Goal: Task Accomplishment & Management: Complete application form

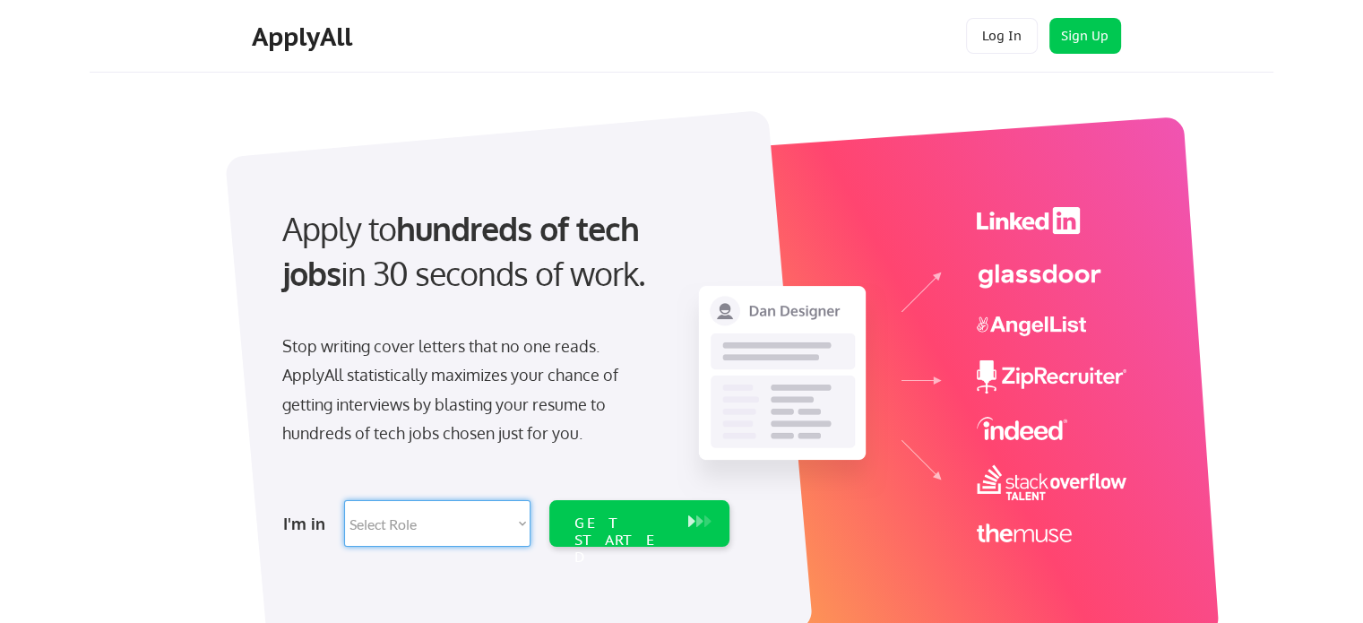
click at [421, 539] on select "Select Role Software Engineering Product Management Customer Success Sales UI/U…" at bounding box center [437, 523] width 186 height 47
click at [631, 515] on div "GET STARTED" at bounding box center [622, 540] width 96 height 52
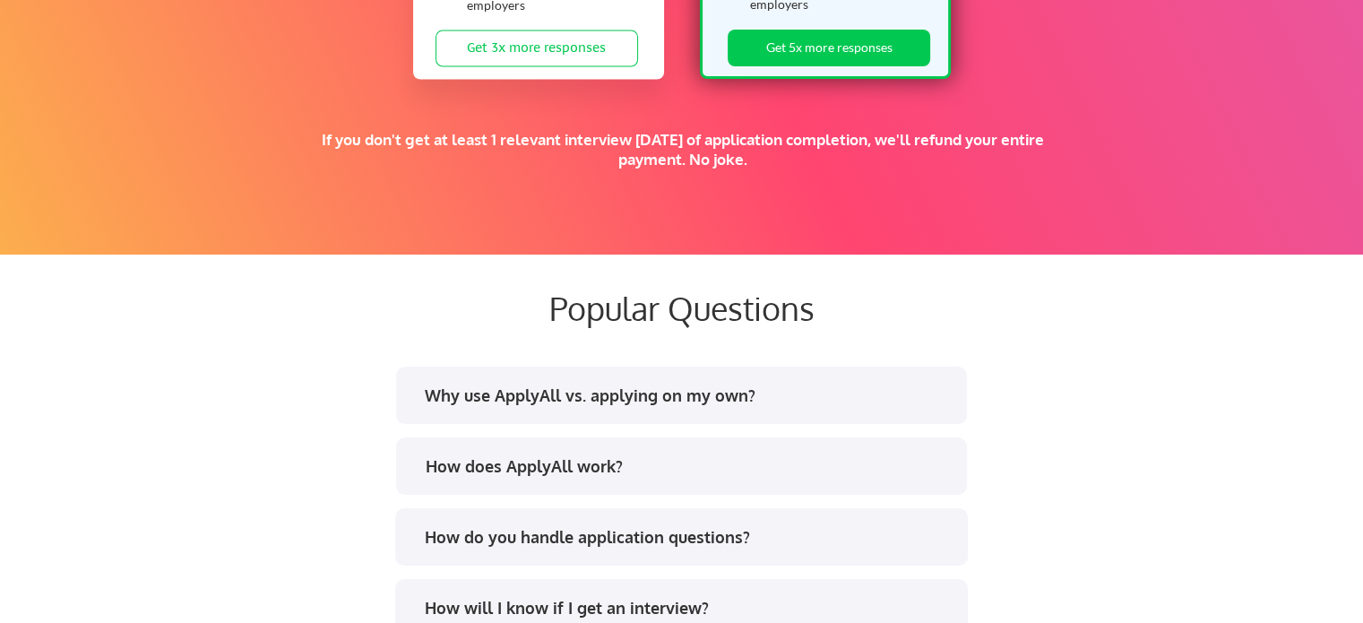
scroll to position [3168, 0]
click at [491, 385] on div "Why use ApplyAll vs. applying on my own?" at bounding box center [687, 394] width 526 height 22
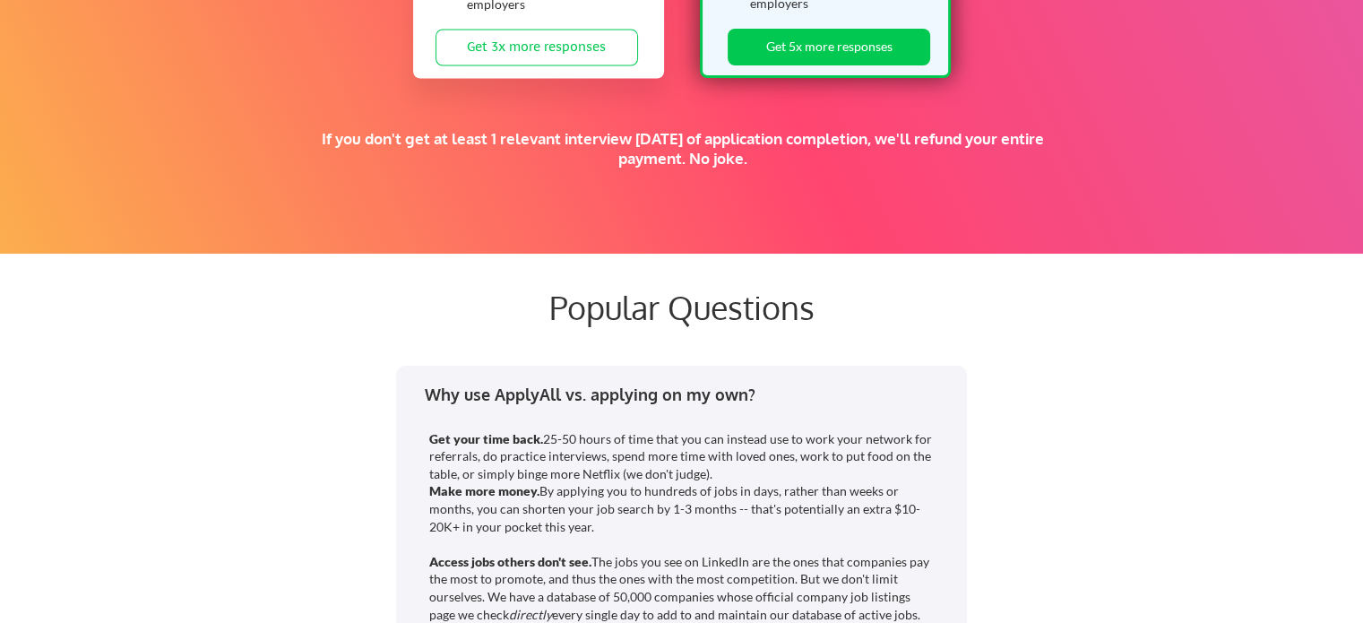
click at [491, 385] on div "Why use ApplyAll vs. applying on my own?" at bounding box center [687, 394] width 526 height 22
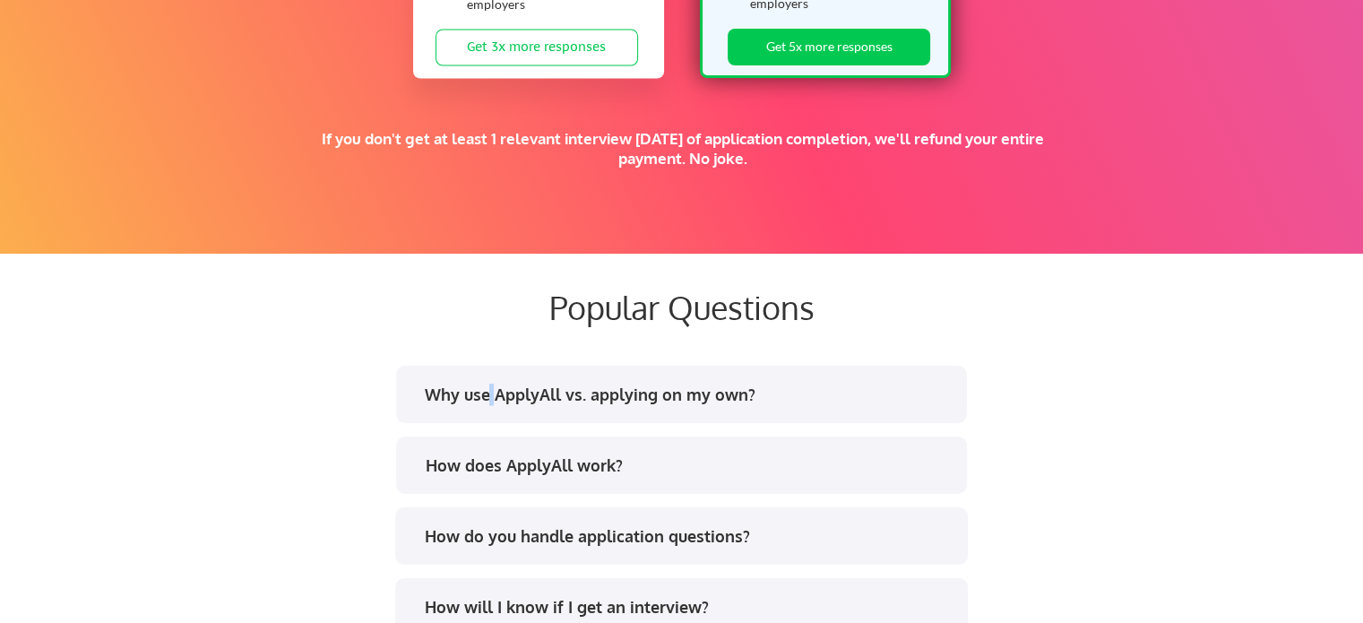
click at [491, 385] on div "Why use ApplyAll vs. applying on my own?" at bounding box center [687, 394] width 526 height 22
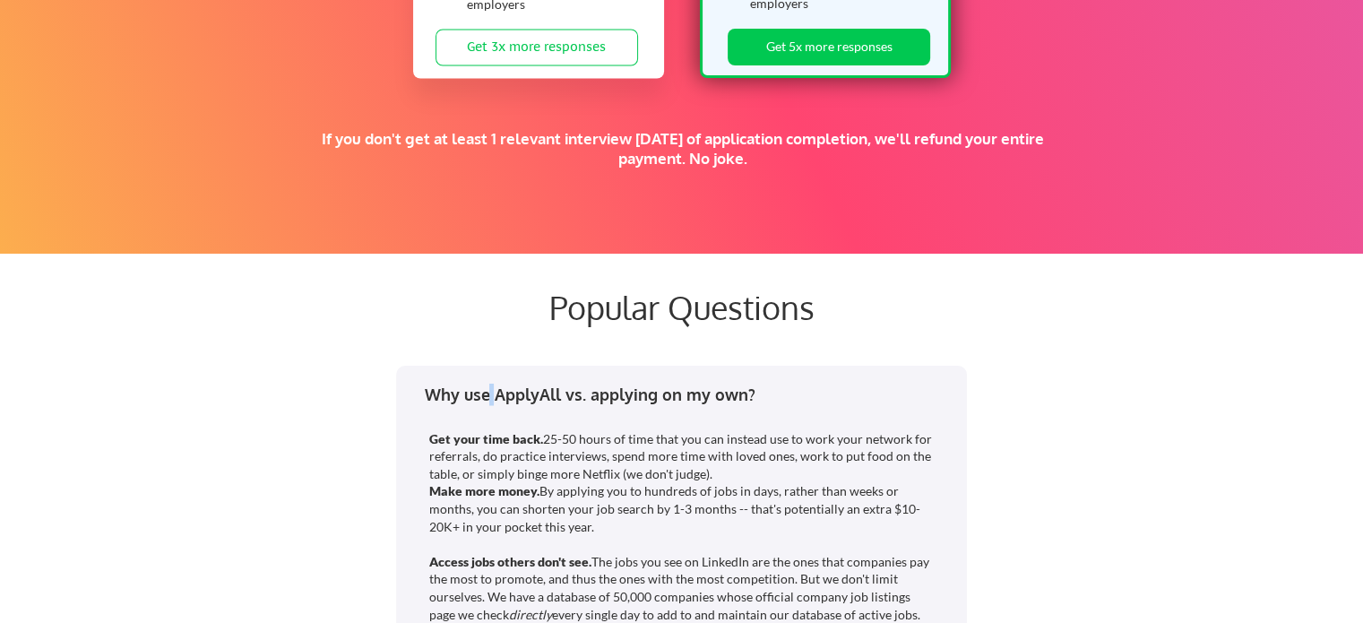
drag, startPoint x: 491, startPoint y: 385, endPoint x: 438, endPoint y: 447, distance: 81.4
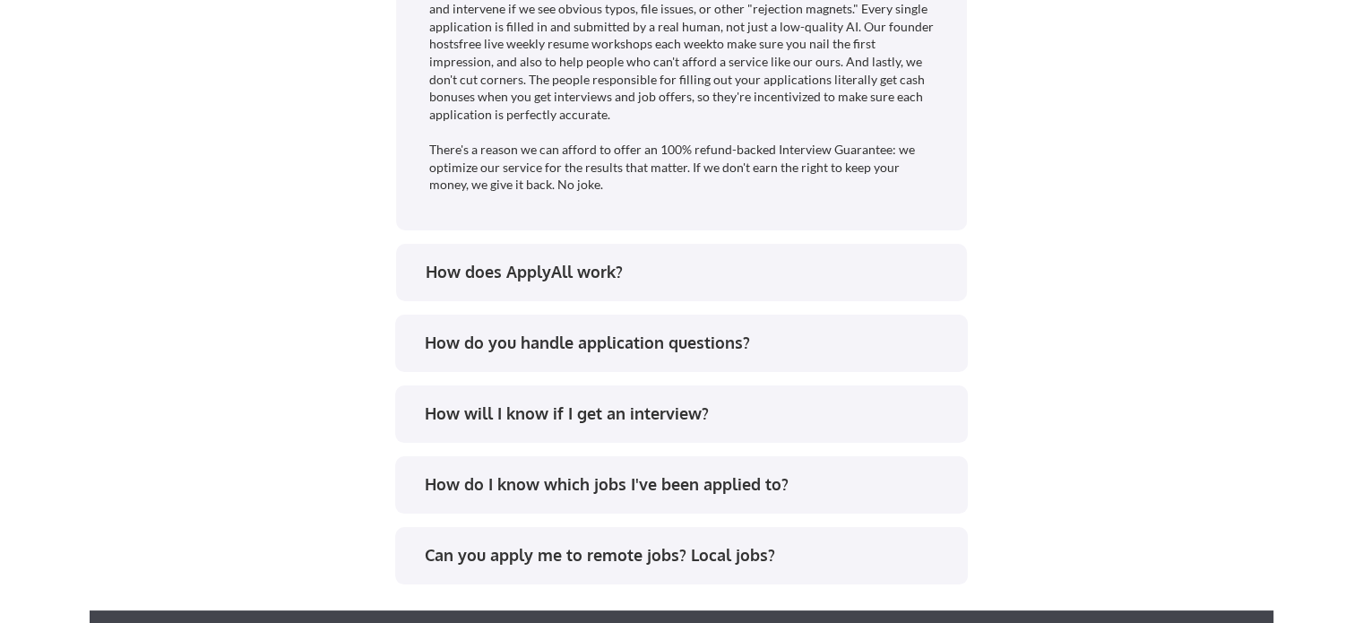
scroll to position [3936, 0]
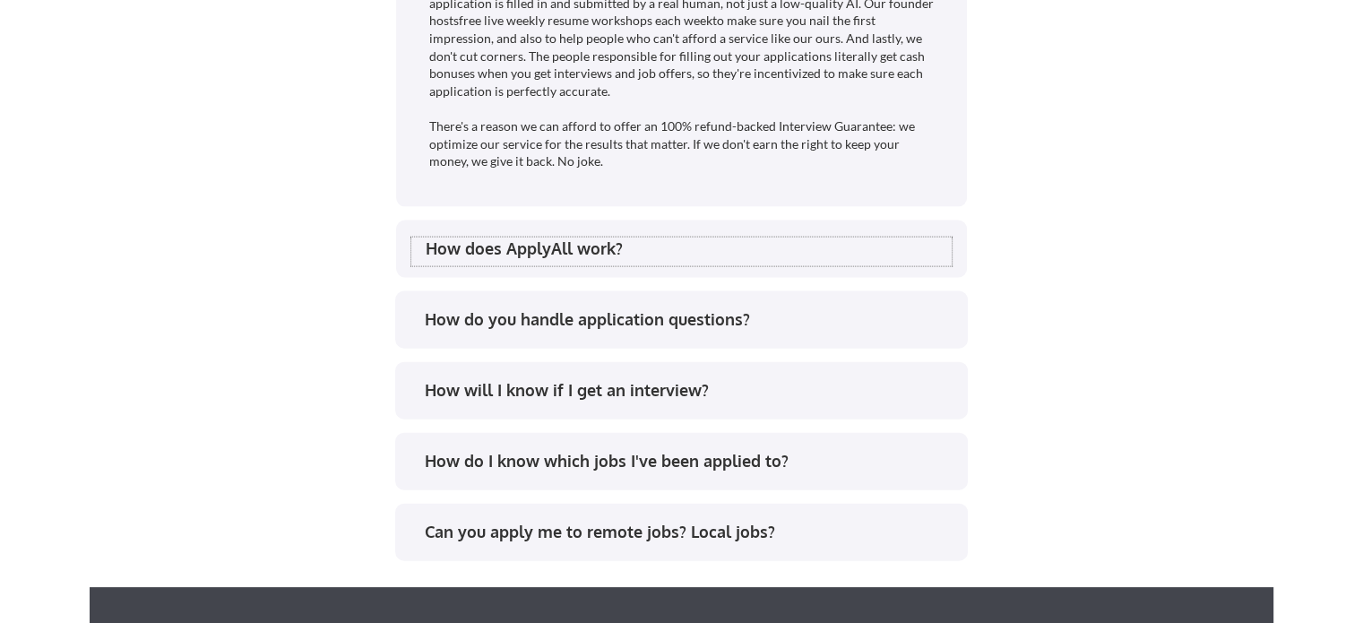
click at [479, 247] on div "How does ApplyAll work?" at bounding box center [689, 248] width 526 height 22
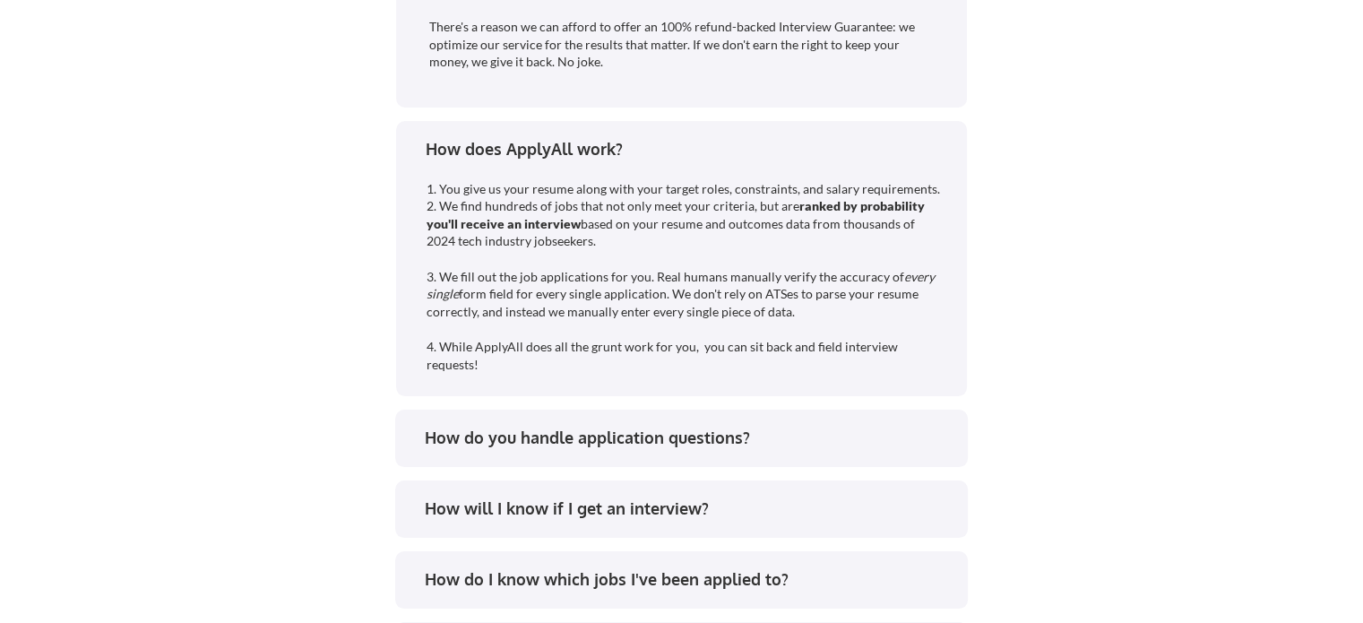
scroll to position [4044, 0]
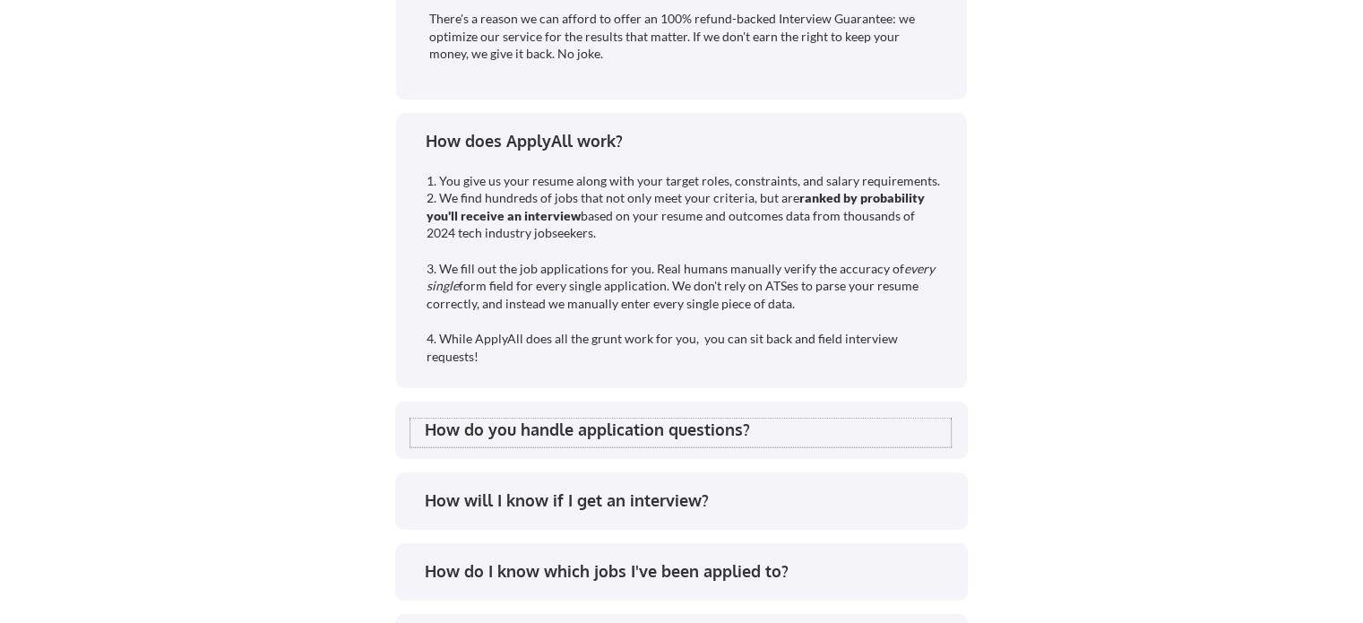
click at [496, 422] on div "How do you handle application questions?" at bounding box center [688, 430] width 526 height 22
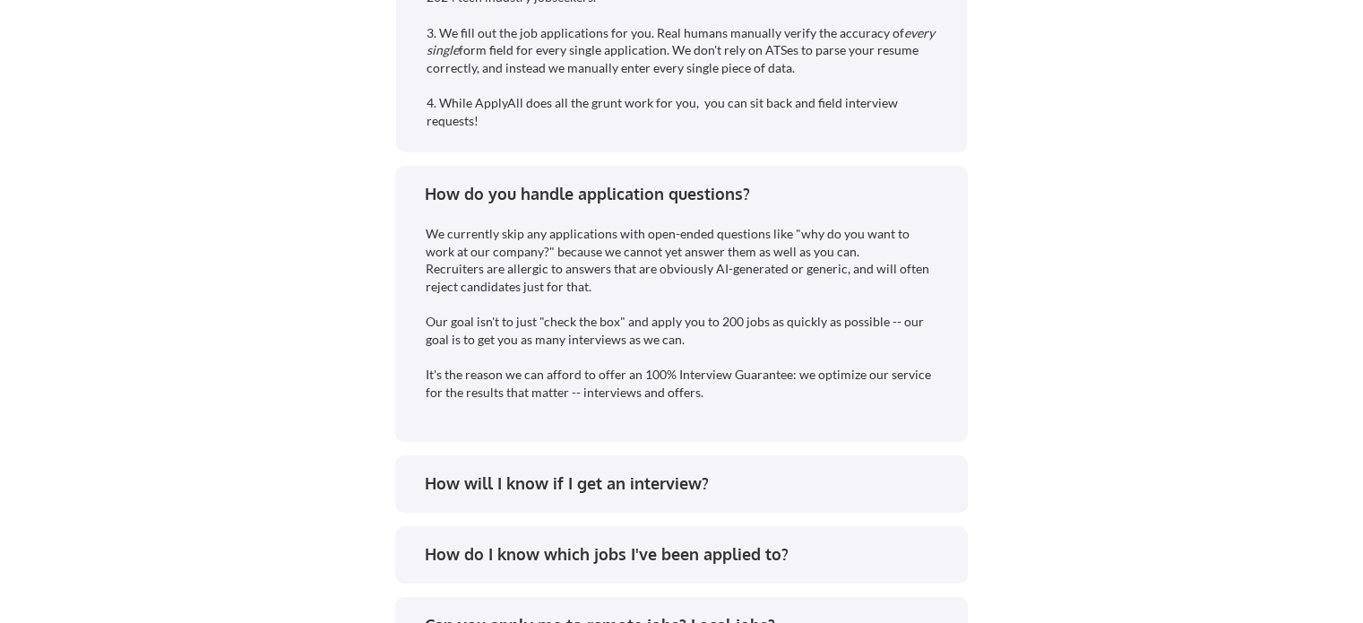
scroll to position [4339, 0]
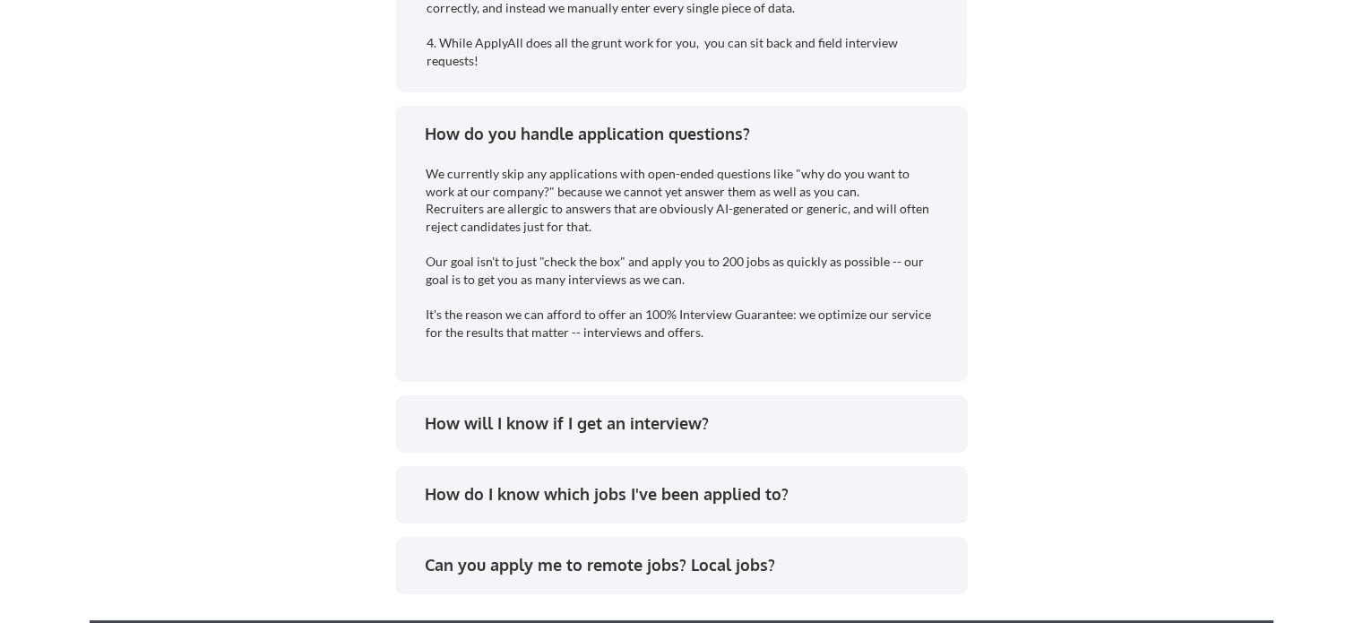
click at [488, 425] on div "How will I know if I get an interview?" at bounding box center [688, 423] width 526 height 22
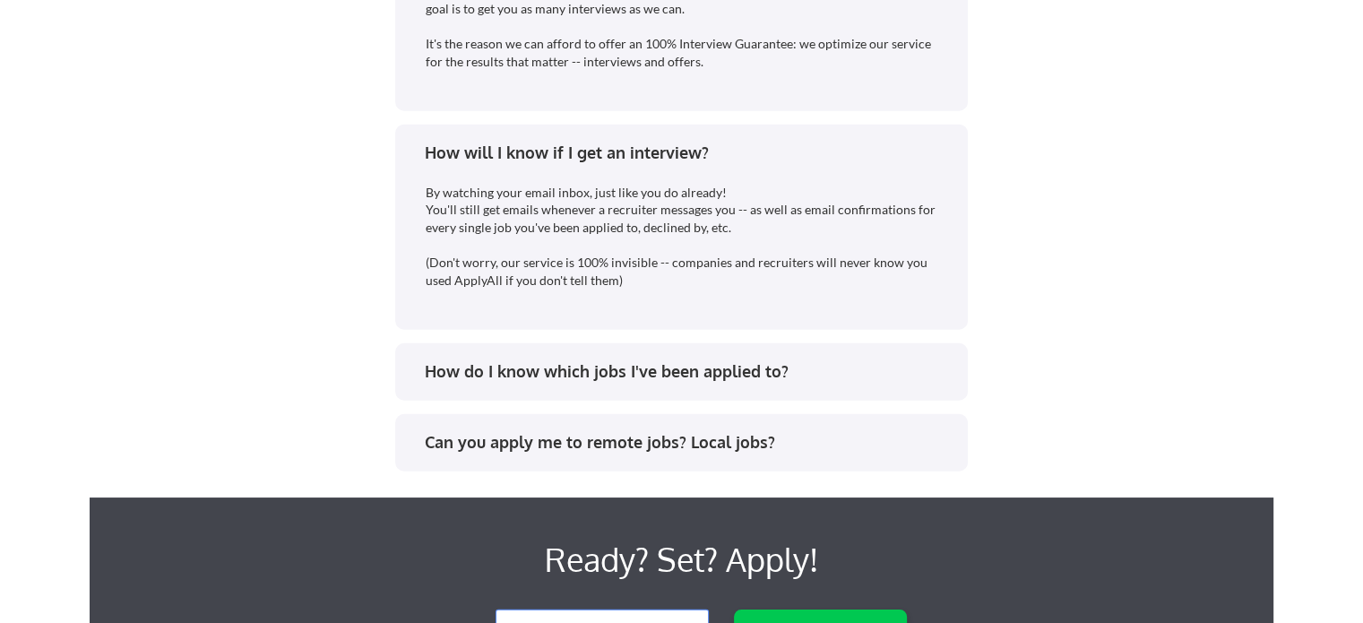
scroll to position [4610, 0]
click at [496, 384] on div "How do I know which jobs I've been applied to?" at bounding box center [680, 374] width 540 height 29
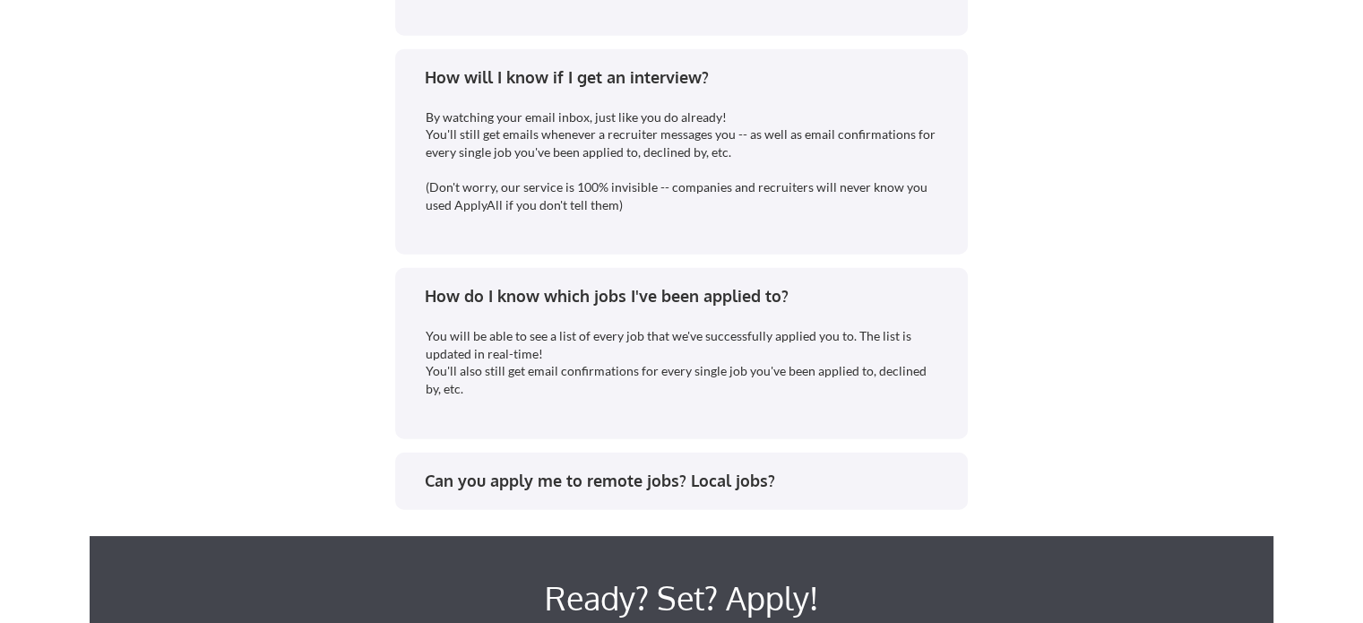
scroll to position [4685, 0]
click at [503, 477] on div "Can you apply me to remote jobs? Local jobs?" at bounding box center [688, 481] width 526 height 22
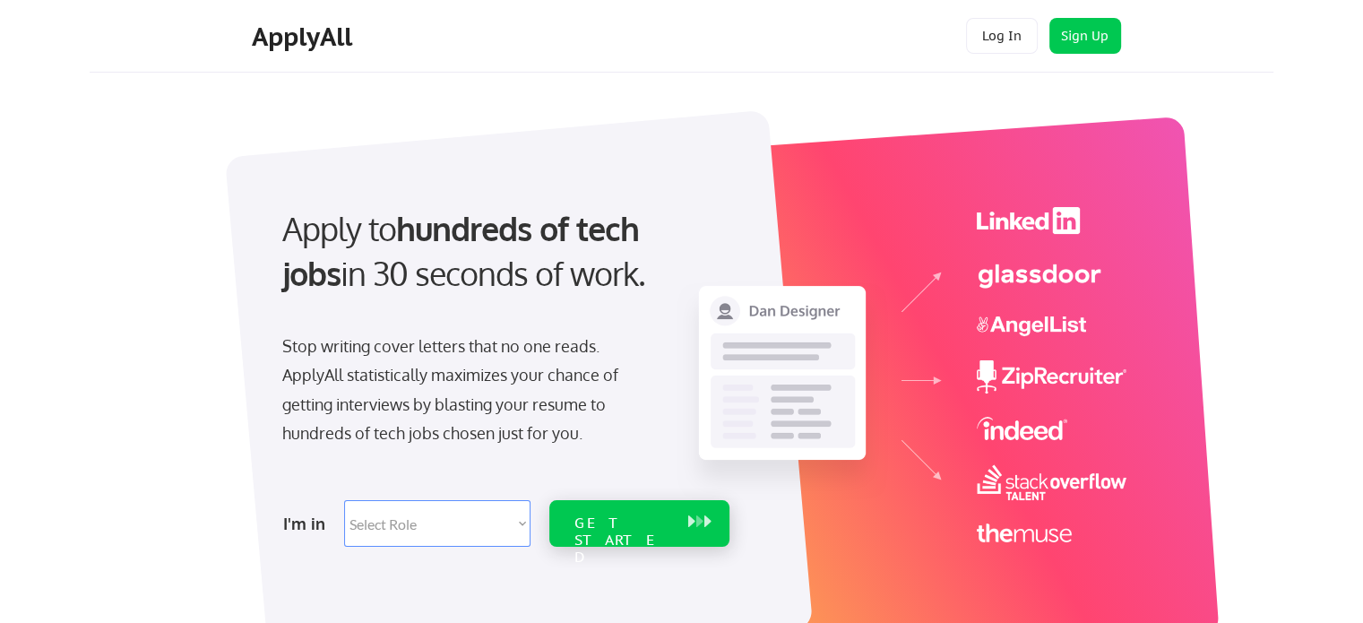
scroll to position [89, 0]
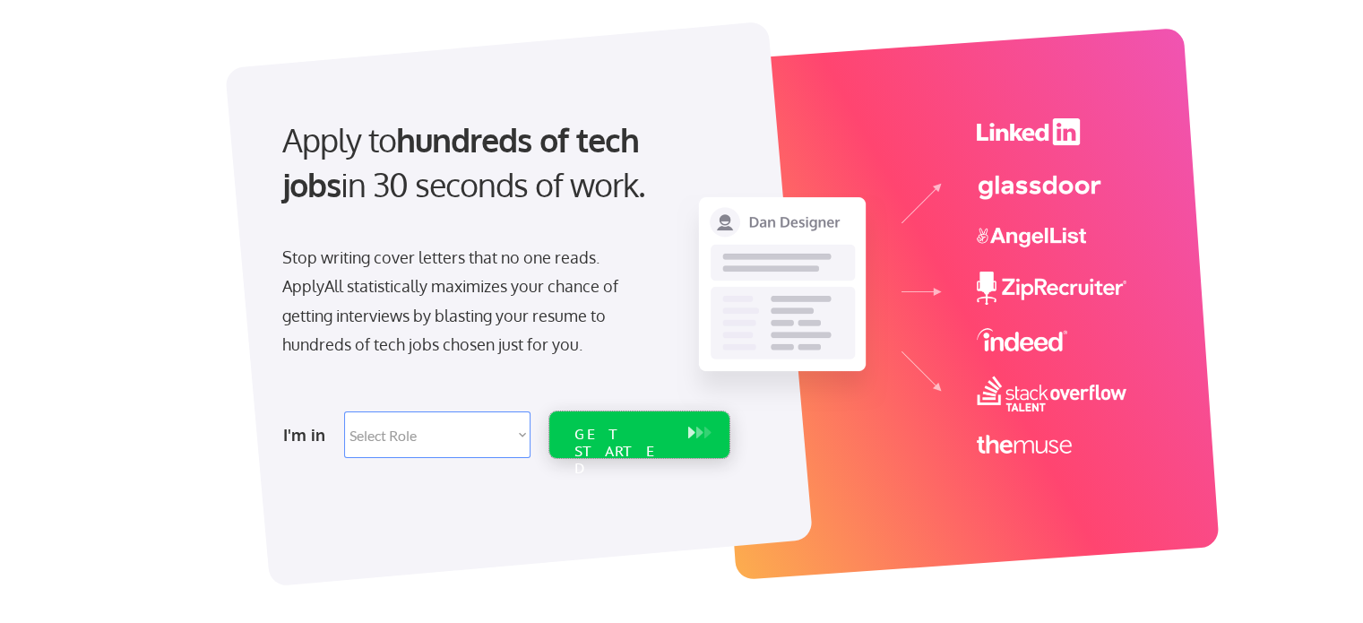
click at [643, 430] on div "GET STARTED" at bounding box center [622, 452] width 96 height 52
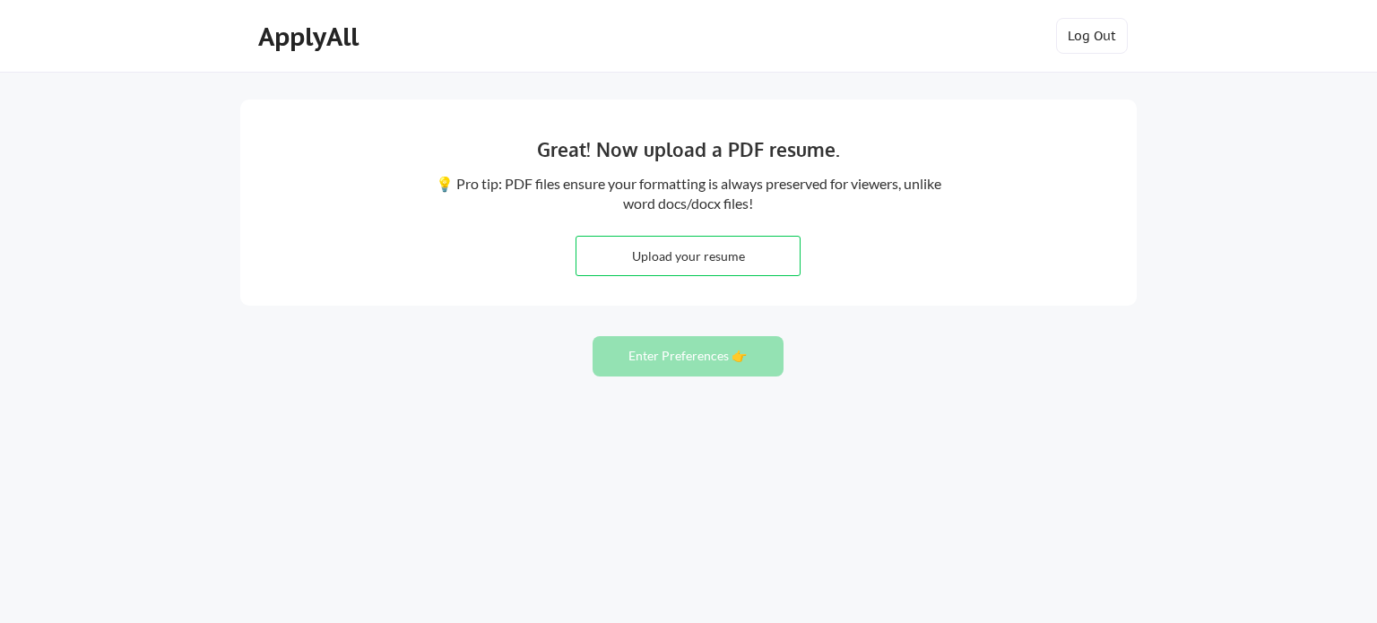
click at [643, 263] on input "file" at bounding box center [687, 256] width 223 height 39
type input "C:\fakepath\Elsharief Elbakkay_Rana_Resume.pdf"
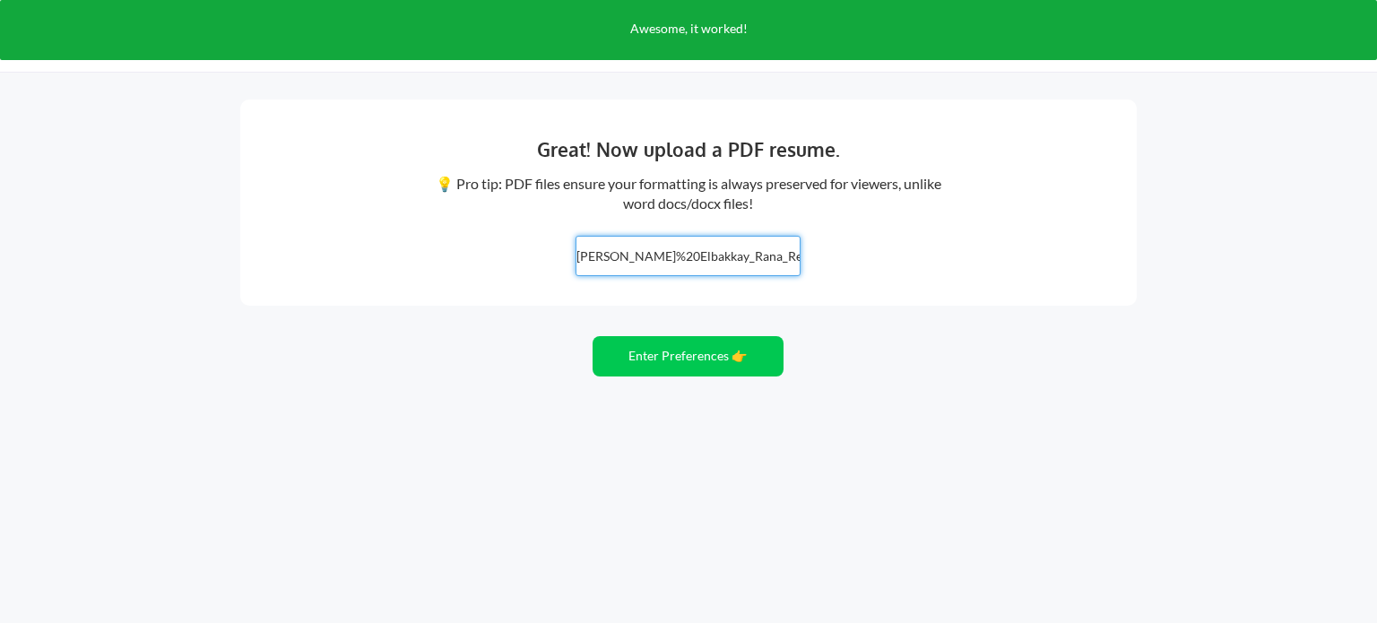
click at [712, 323] on div "Great! Now upload a PDF resume. 💡 Pro tip: PDF files ensure your formatting is …" at bounding box center [688, 311] width 1377 height 623
click at [706, 367] on button "Enter Preferences 👉" at bounding box center [687, 356] width 191 height 40
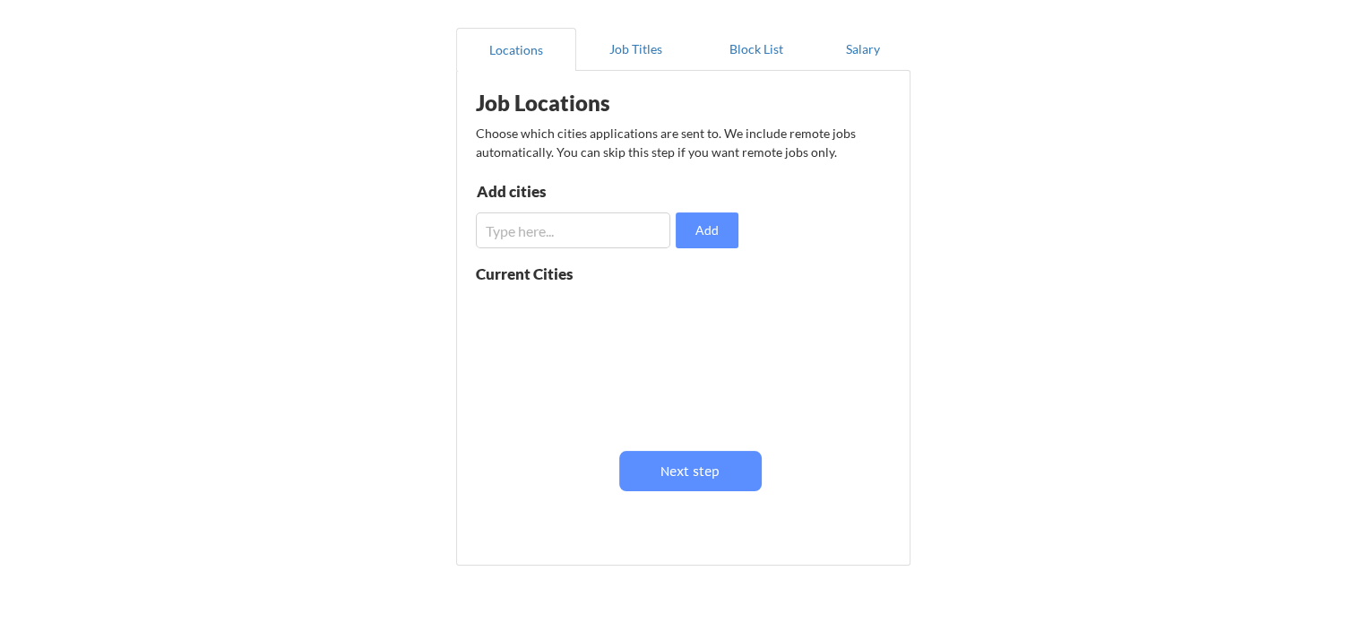
scroll to position [153, 0]
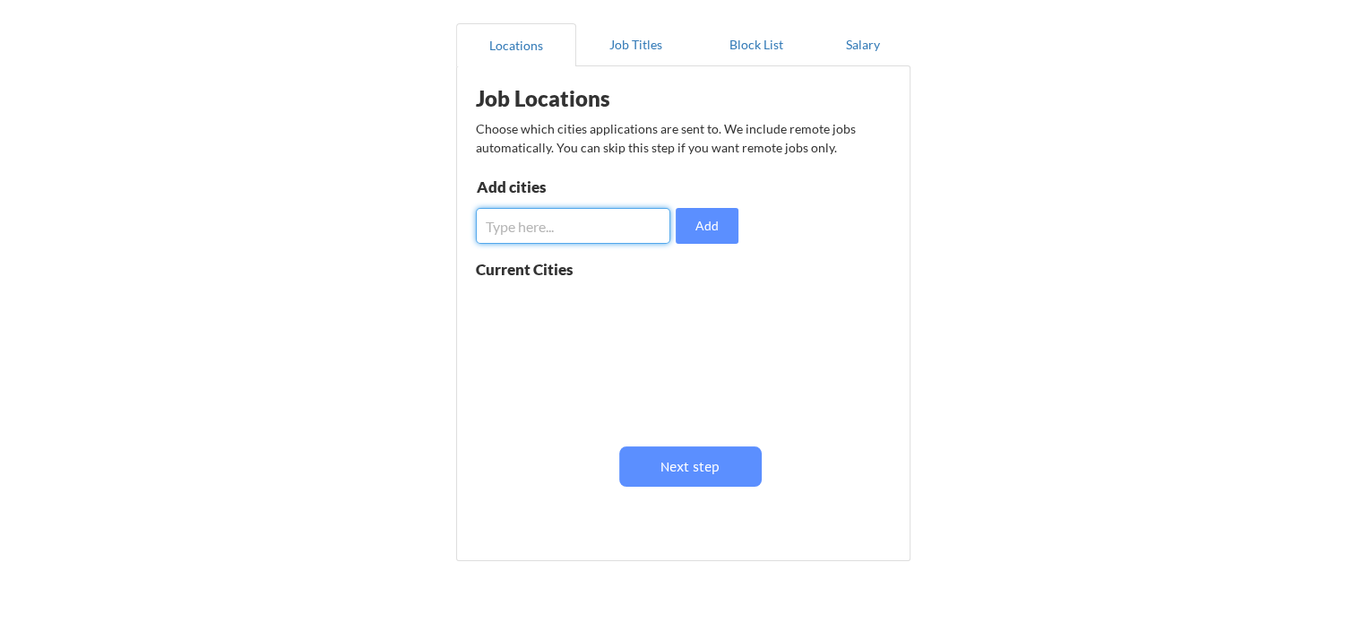
click at [601, 224] on input "input" at bounding box center [573, 226] width 194 height 36
type input "S"
type input "San Jose, CA"
click at [695, 231] on button "Add" at bounding box center [707, 226] width 63 height 36
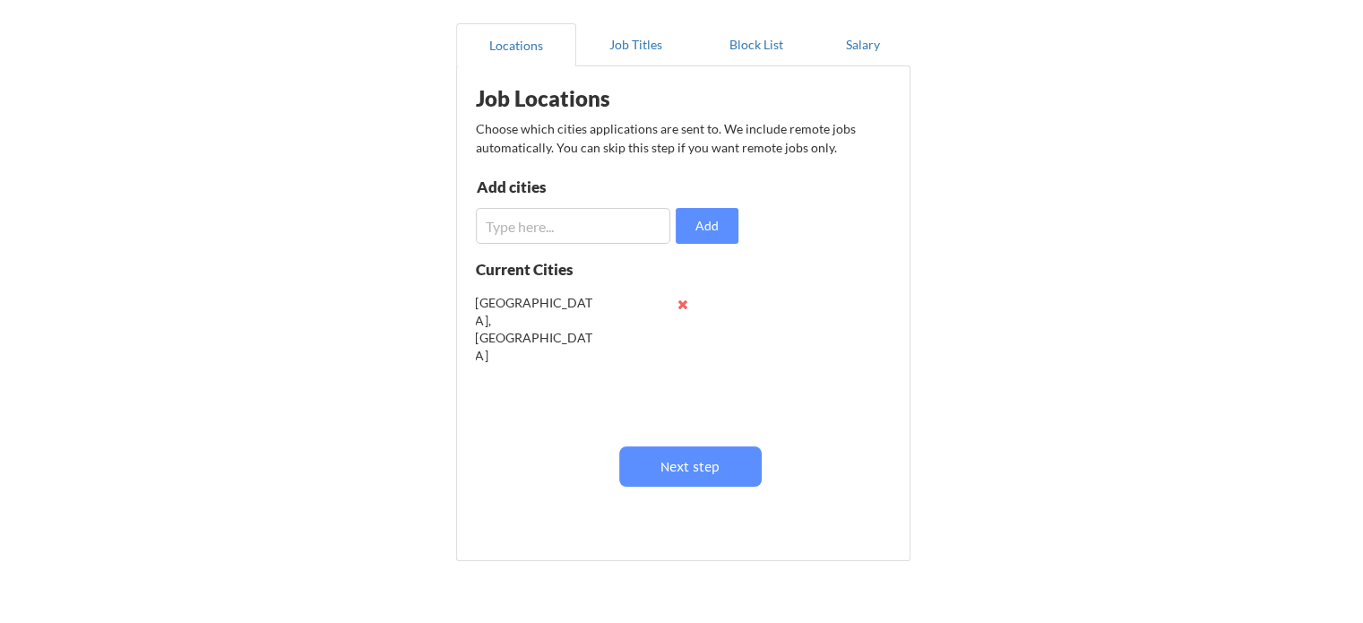
click at [599, 246] on div "Job Locations Choose which cities applications are sent to. We include remote j…" at bounding box center [687, 306] width 442 height 463
click at [546, 224] on input "input" at bounding box center [573, 226] width 194 height 36
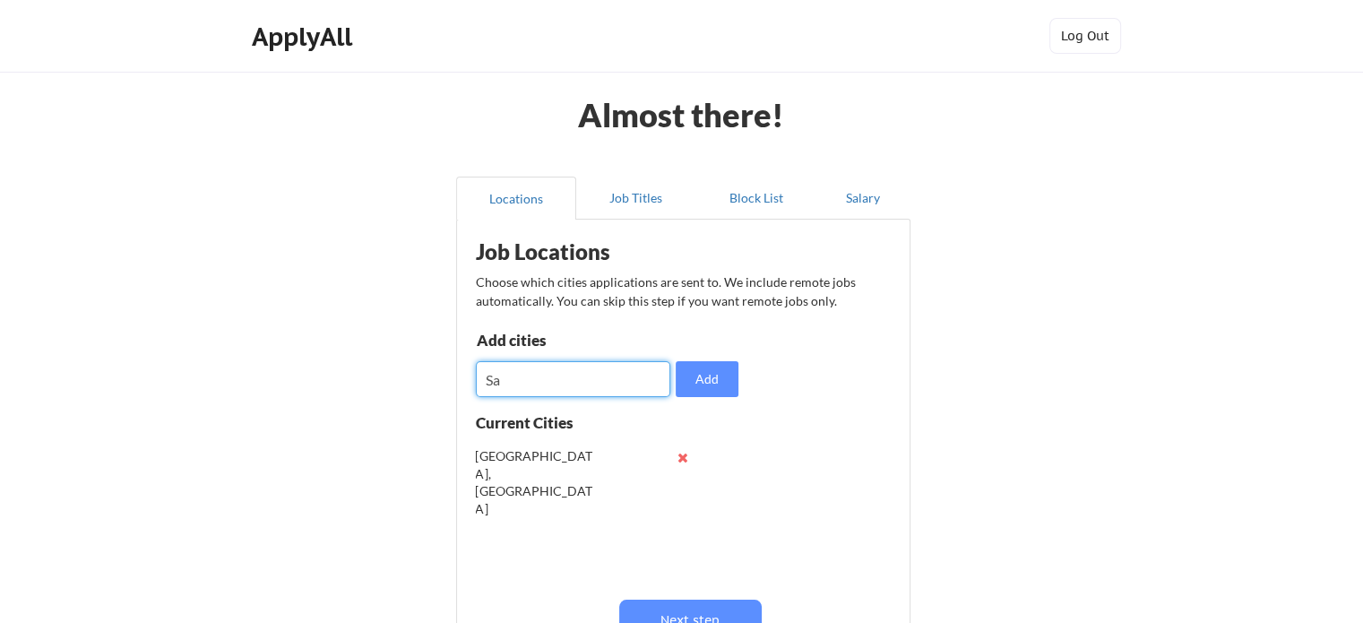
type input "S"
type input "San Francisco, CA"
click at [578, 376] on input "input" at bounding box center [573, 379] width 194 height 36
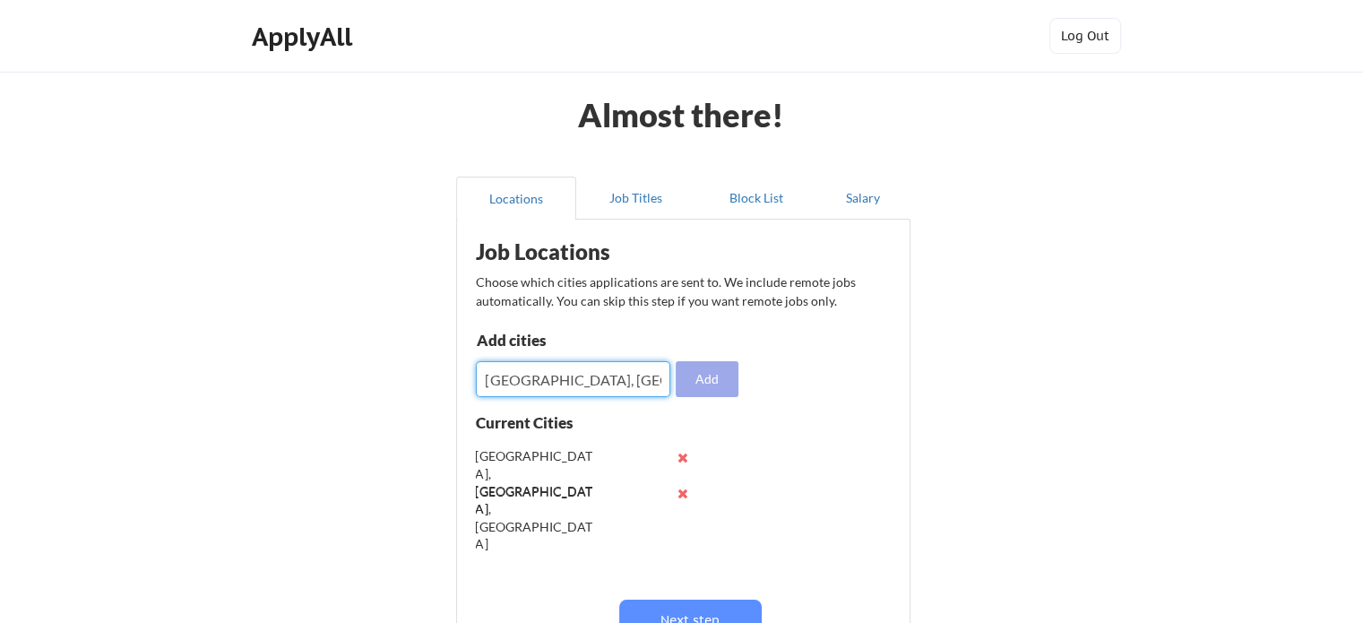
type input "Palo Alto, CA"
click at [731, 379] on button "Add" at bounding box center [707, 379] width 63 height 36
click at [583, 377] on input "input" at bounding box center [573, 379] width 194 height 36
type input "Menlo Park, CA"
click at [713, 381] on button "Add" at bounding box center [707, 379] width 63 height 36
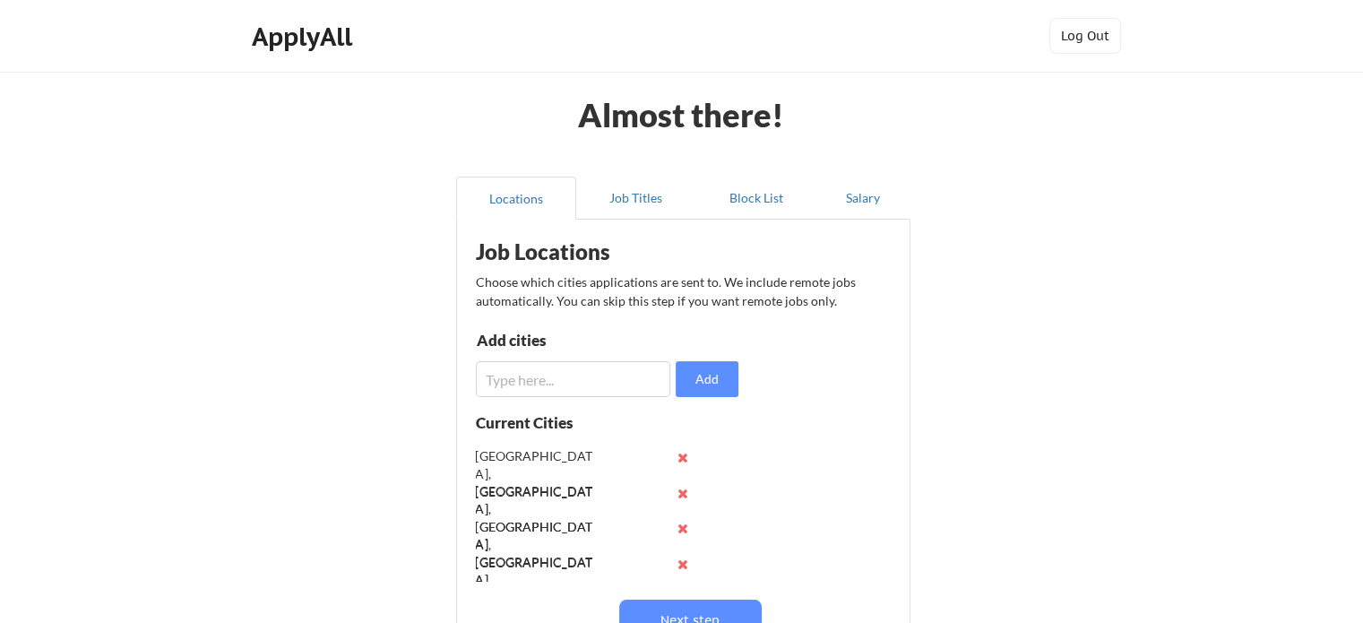
click at [577, 377] on input "input" at bounding box center [573, 379] width 194 height 36
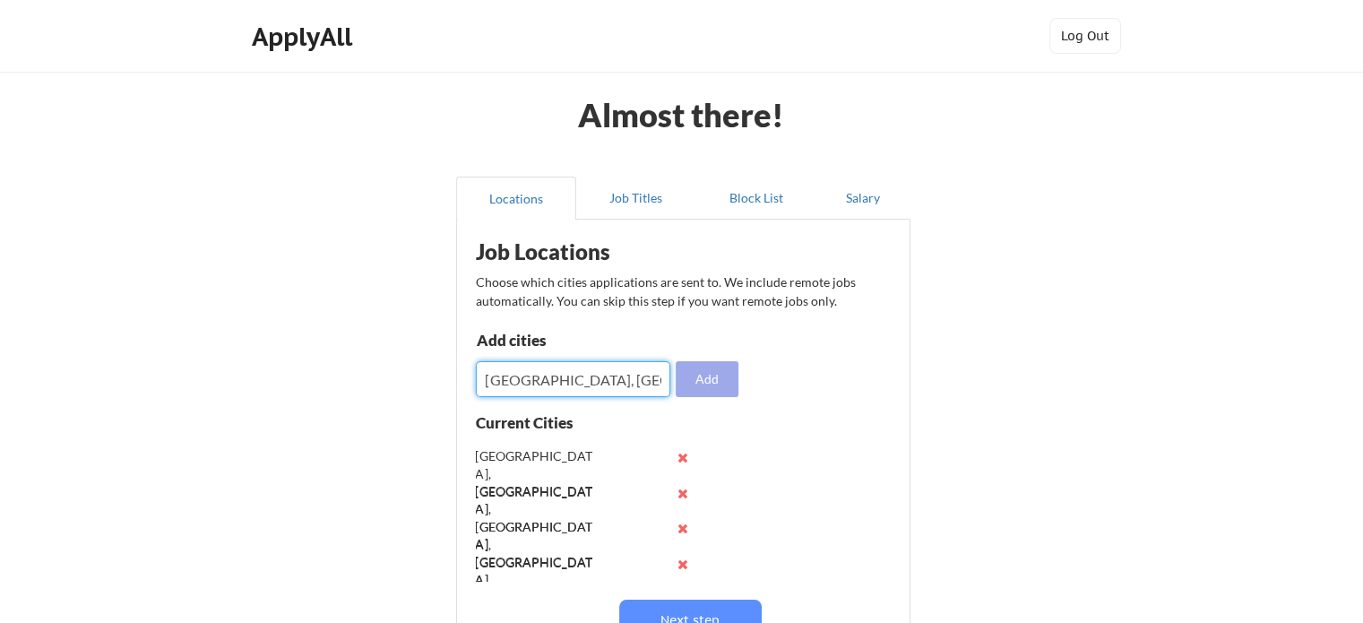
type input "Sunnyvale, CA"
click at [686, 383] on button "Add" at bounding box center [707, 379] width 63 height 36
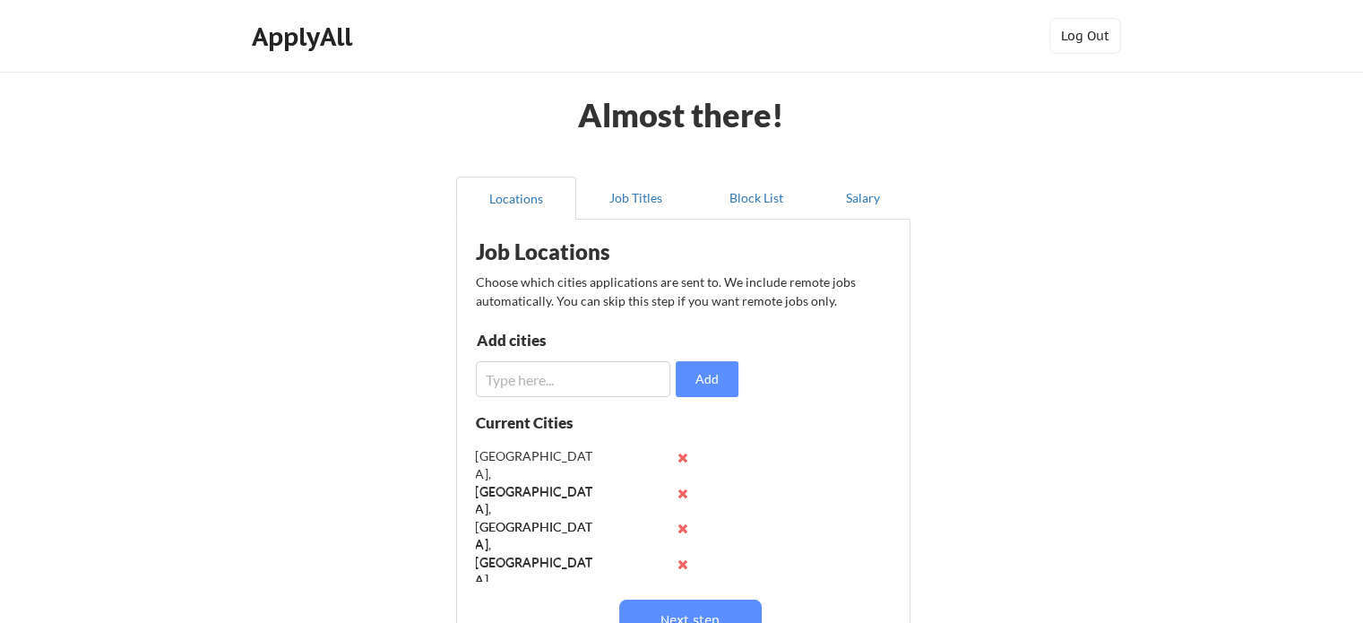
click at [661, 379] on input "input" at bounding box center [573, 379] width 194 height 36
type input "Cupertino, CA"
click at [714, 379] on button "Add" at bounding box center [707, 379] width 63 height 36
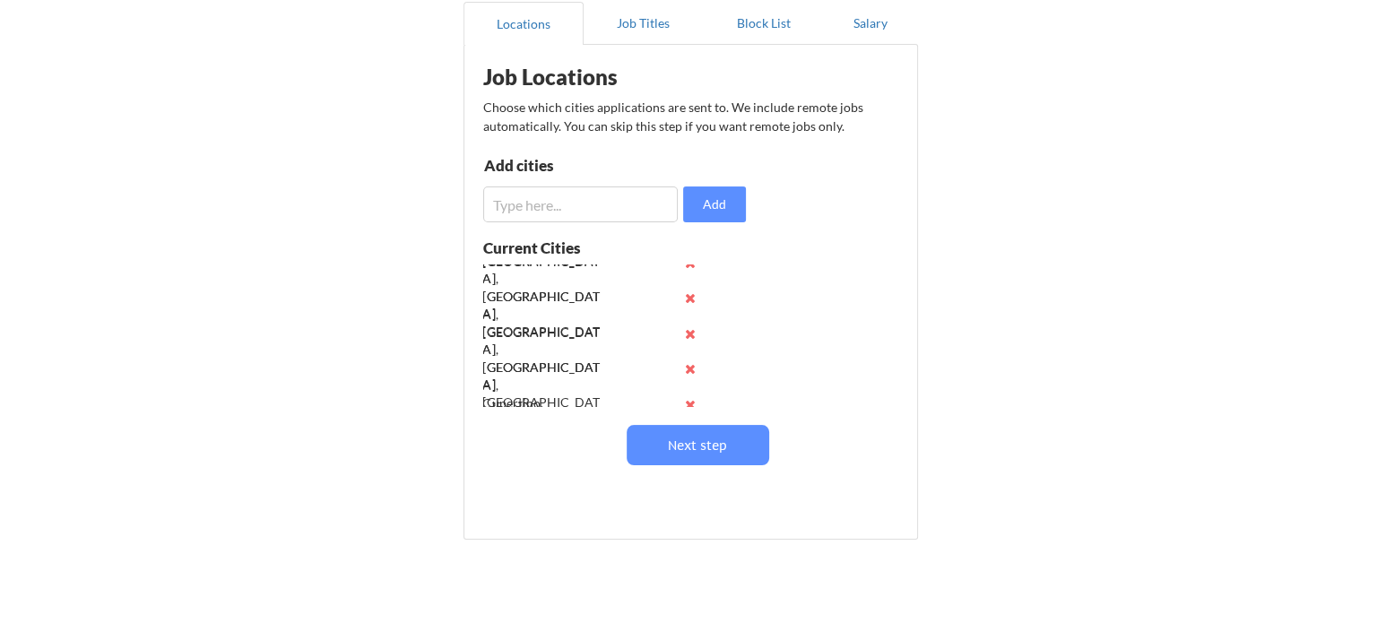
scroll to position [70, 0]
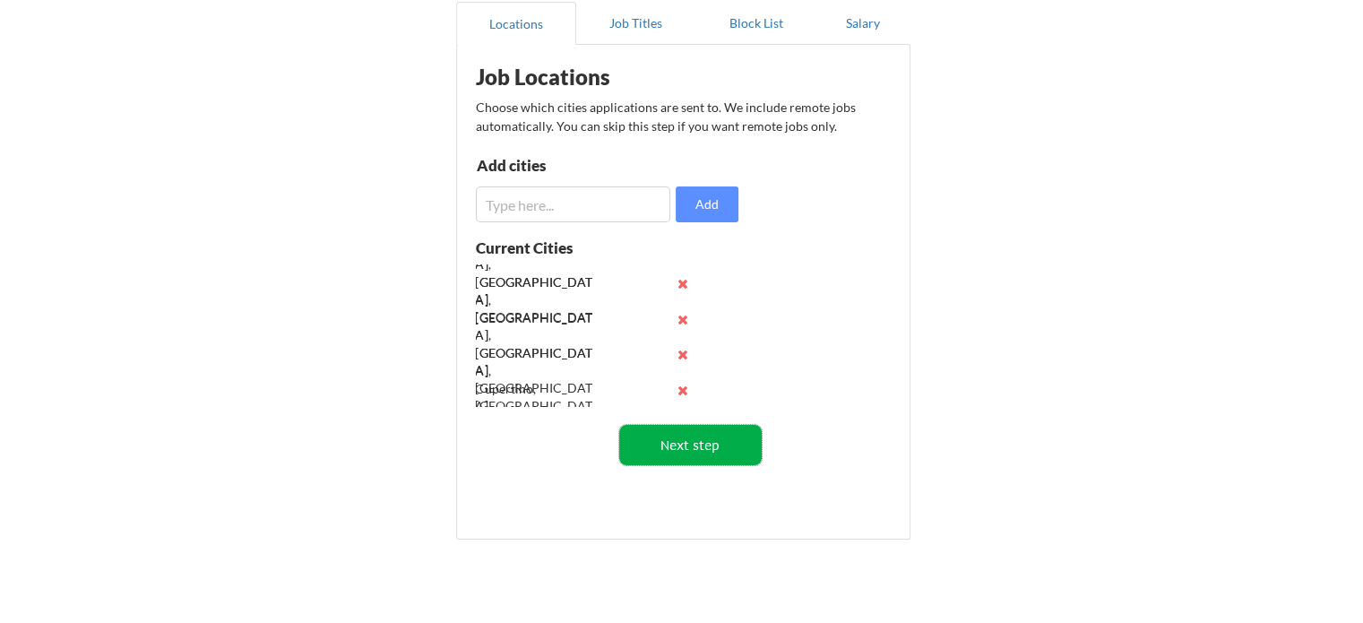
click at [668, 444] on button "Next step" at bounding box center [690, 445] width 142 height 40
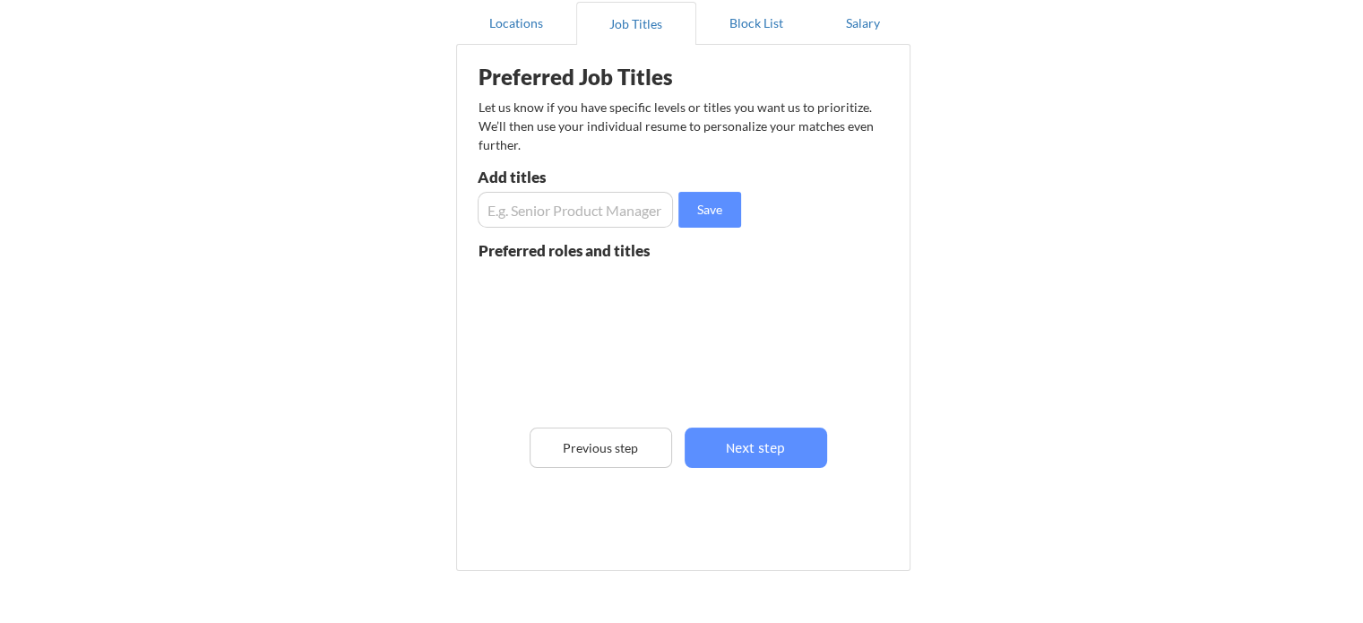
click at [554, 194] on input "input" at bounding box center [575, 210] width 195 height 36
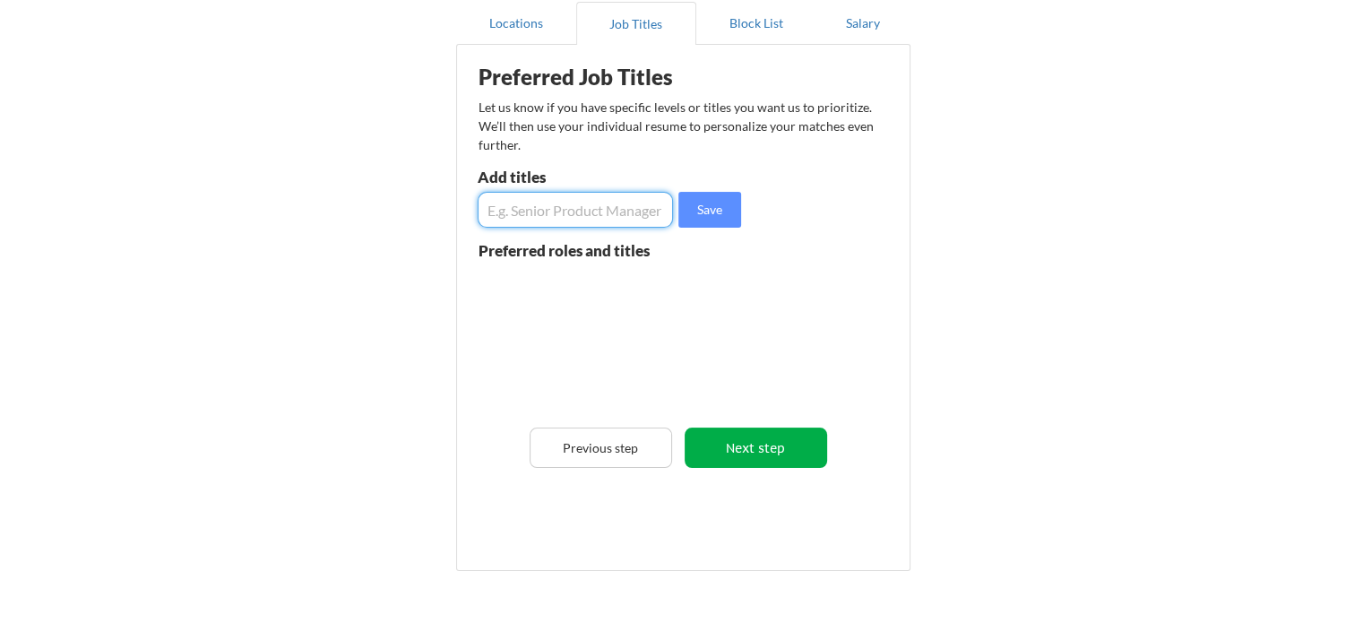
click at [734, 447] on button "Next step" at bounding box center [756, 447] width 142 height 40
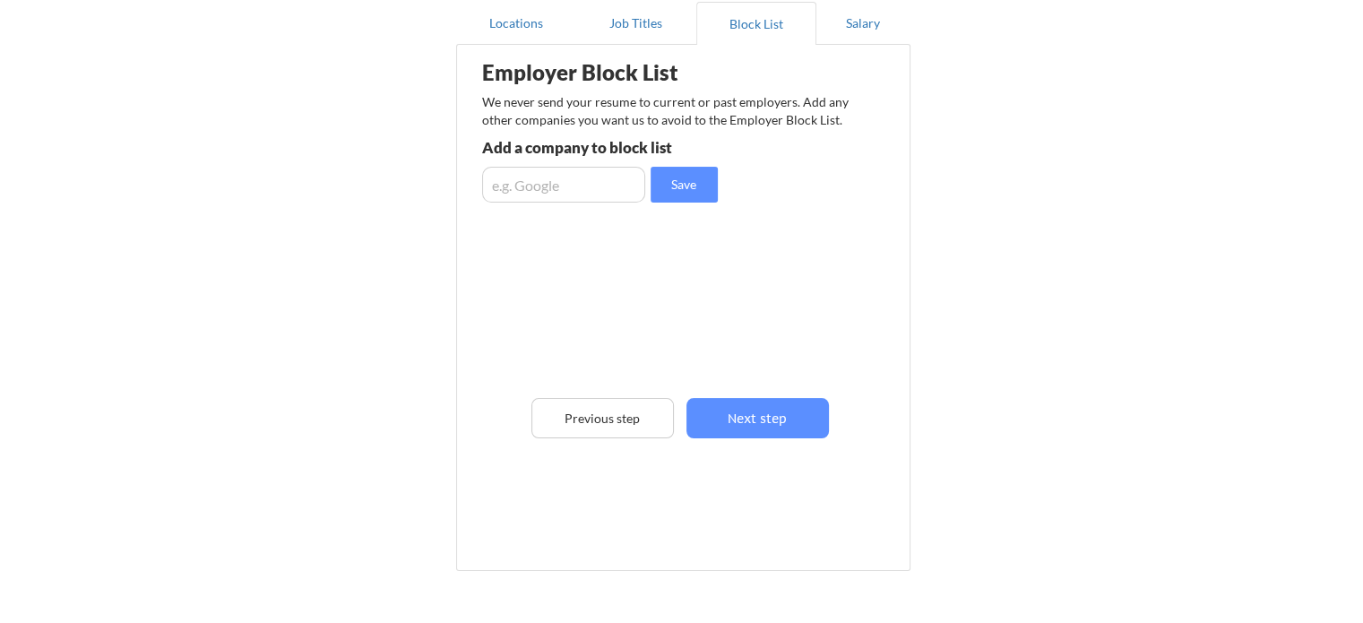
click at [607, 178] on input "input" at bounding box center [563, 185] width 163 height 36
click at [774, 424] on button "Next step" at bounding box center [757, 418] width 142 height 40
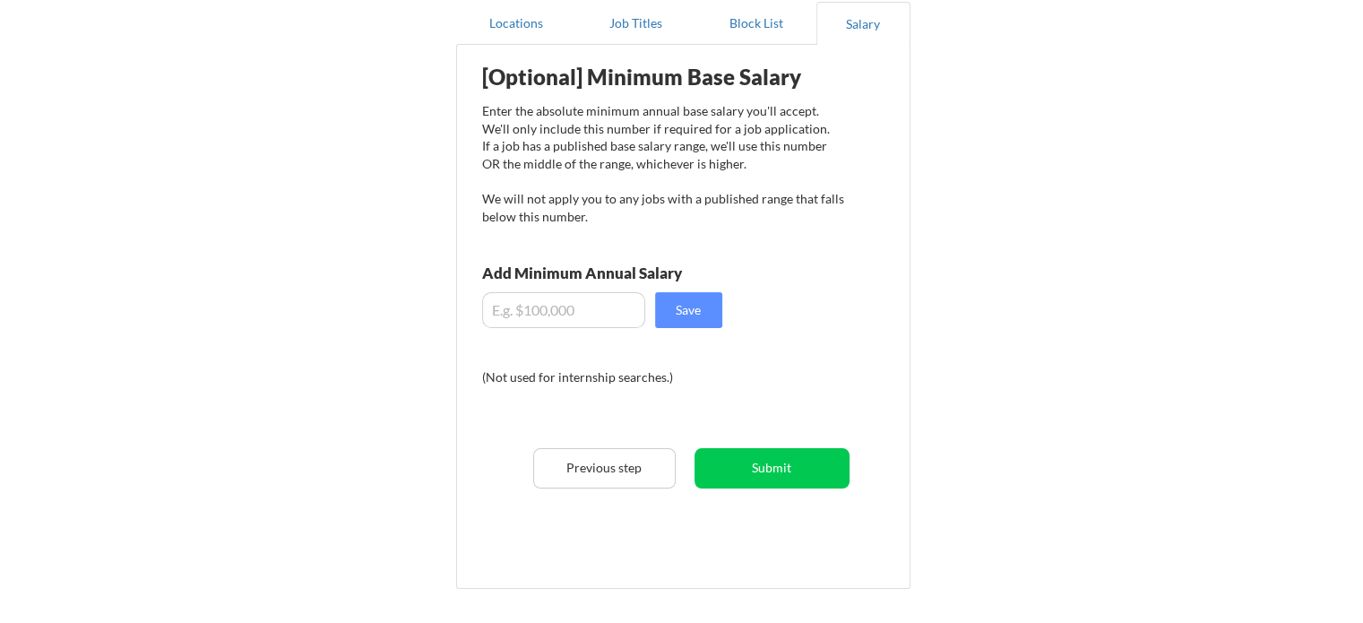
click at [545, 338] on div "[Optional] Minimum Base Salary Enter the absolute minimum annual base salary yo…" at bounding box center [687, 310] width 442 height 513
click at [526, 311] on input "input" at bounding box center [563, 310] width 163 height 36
type input "$7"
click at [675, 288] on div "[Optional] Minimum Base Salary Enter the absolute minimum annual base salary yo…" at bounding box center [687, 310] width 442 height 513
click at [685, 306] on button "Save" at bounding box center [688, 310] width 67 height 36
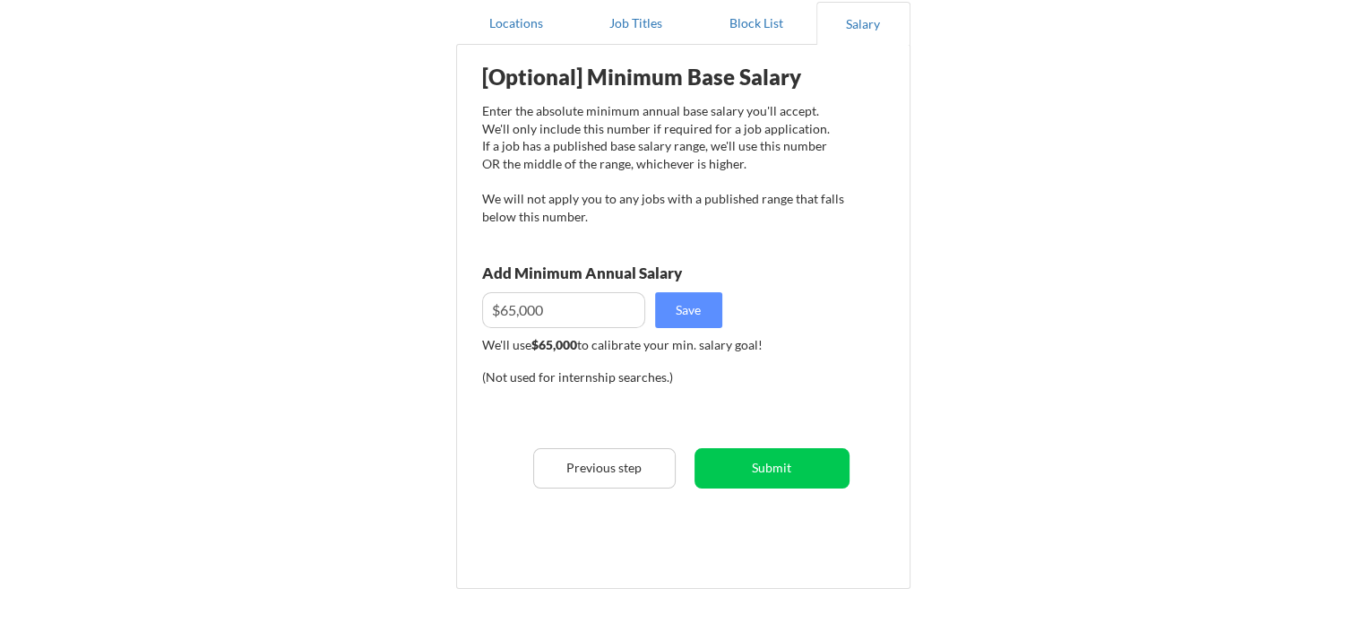
click at [599, 307] on input "input" at bounding box center [563, 310] width 163 height 36
type input "$70,000"
click at [704, 306] on button "Save" at bounding box center [688, 310] width 67 height 36
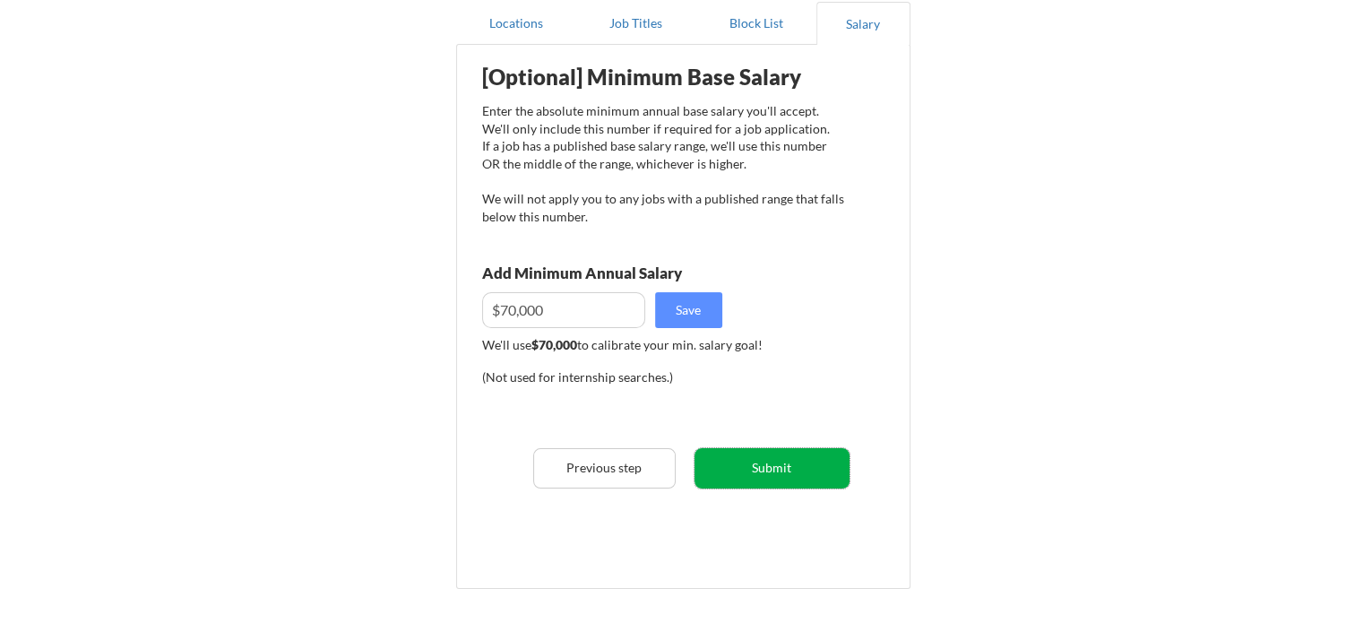
click at [754, 468] on button "Submit" at bounding box center [772, 468] width 155 height 40
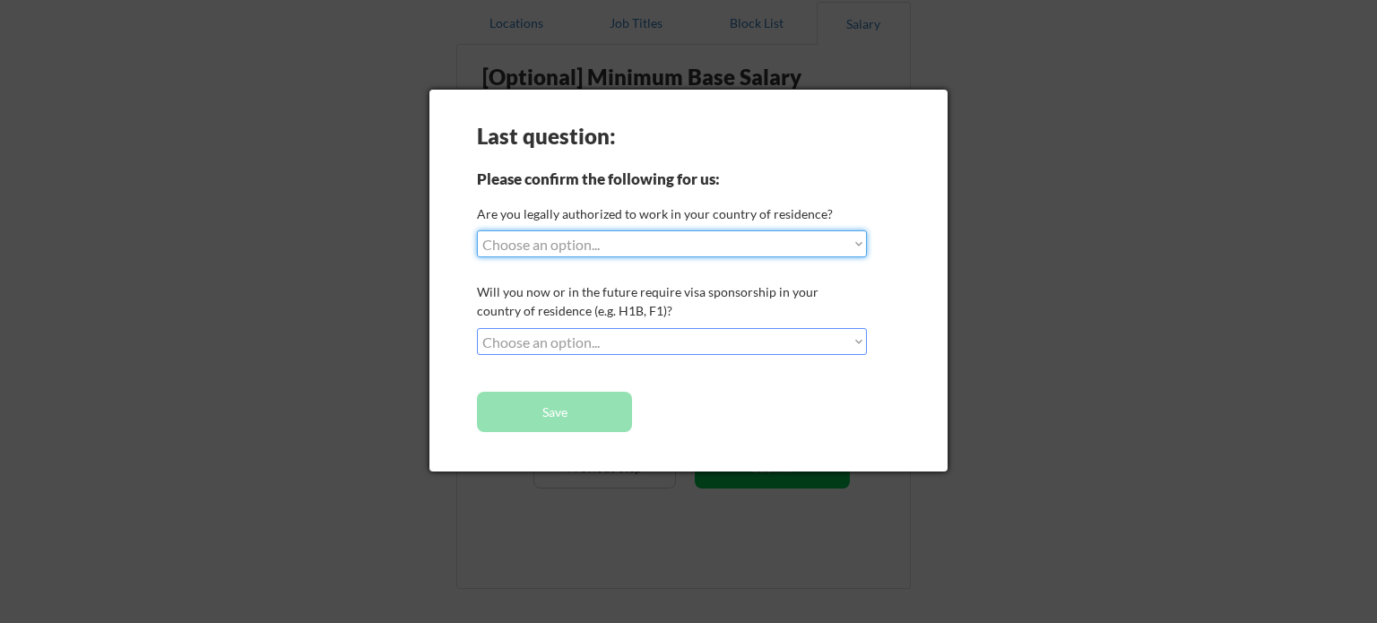
click at [628, 246] on select "Choose an option... Yes, I am a US Citizen Yes, I am a Canadian Citizen Yes, I …" at bounding box center [672, 243] width 390 height 27
select select ""yes__i_am_a_us_citizen""
click at [477, 230] on select "Choose an option... Yes, I am a US Citizen Yes, I am a Canadian Citizen Yes, I …" at bounding box center [672, 243] width 390 height 27
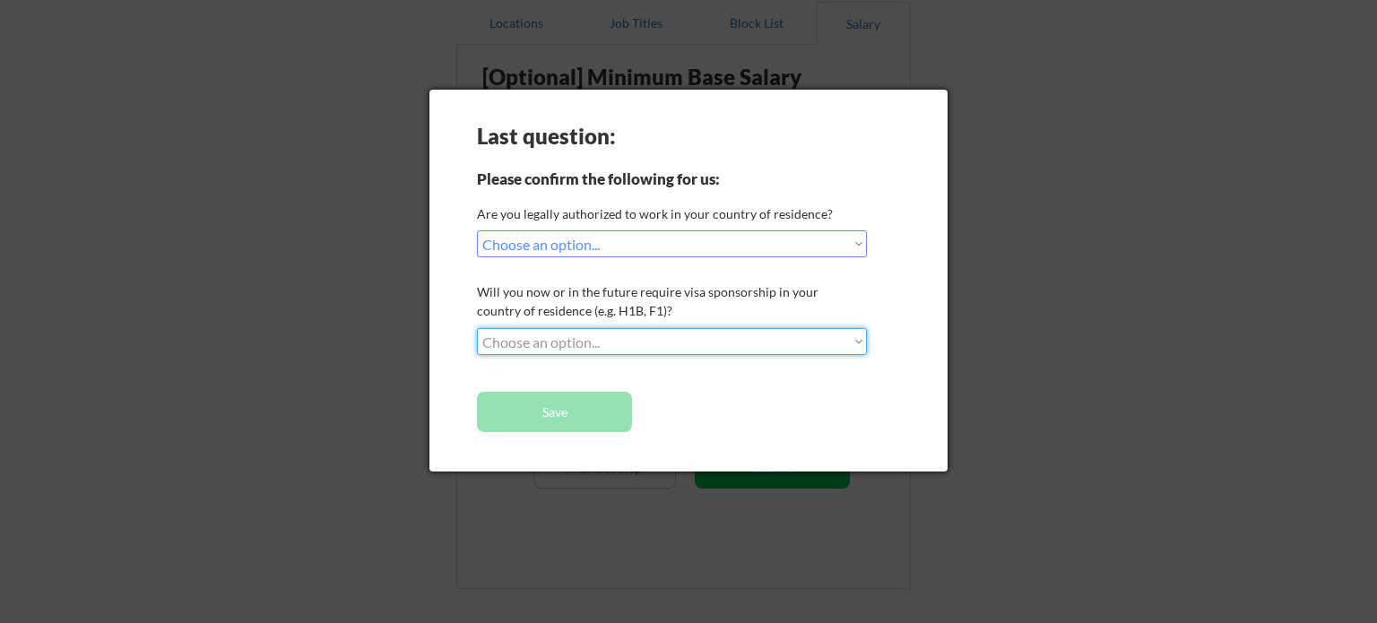
click at [617, 338] on select "Choose an option... No, I will not need sponsorship Yes, I will need sponsorship" at bounding box center [672, 341] width 390 height 27
select select ""no__i_will_not_need_sponsorship""
click at [477, 328] on select "Choose an option... No, I will not need sponsorship Yes, I will need sponsorship" at bounding box center [672, 341] width 390 height 27
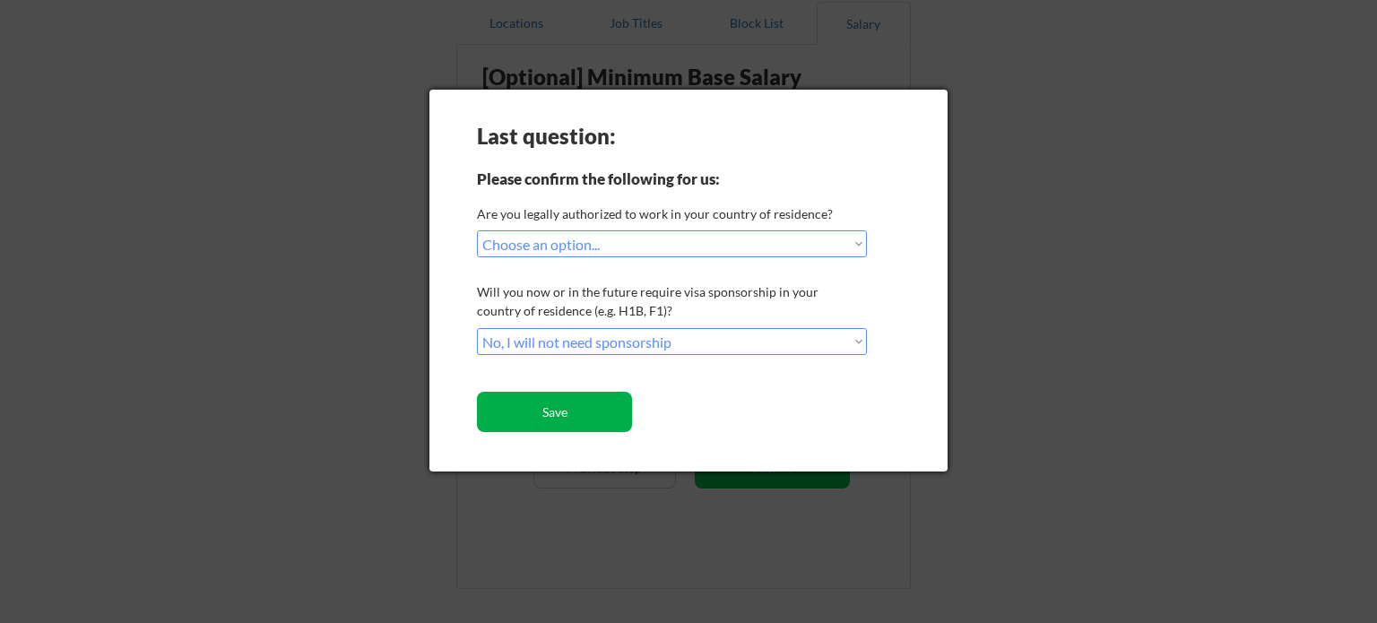
click at [590, 410] on button "Save" at bounding box center [554, 412] width 155 height 40
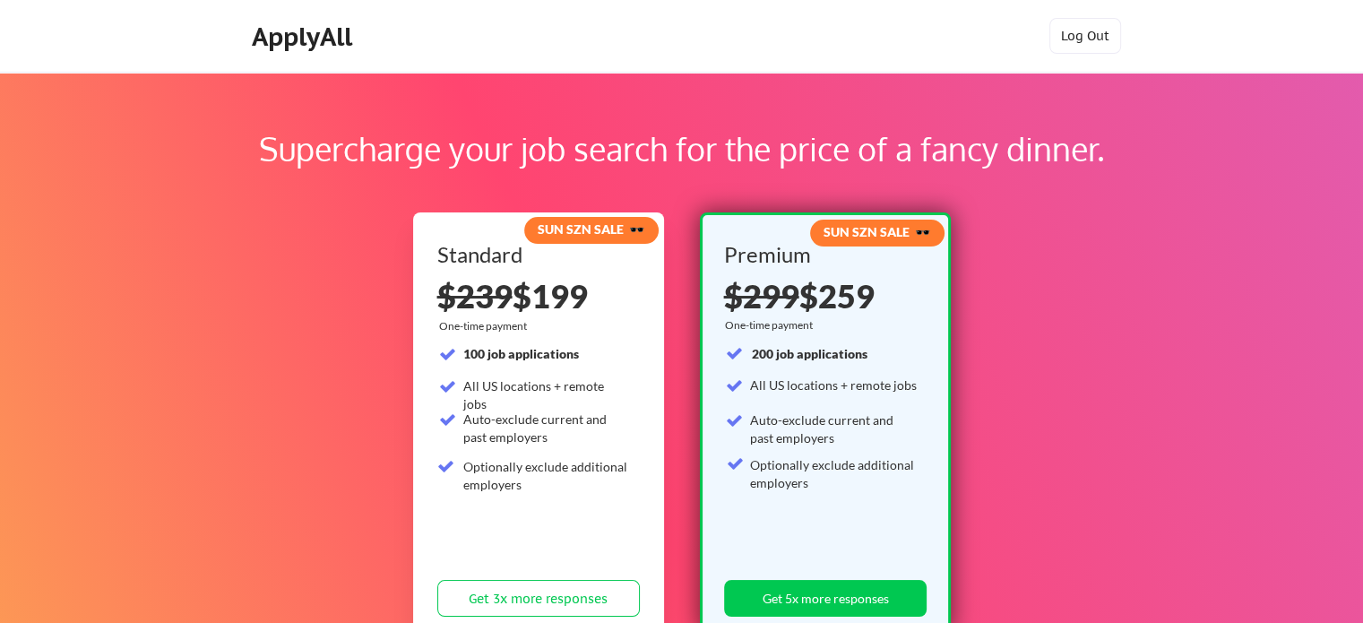
scroll to position [427, 0]
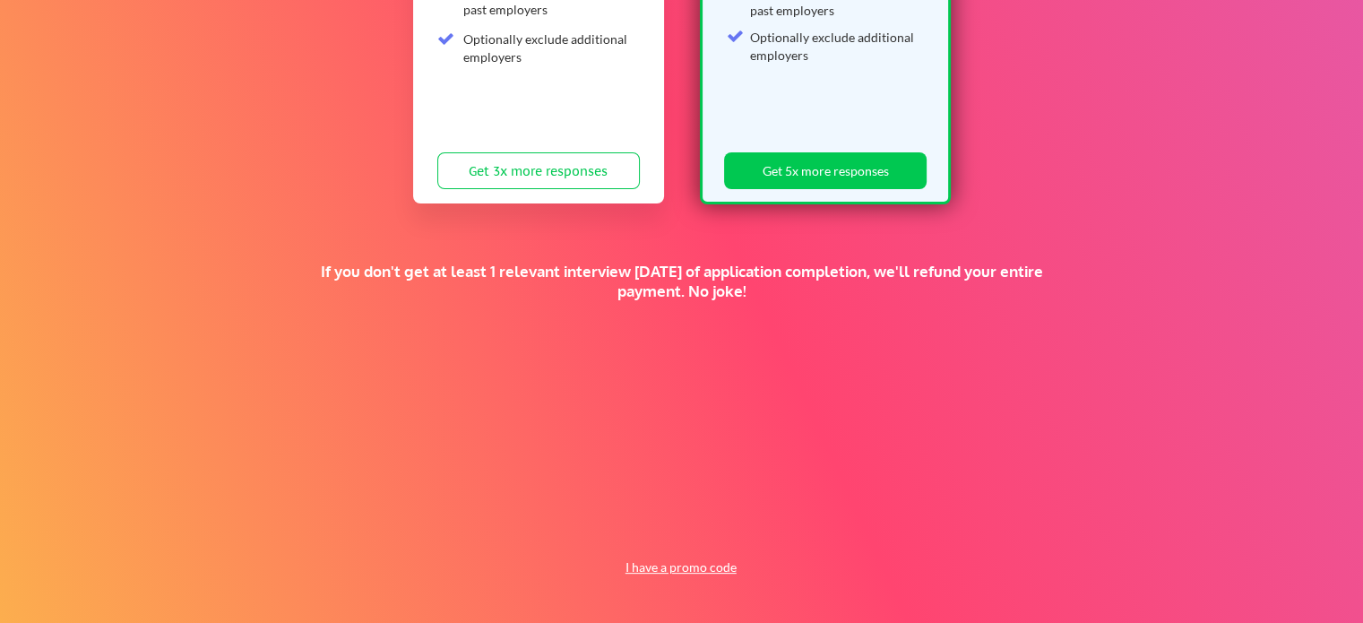
click at [704, 571] on button "I have a promo code" at bounding box center [681, 568] width 132 height 22
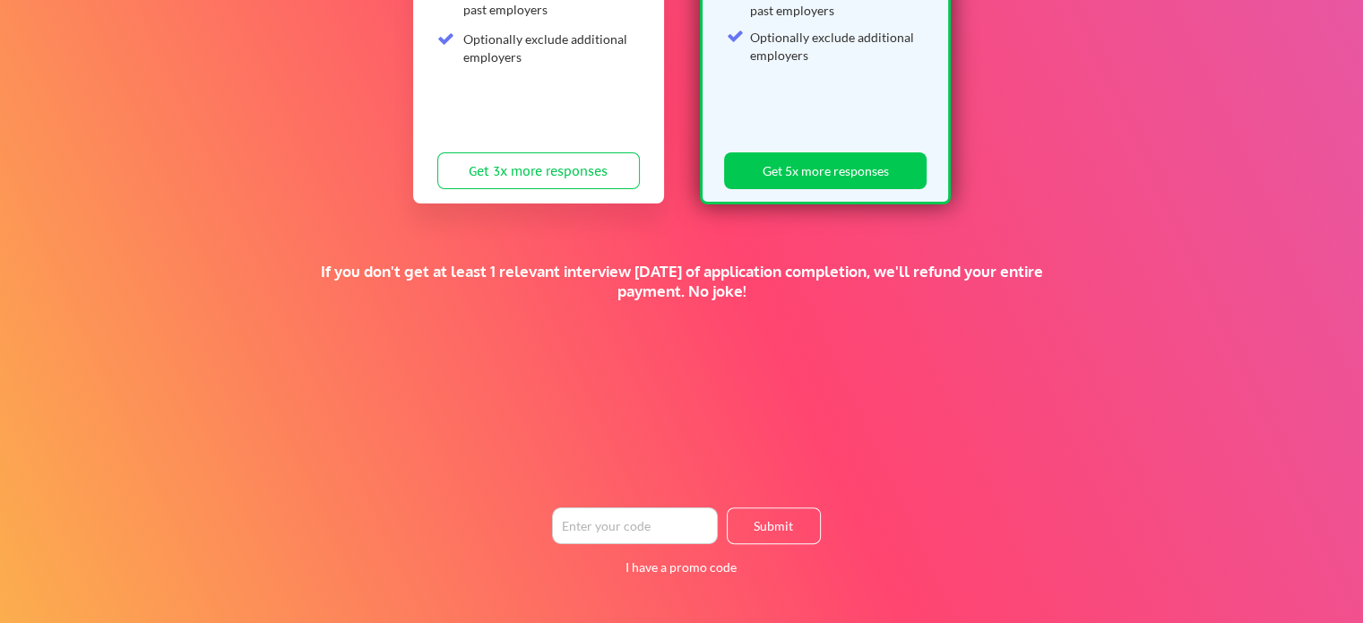
click at [645, 527] on input "input" at bounding box center [635, 525] width 166 height 37
paste input "TIMEISMONEY"
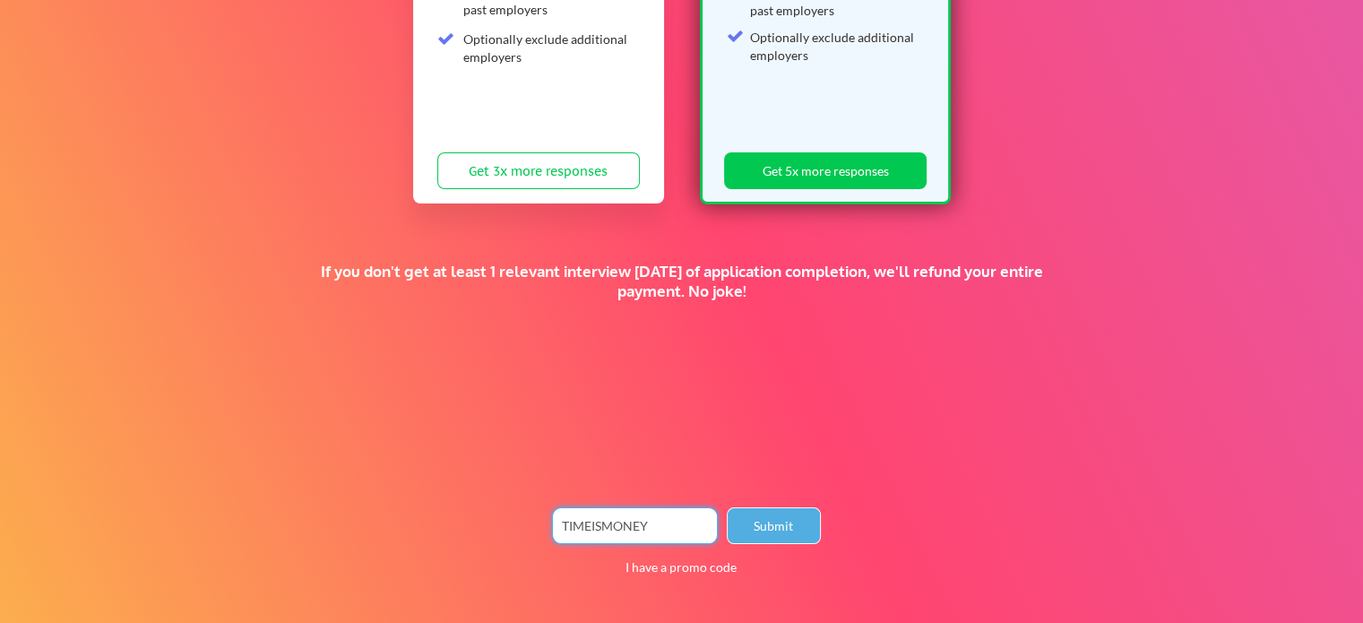
type input "TIMEISMONEY"
click at [760, 530] on button "Submit" at bounding box center [774, 525] width 94 height 37
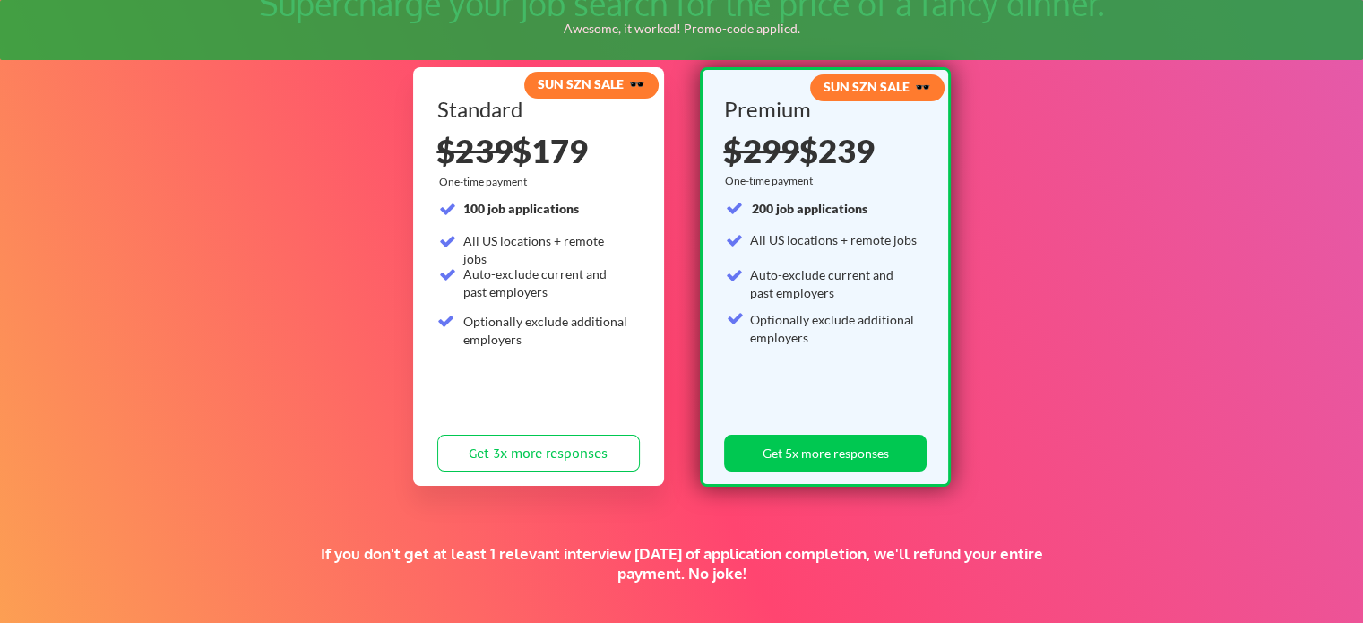
scroll to position [125, 0]
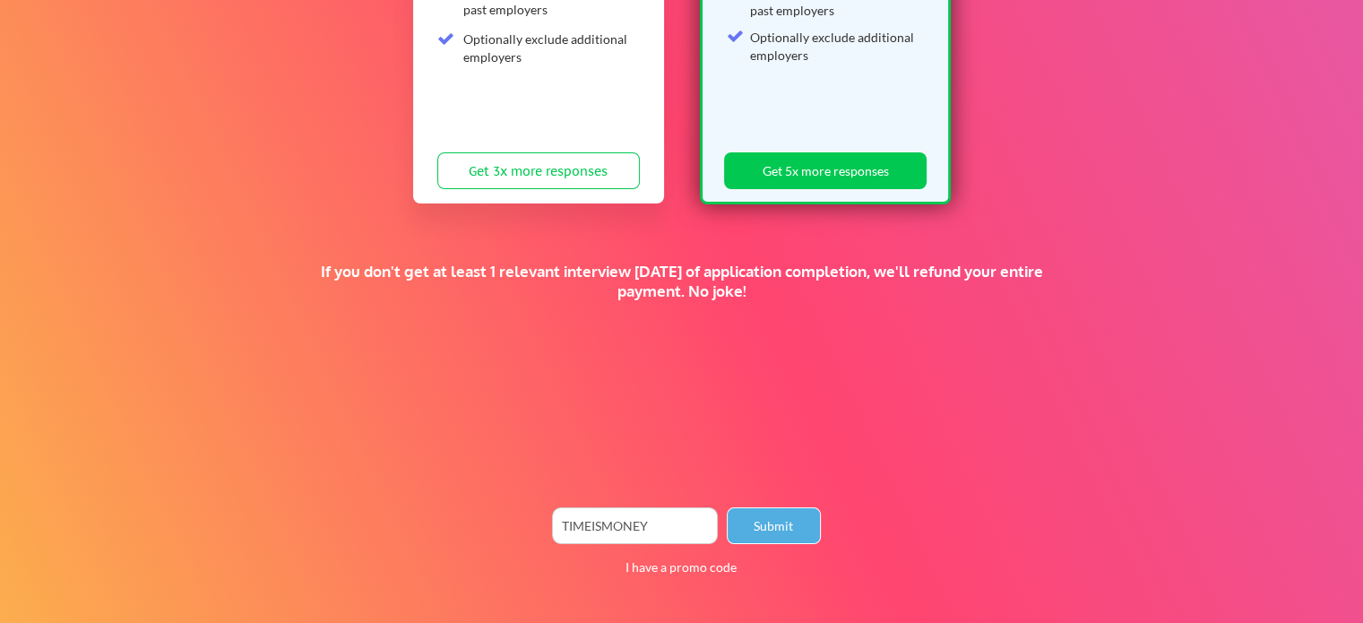
click at [768, 527] on button "Submit" at bounding box center [774, 525] width 94 height 37
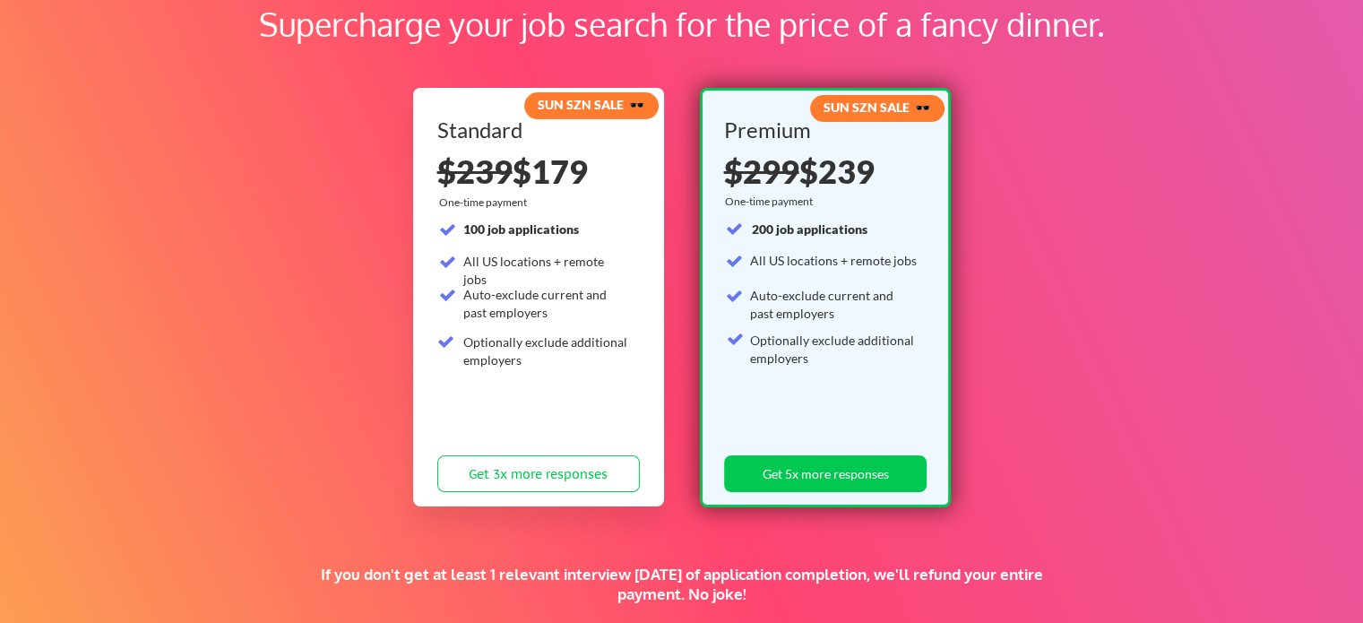
click at [820, 449] on div "Premium $299 $239 $299 $259 One-time payment 200 job applications All US locati…" at bounding box center [825, 309] width 203 height 381
click at [824, 475] on button "Get 5x more responses" at bounding box center [825, 473] width 203 height 37
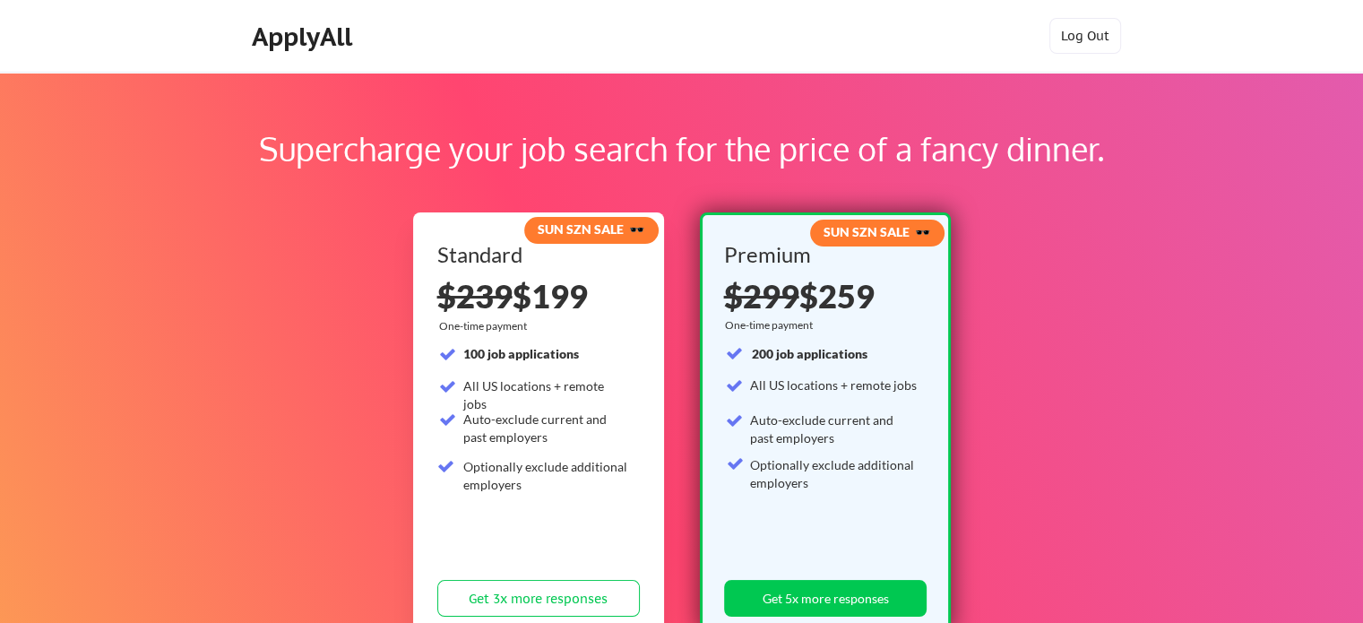
click at [860, 237] on strong "SUN SZN SALE 🕶️" at bounding box center [877, 231] width 107 height 15
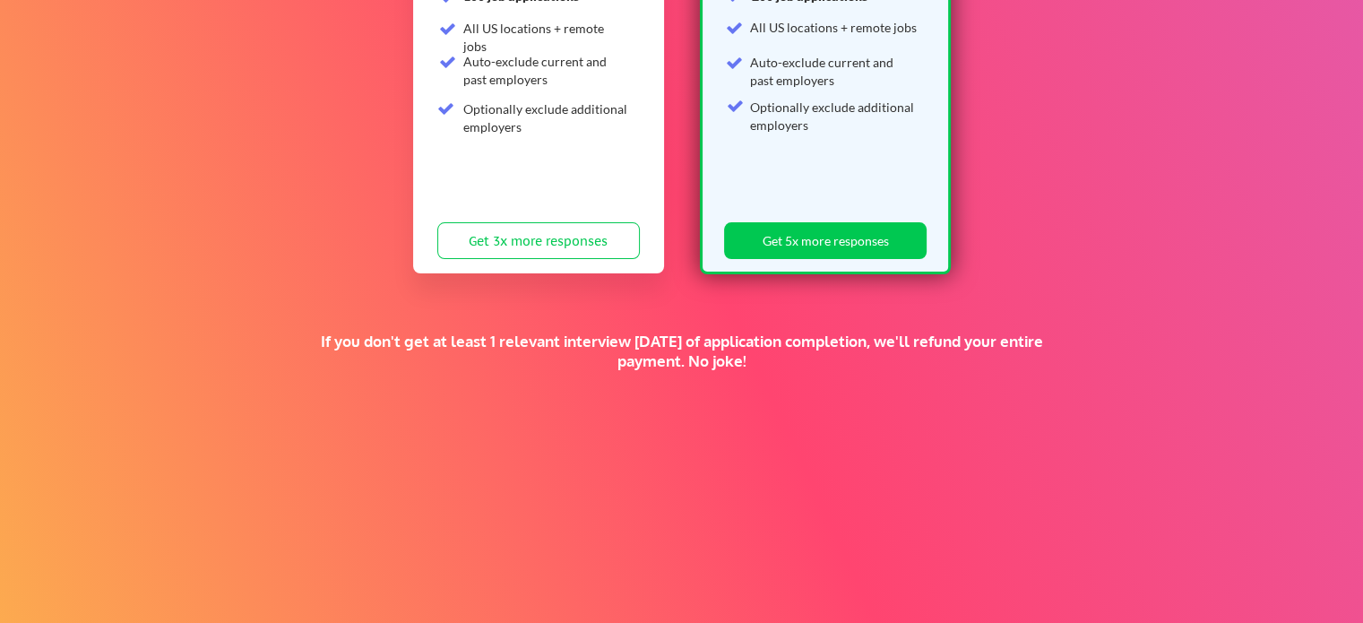
scroll to position [401, 0]
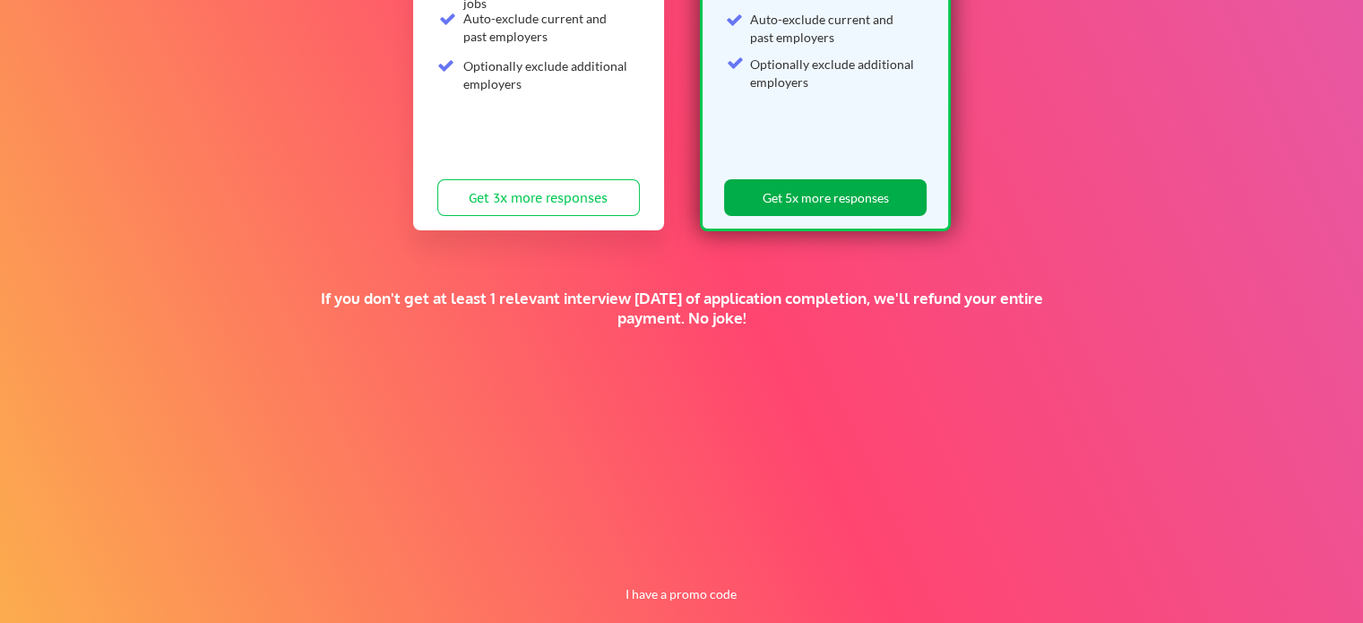
click at [900, 204] on button "Get 5x more responses" at bounding box center [825, 197] width 203 height 37
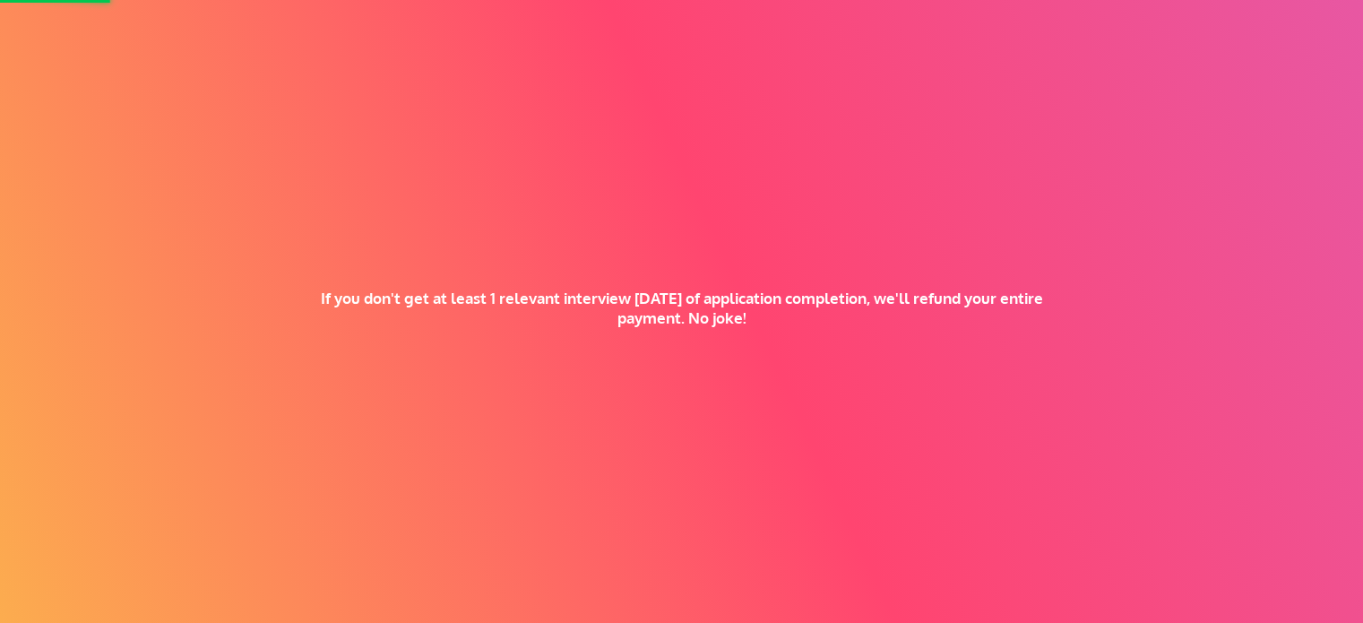
scroll to position [427, 0]
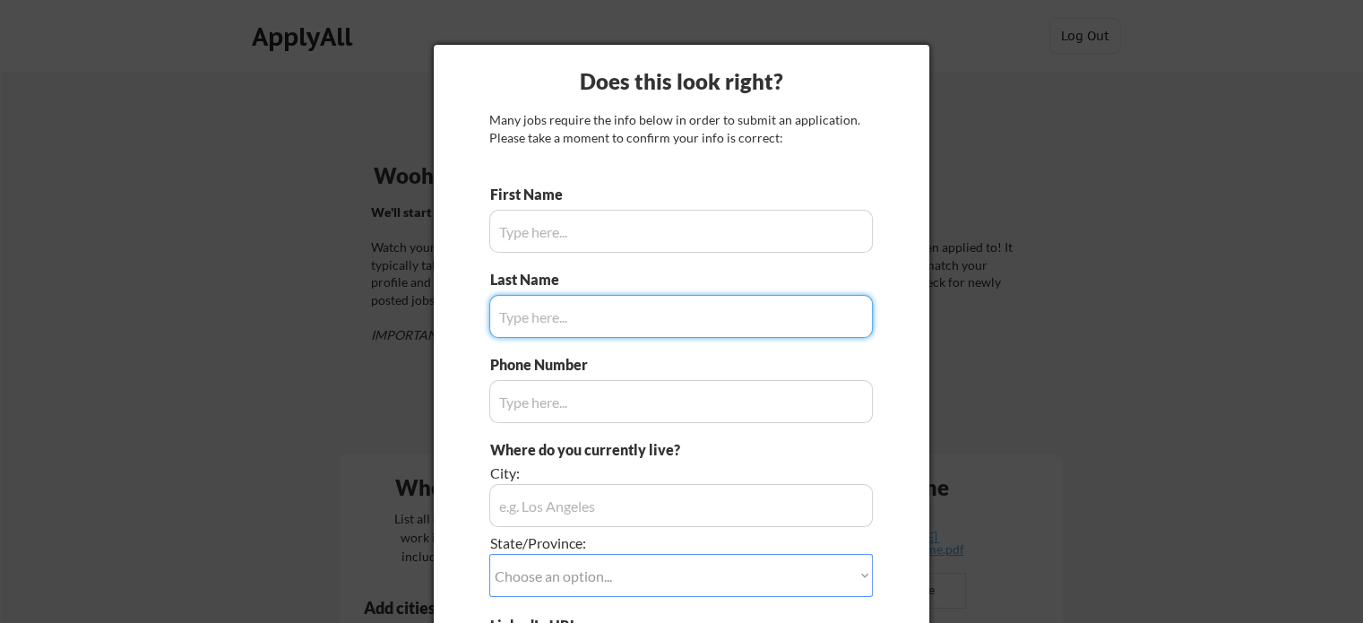
type input "[PERSON_NAME]"
type input "[PHONE_NUMBER]"
click at [593, 315] on input "input" at bounding box center [681, 316] width 384 height 43
type input "[PERSON_NAME] Elbakkay"
click at [553, 519] on input "input" at bounding box center [681, 505] width 384 height 43
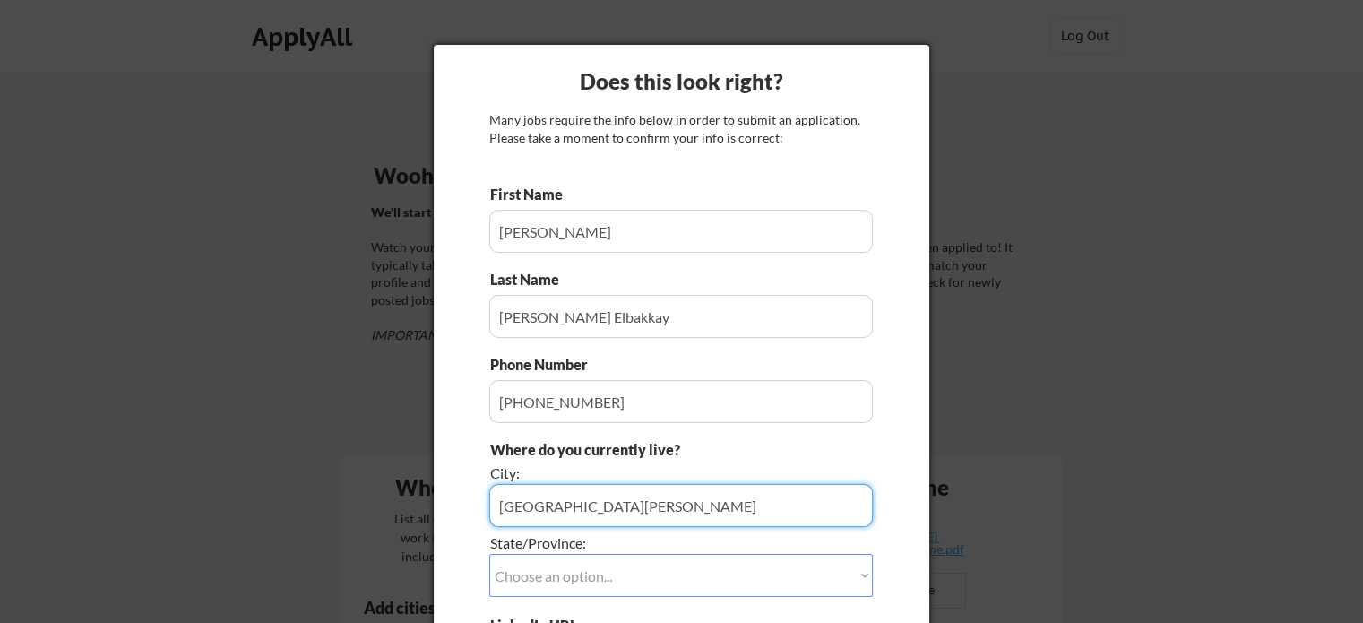
type input "[GEOGRAPHIC_DATA][PERSON_NAME]"
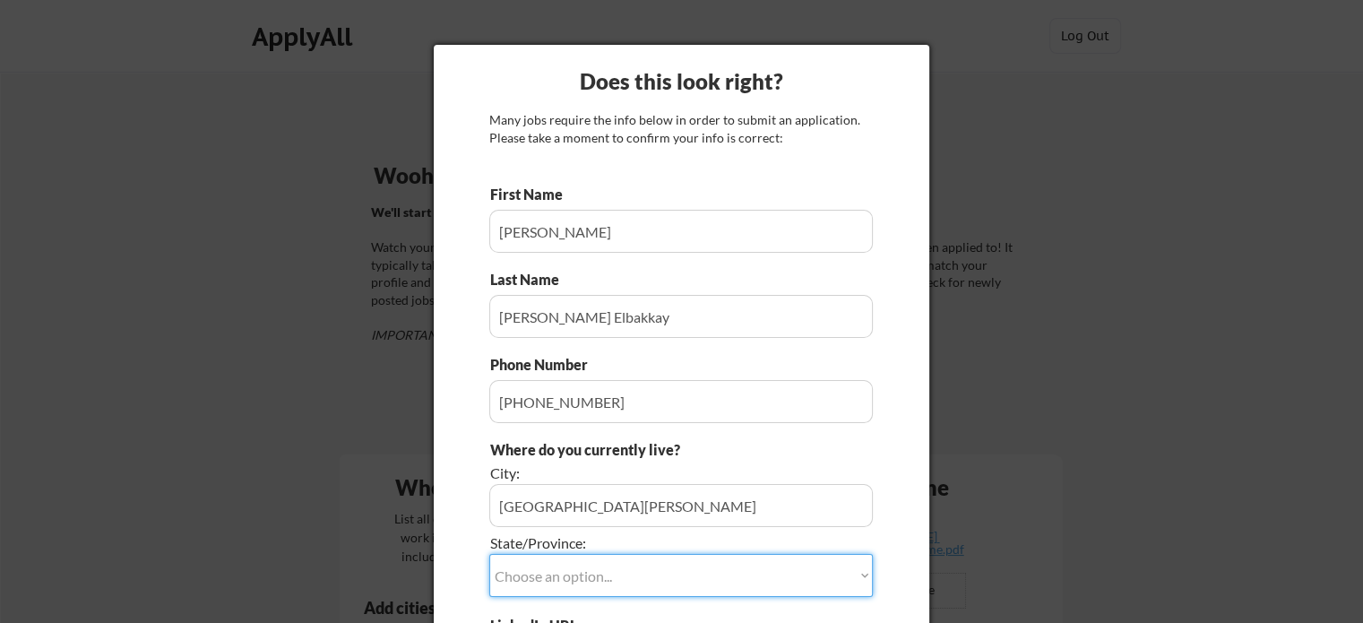
click at [556, 562] on select "Choose an option... Other/Not Applicable [US_STATE] [US_STATE] [GEOGRAPHIC_DATA…" at bounding box center [681, 575] width 384 height 43
select select ""[US_STATE]""
click at [489, 554] on select "Choose an option... Other/Not Applicable [US_STATE] [US_STATE] [GEOGRAPHIC_DATA…" at bounding box center [681, 575] width 384 height 43
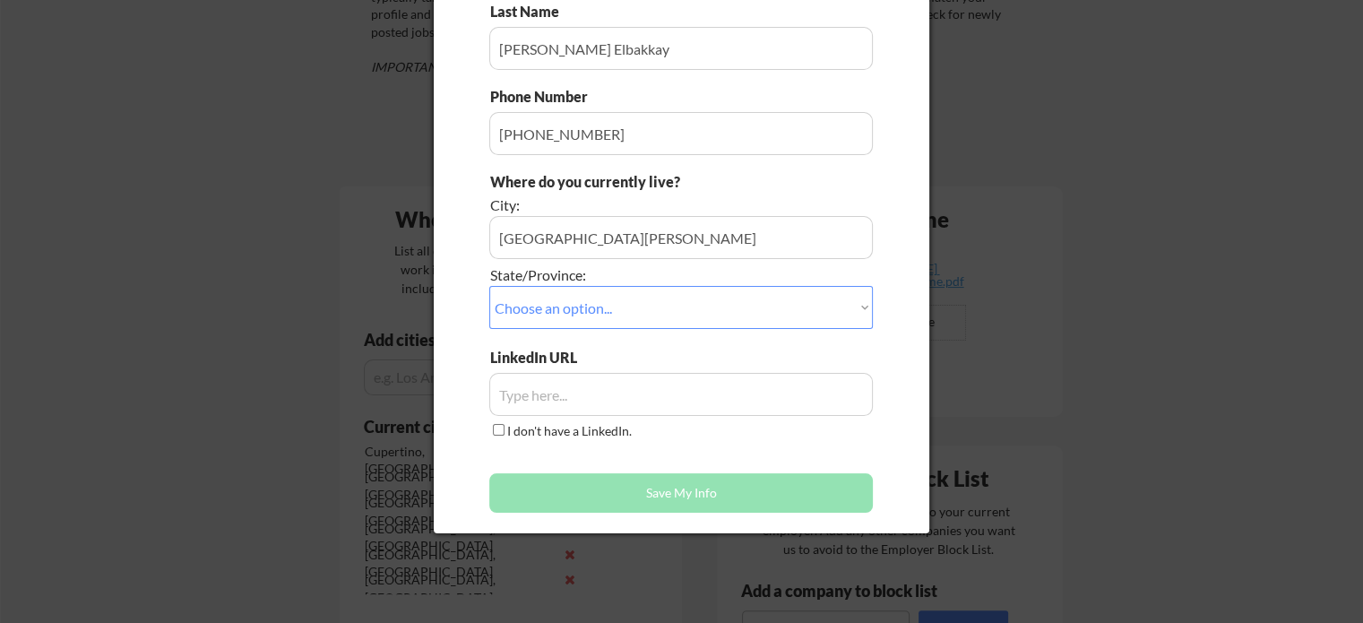
scroll to position [269, 0]
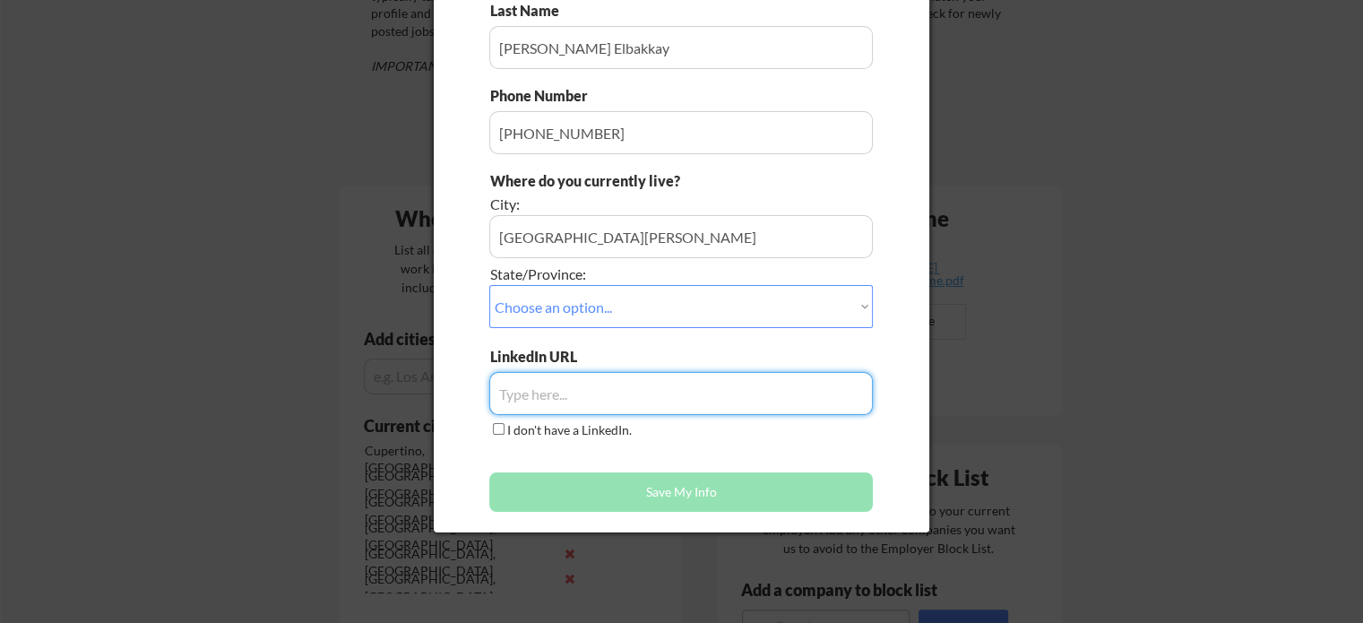
click at [592, 389] on input "input" at bounding box center [681, 393] width 384 height 43
paste input "[URL][DOMAIN_NAME][PERSON_NAME]"
click at [733, 411] on input "input" at bounding box center [681, 393] width 384 height 43
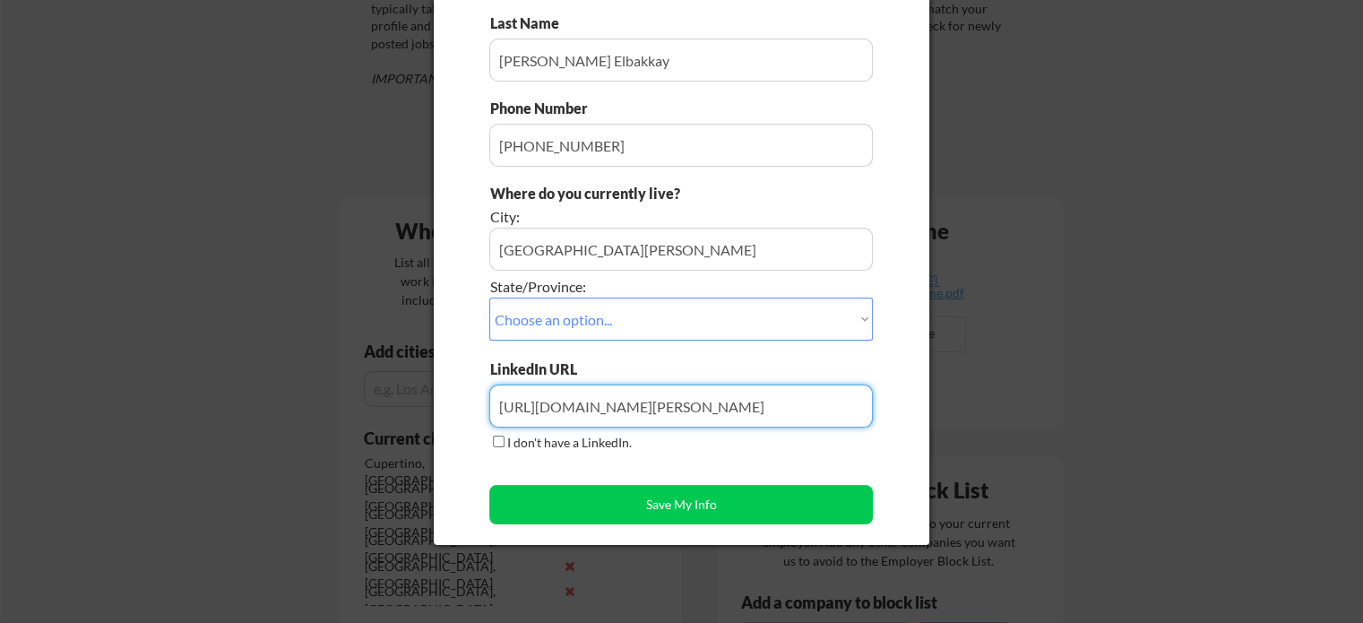
scroll to position [265, 0]
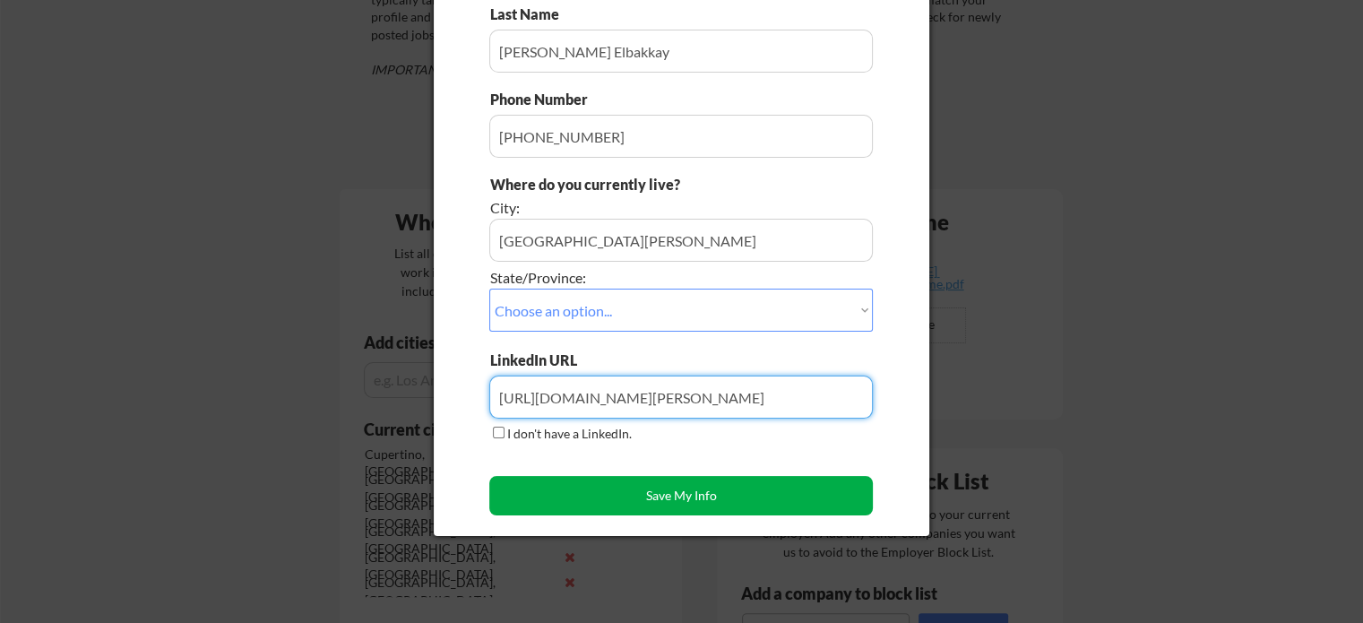
type input "[URL][DOMAIN_NAME][PERSON_NAME]"
click at [616, 514] on button "Save My Info" at bounding box center [681, 495] width 384 height 39
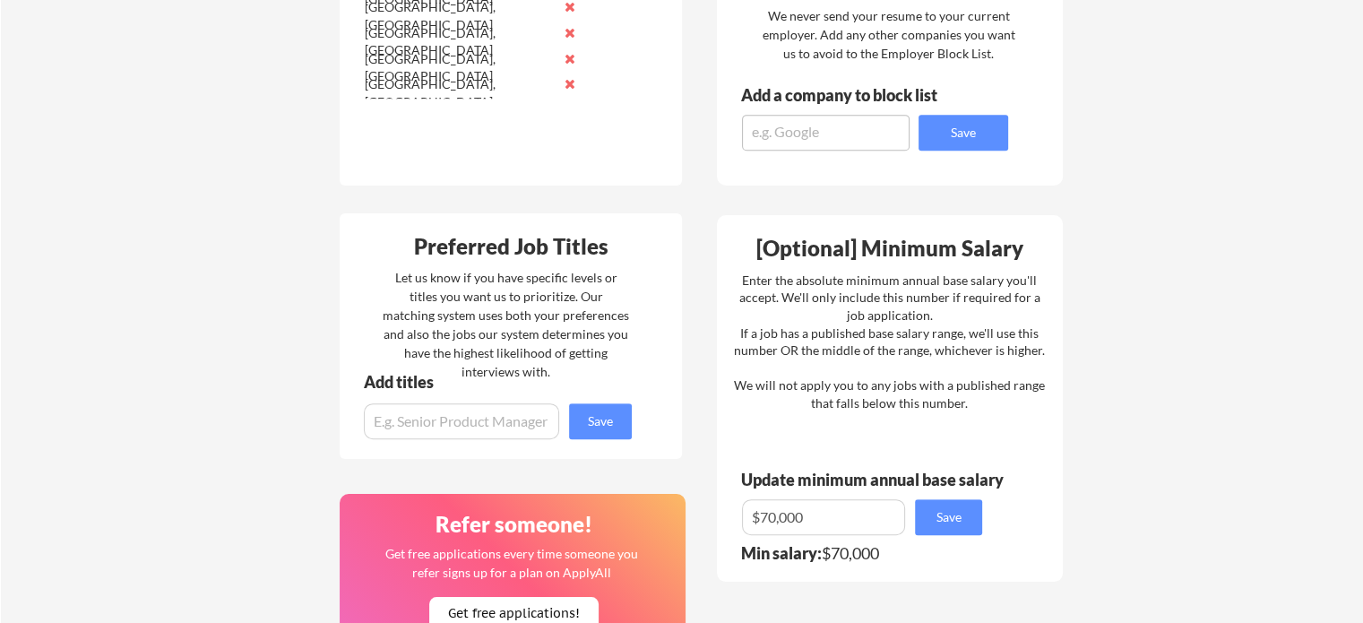
scroll to position [773, 0]
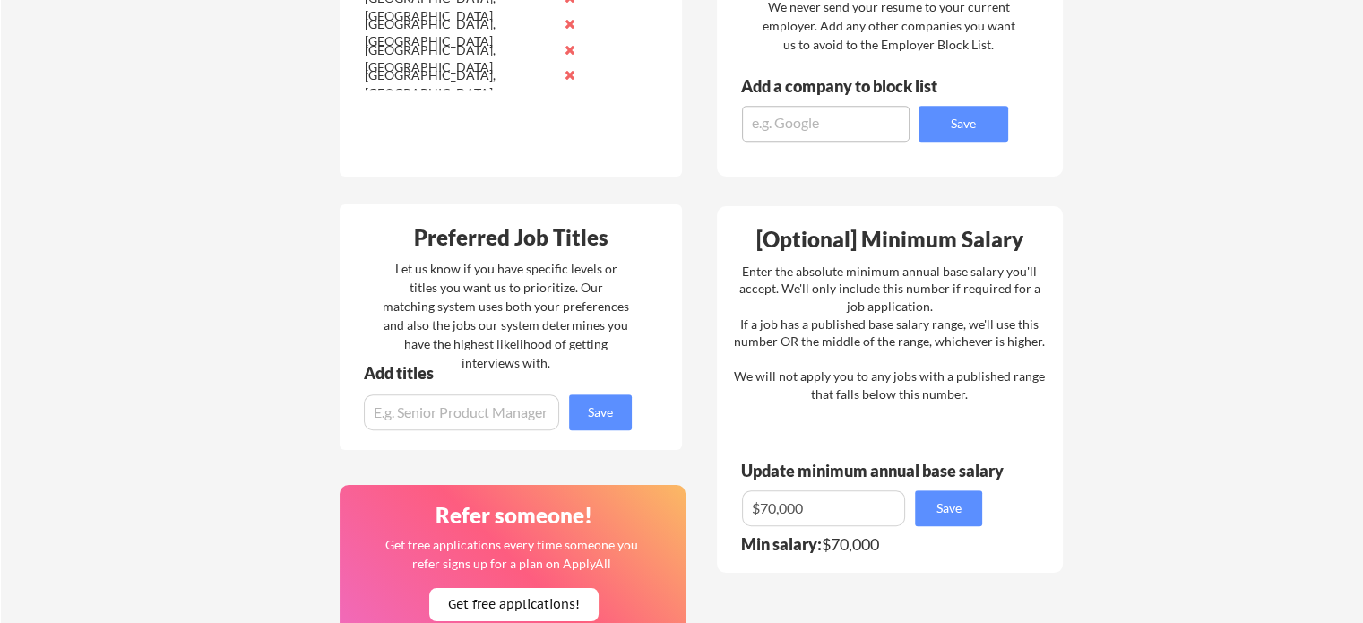
click at [494, 419] on input "input" at bounding box center [461, 412] width 195 height 36
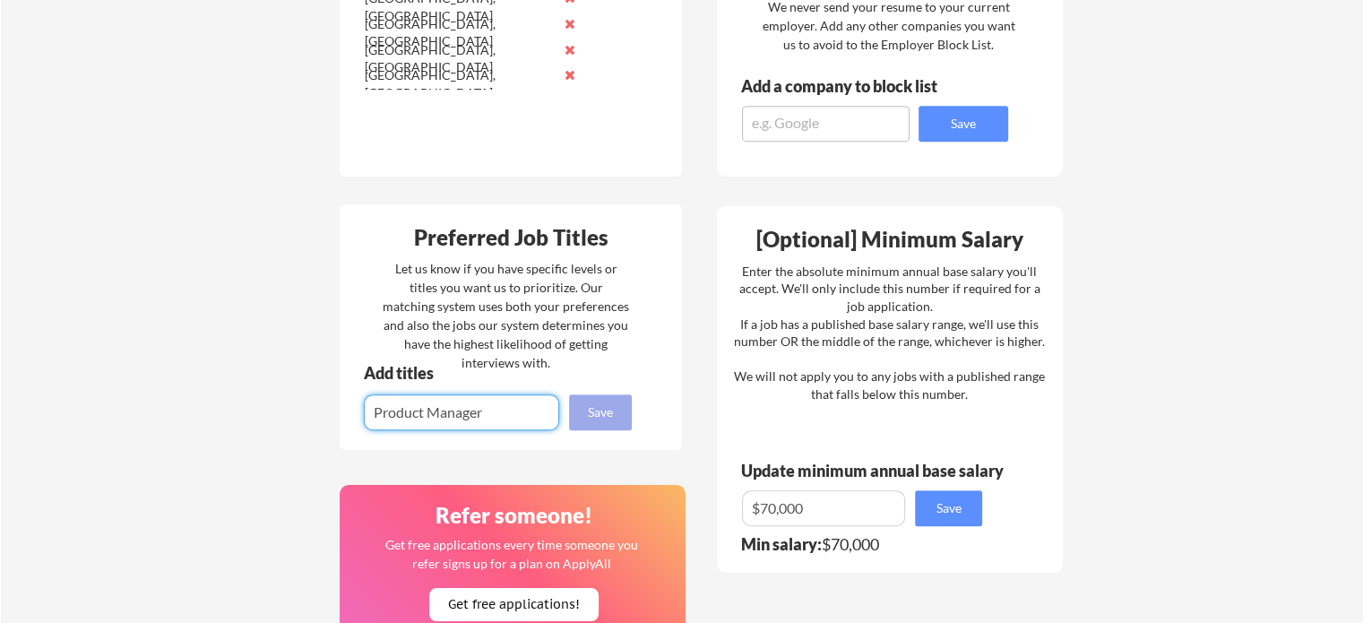
type input "Product Manager"
click at [584, 410] on button "Save" at bounding box center [600, 412] width 63 height 36
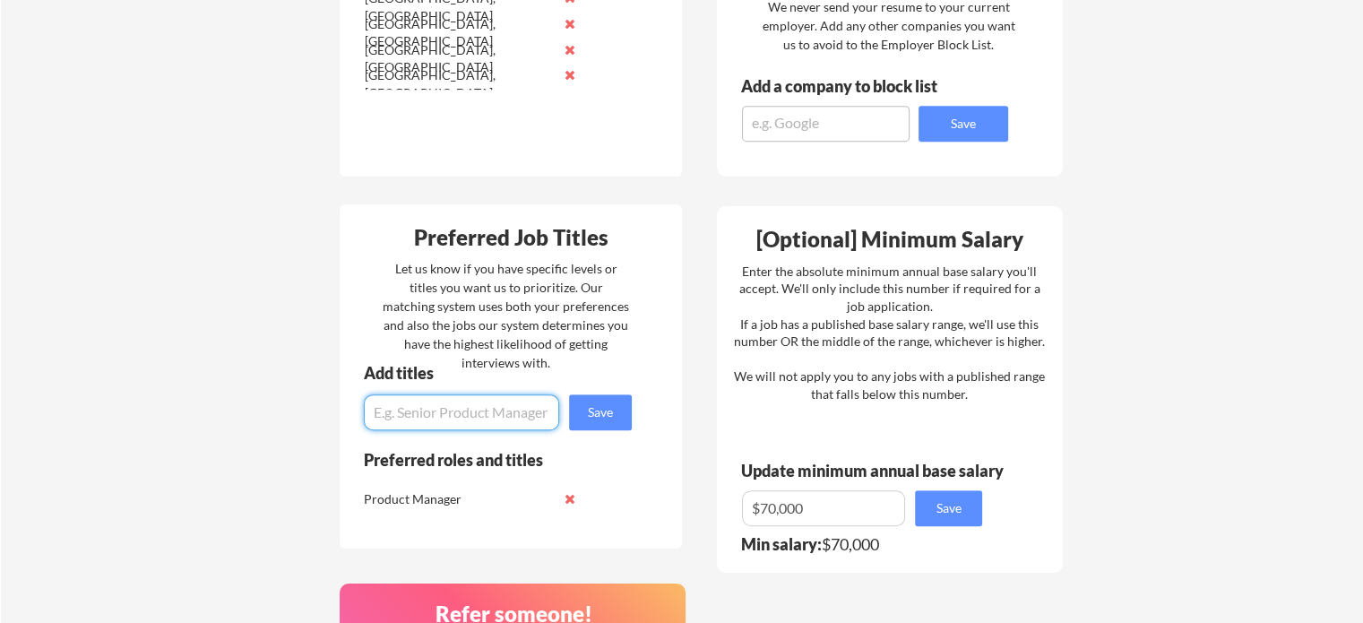
click at [563, 498] on button at bounding box center [569, 498] width 13 height 13
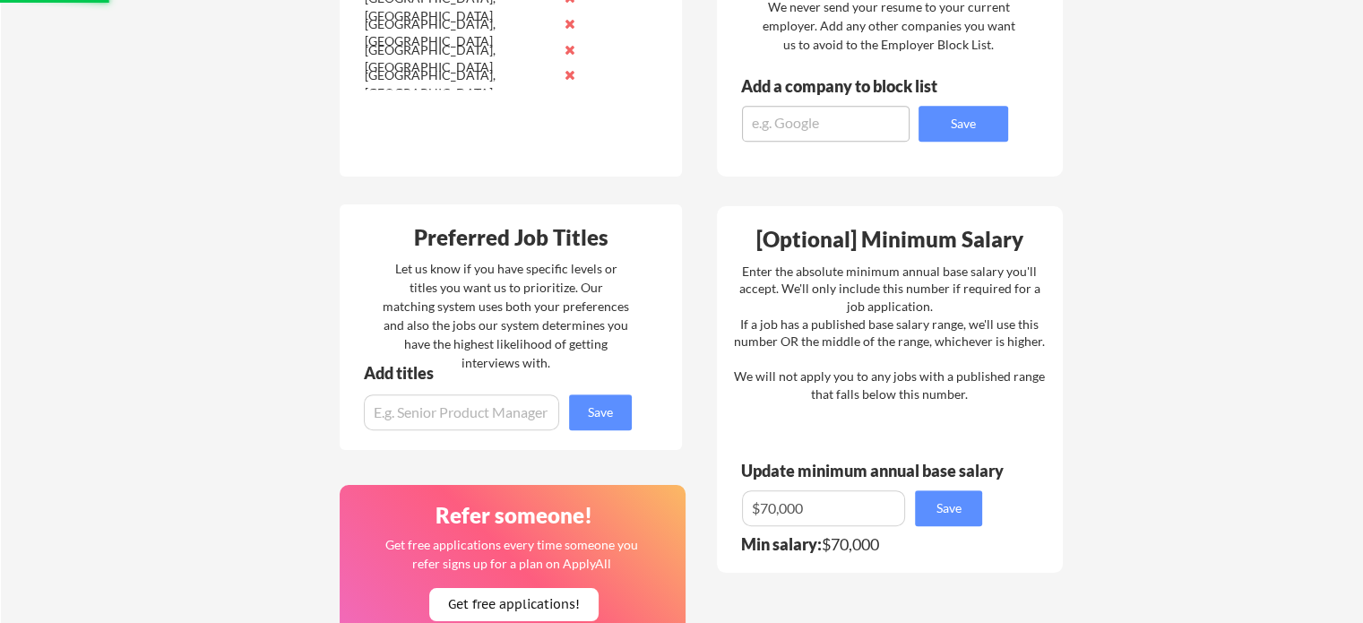
click at [463, 403] on input "input" at bounding box center [461, 412] width 195 height 36
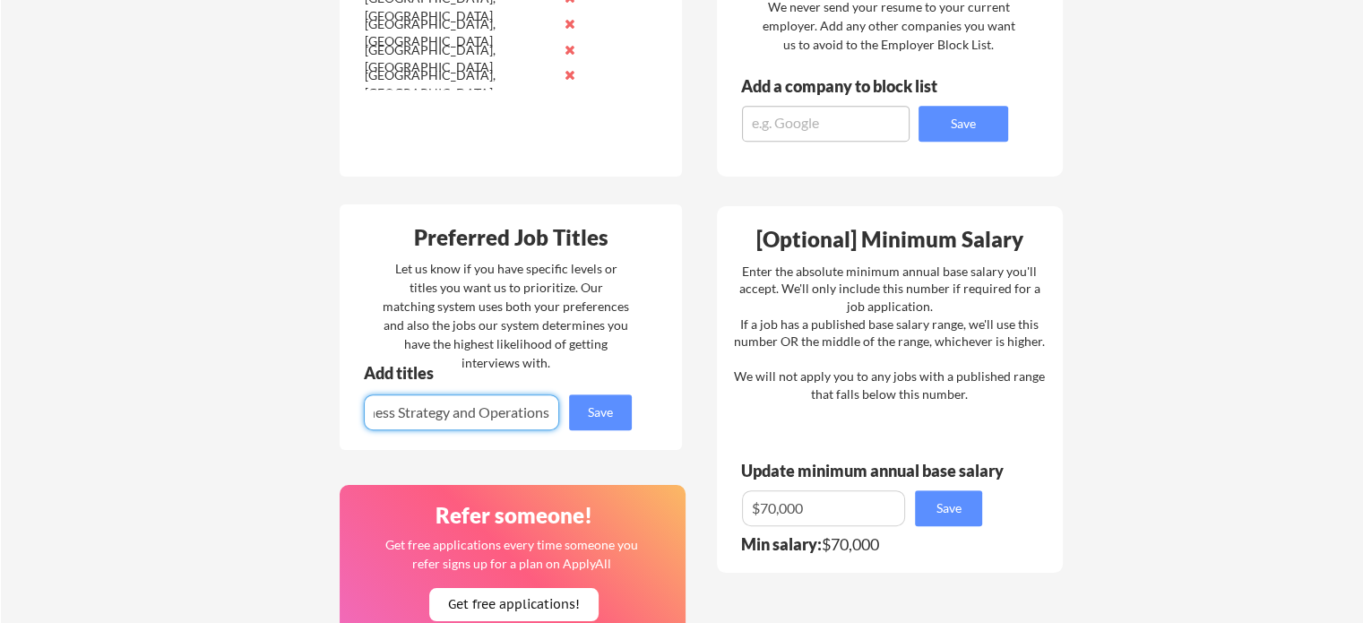
scroll to position [0, 37]
type input "Business Strategy and Operations"
click at [600, 425] on button "Save" at bounding box center [600, 412] width 63 height 36
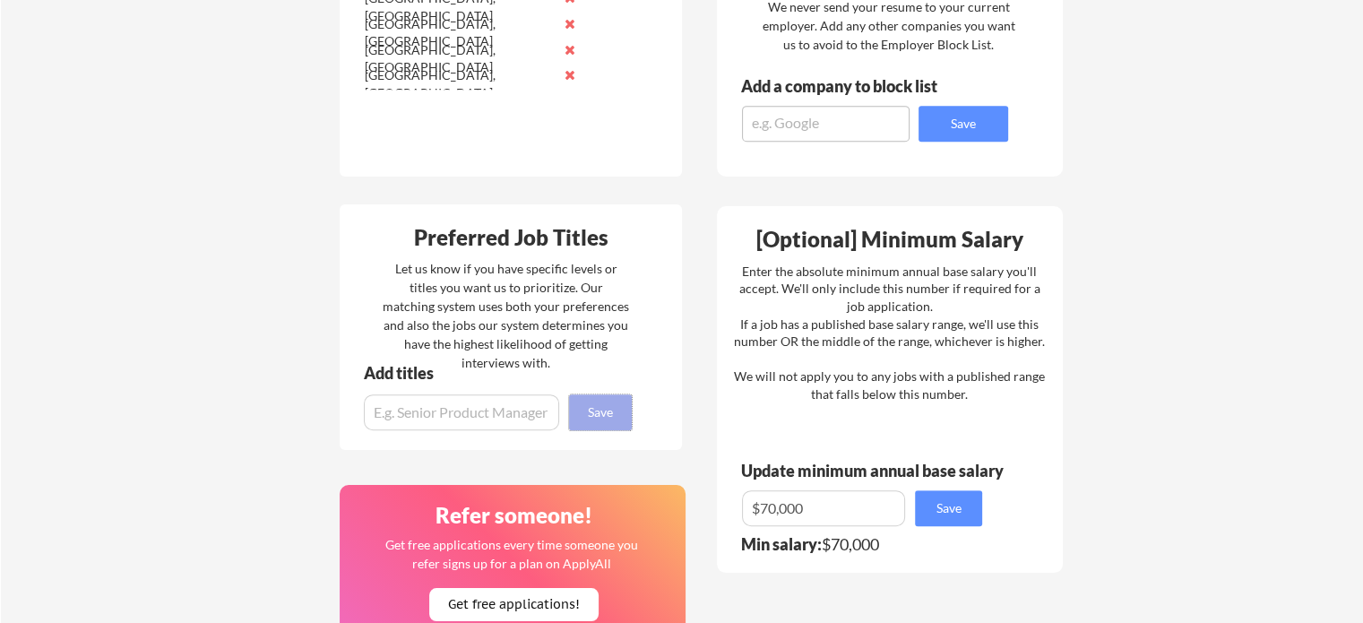
scroll to position [0, 0]
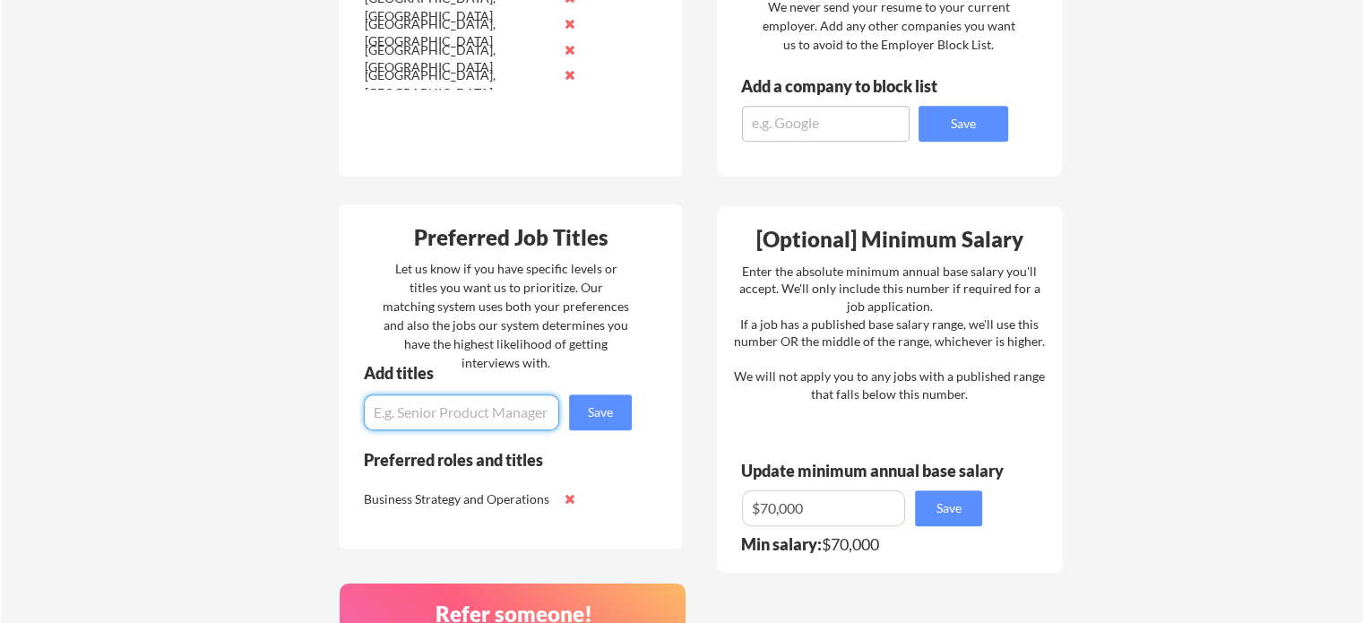
click at [510, 414] on input "input" at bounding box center [461, 412] width 195 height 36
type input "M"
type input "Program Manager"
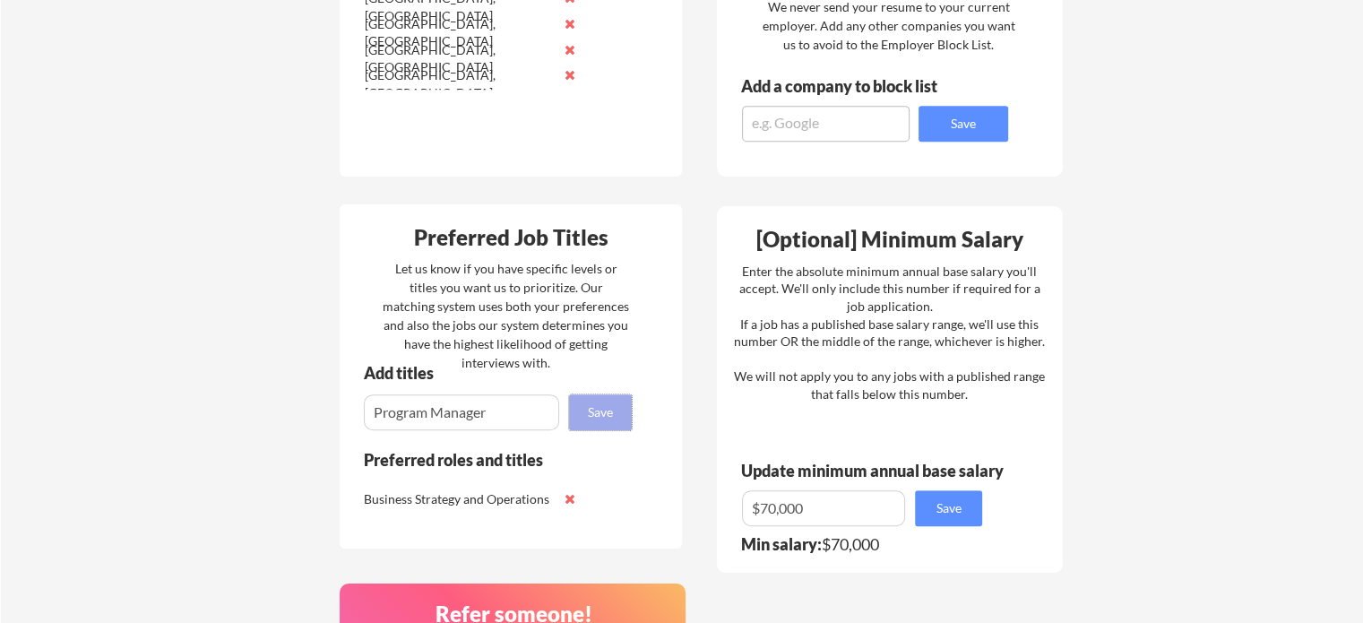
click at [588, 410] on button "Save" at bounding box center [600, 412] width 63 height 36
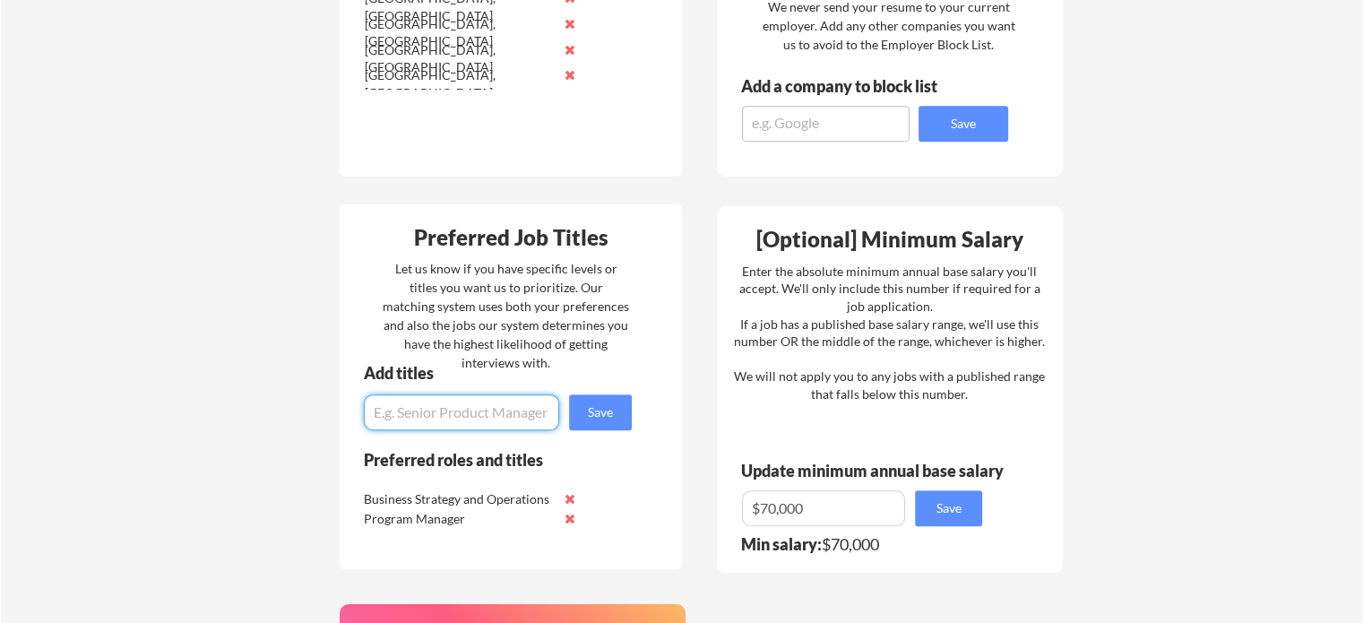
click at [431, 401] on input "input" at bounding box center [461, 412] width 195 height 36
type input "Project Manager"
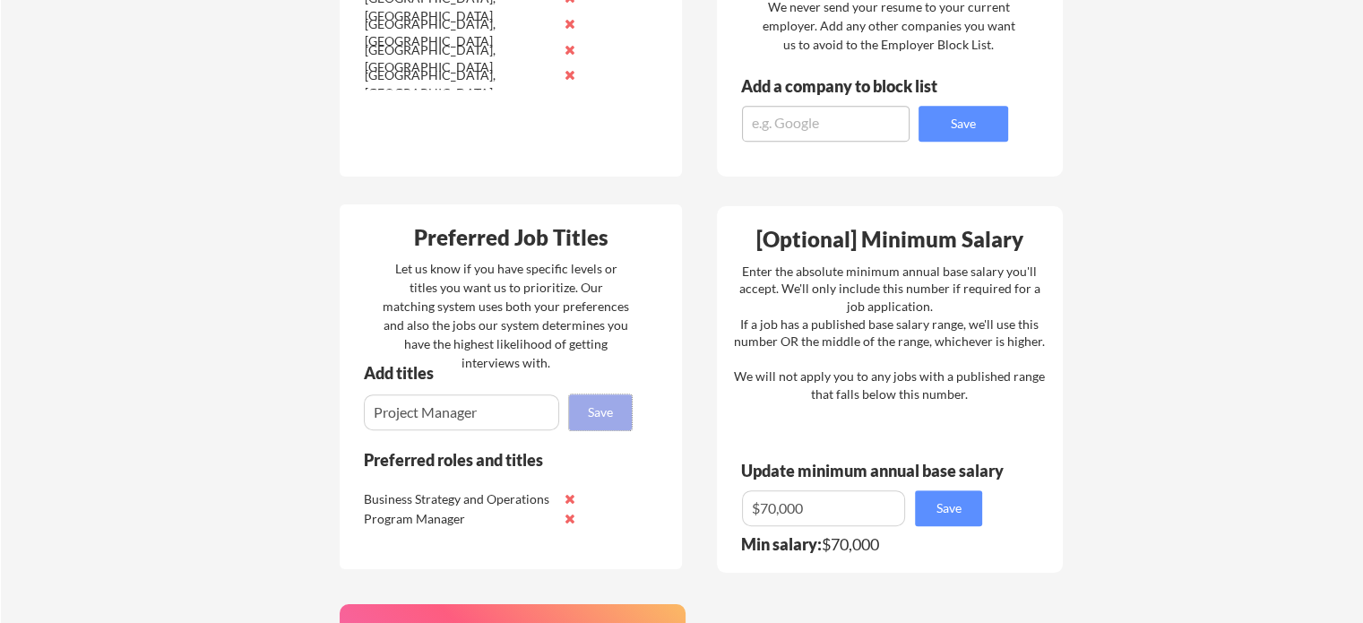
click at [606, 411] on button "Save" at bounding box center [600, 412] width 63 height 36
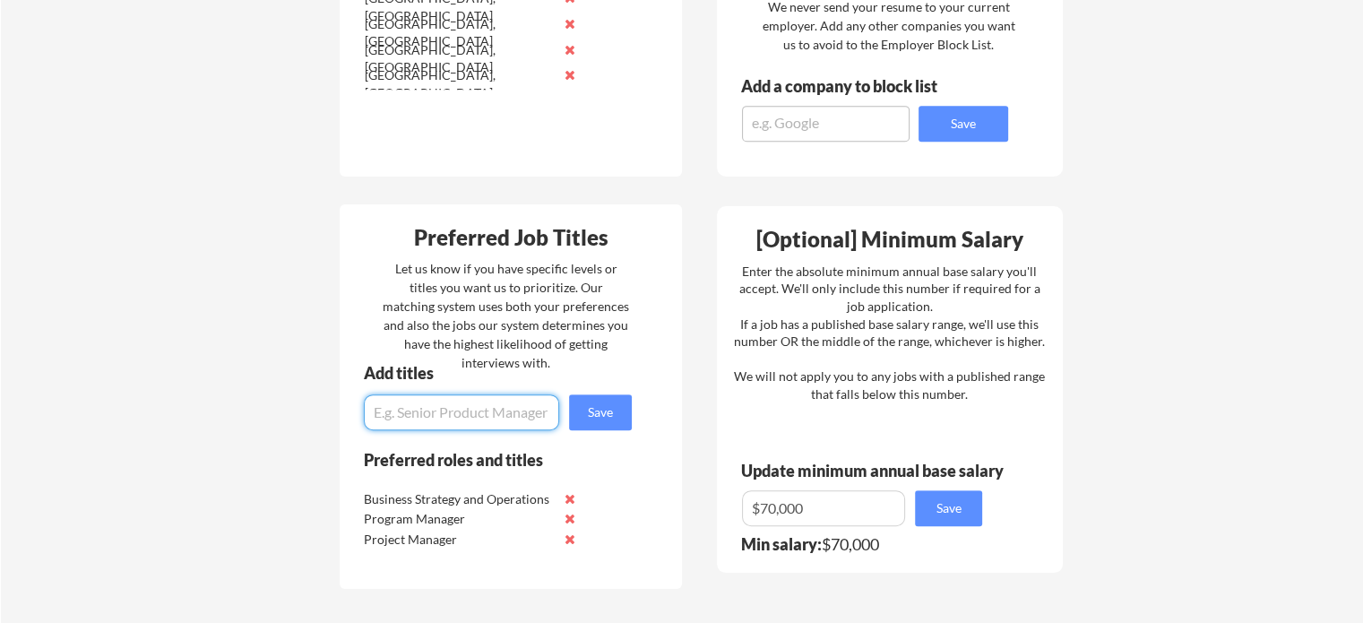
click at [487, 414] on input "input" at bounding box center [461, 412] width 195 height 36
type input "Product Manager"
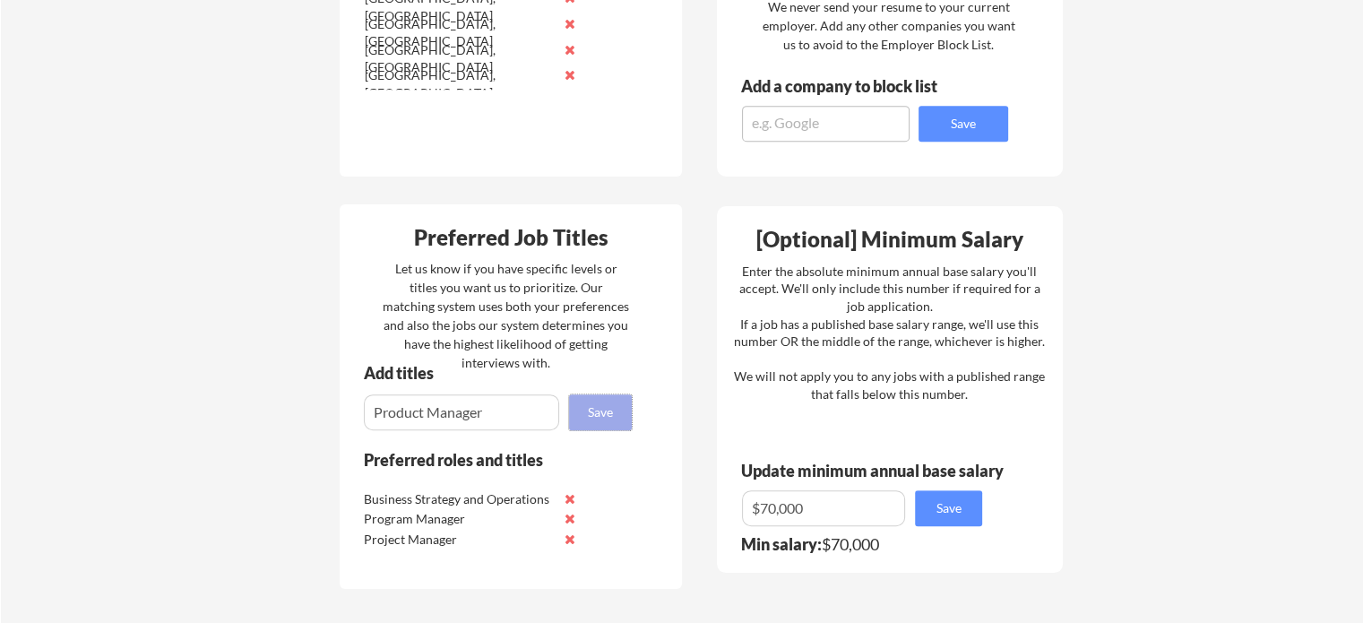
click at [588, 398] on button "Save" at bounding box center [600, 412] width 63 height 36
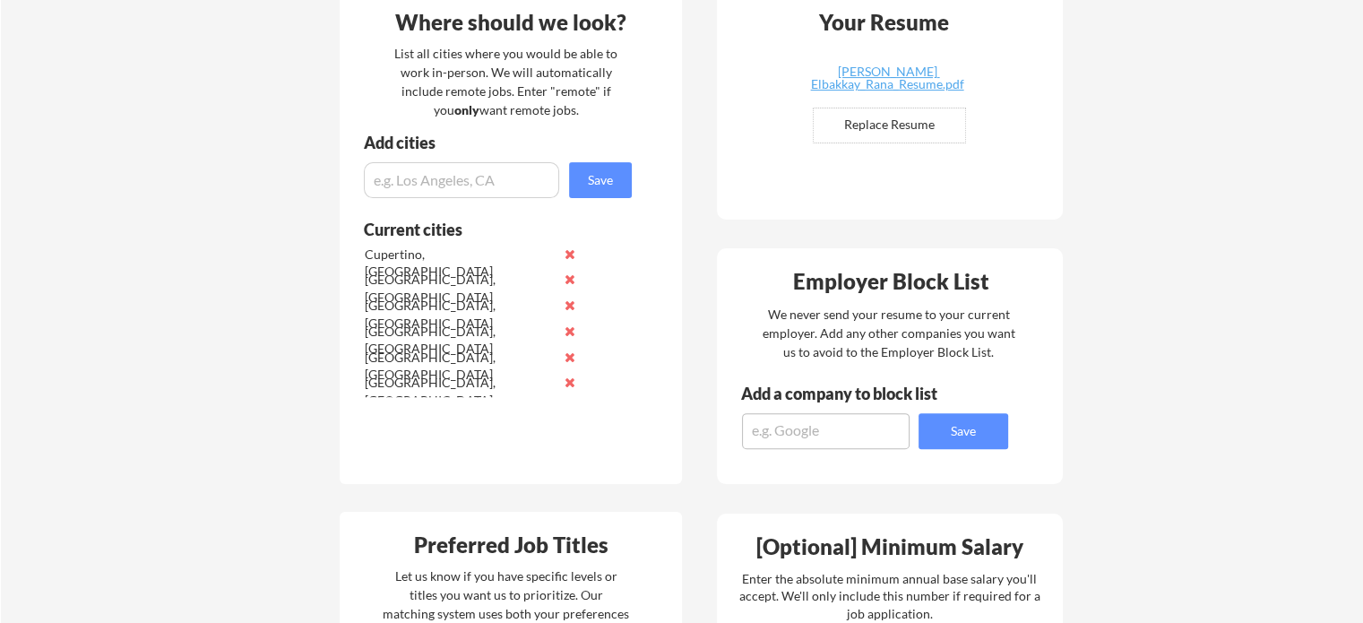
scroll to position [462, 0]
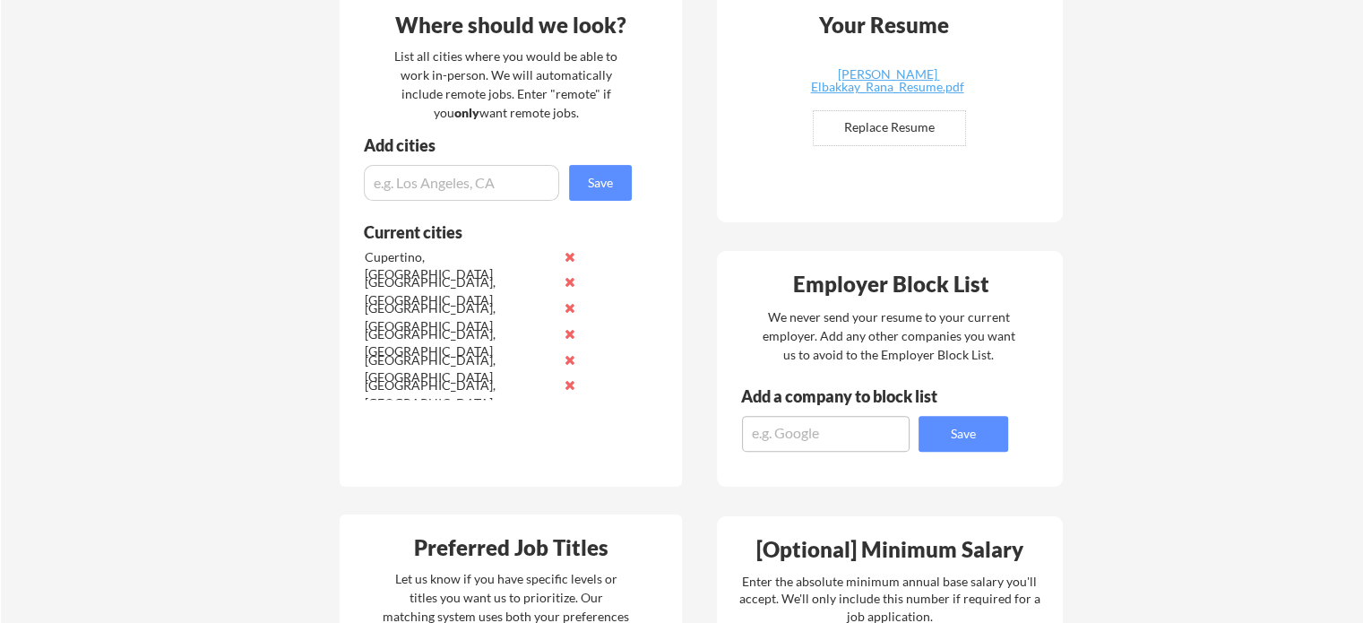
click at [445, 185] on input "input" at bounding box center [461, 183] width 195 height 36
type input "F"
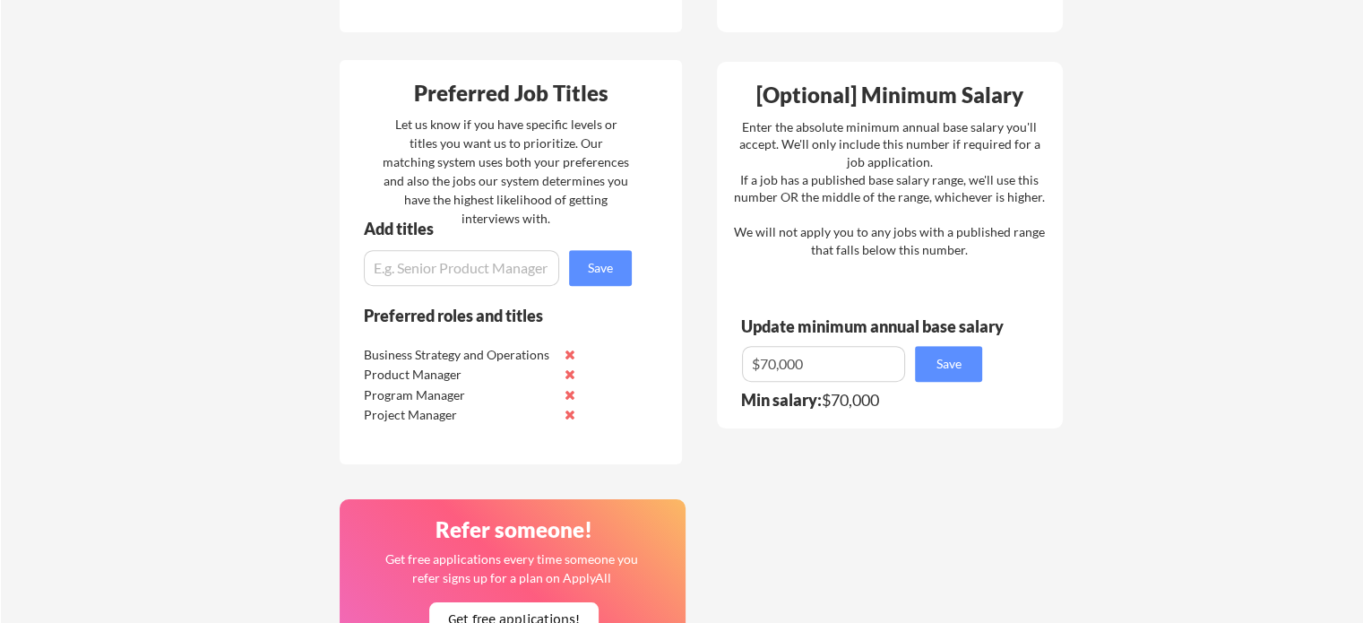
scroll to position [918, 0]
click at [417, 272] on input "input" at bounding box center [461, 267] width 195 height 36
type input "S"
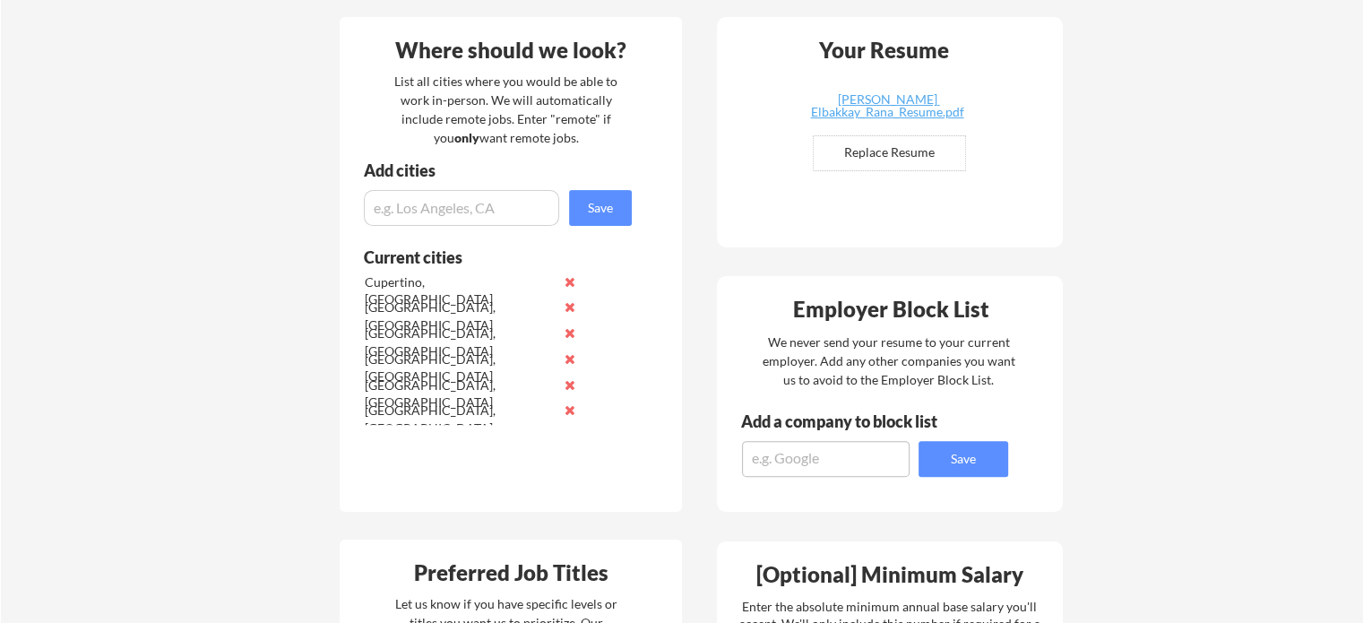
scroll to position [433, 0]
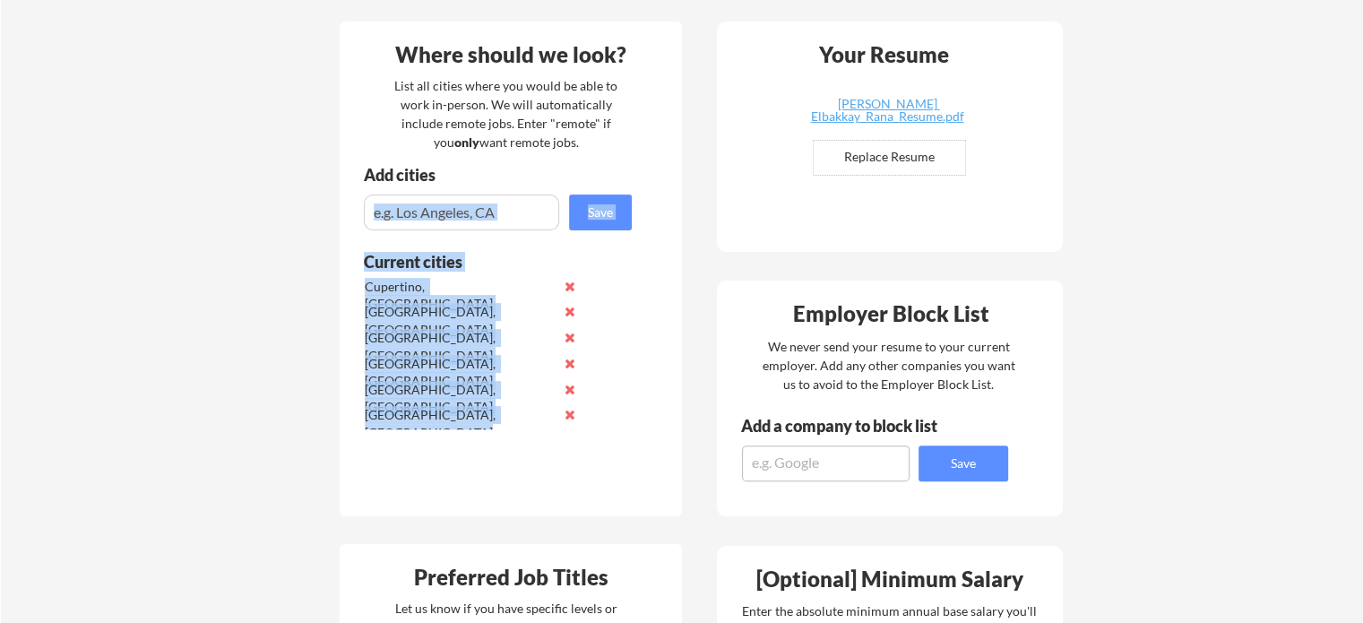
drag, startPoint x: 401, startPoint y: 233, endPoint x: 418, endPoint y: 206, distance: 31.4
click at [418, 206] on div "Where should we look? List all cities where you would be able to work in-person…" at bounding box center [511, 269] width 342 height 495
click at [418, 206] on input "input" at bounding box center [461, 212] width 195 height 36
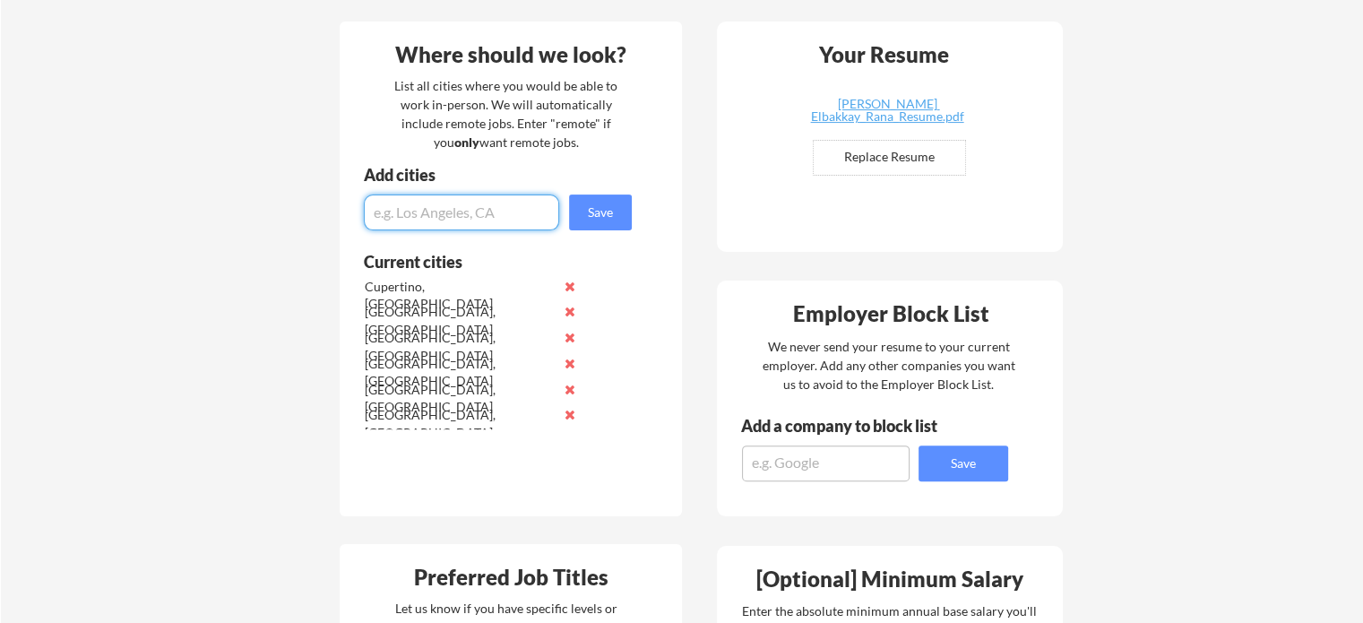
click at [418, 206] on input "input" at bounding box center [461, 212] width 195 height 36
type input "S"
click at [473, 221] on input "input" at bounding box center [461, 212] width 195 height 36
type input "S"
type input "[GEOGRAPHIC_DATA], [GEOGRAPHIC_DATA]"
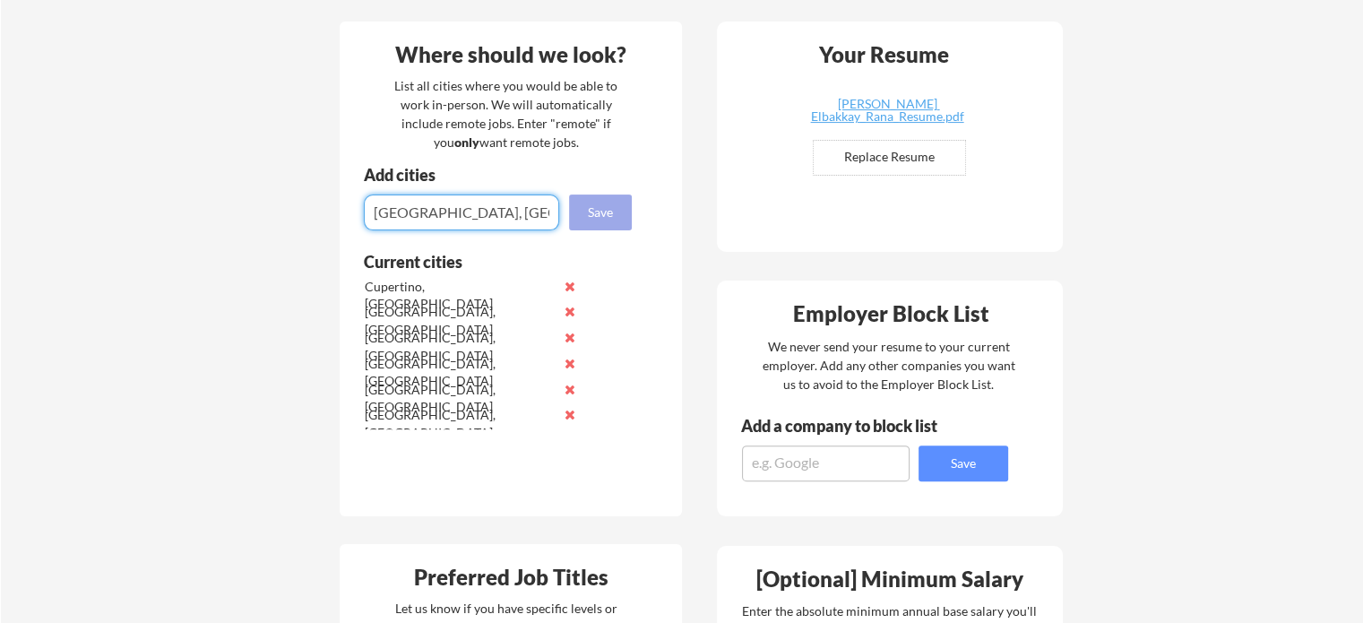
click at [570, 211] on button "Save" at bounding box center [600, 212] width 63 height 36
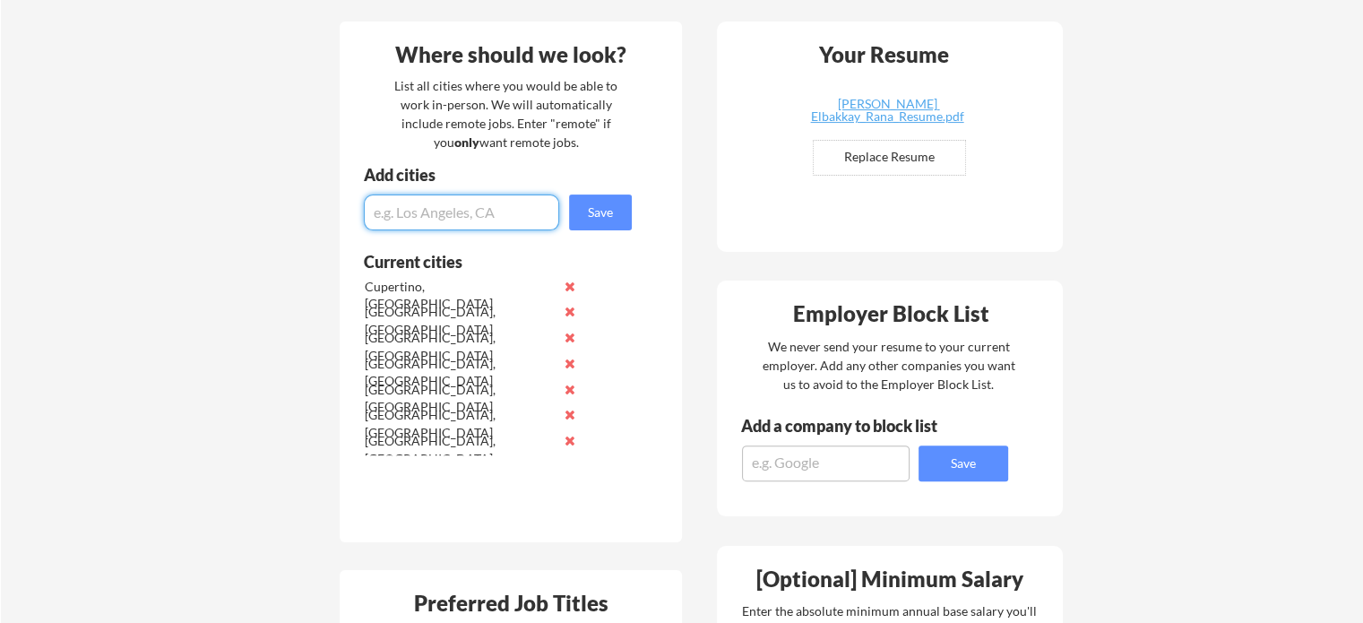
click at [481, 215] on input "input" at bounding box center [461, 212] width 195 height 36
type input "[GEOGRAPHIC_DATA], [GEOGRAPHIC_DATA]"
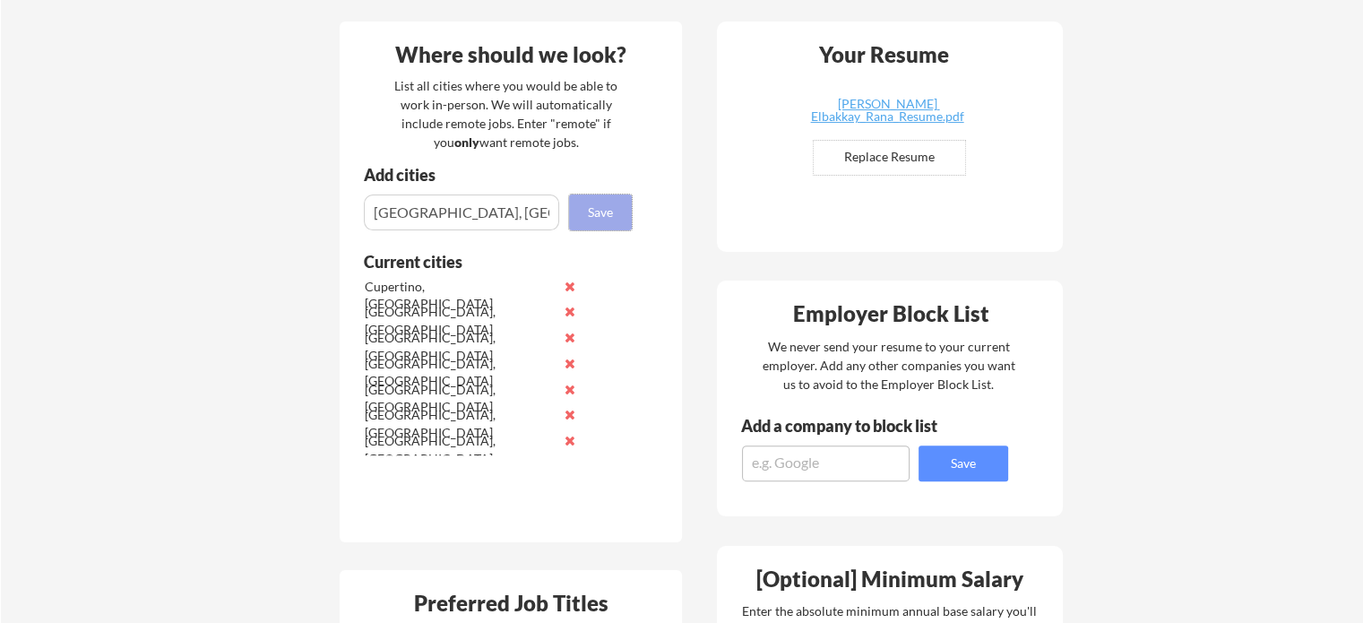
click at [609, 206] on button "Save" at bounding box center [600, 212] width 63 height 36
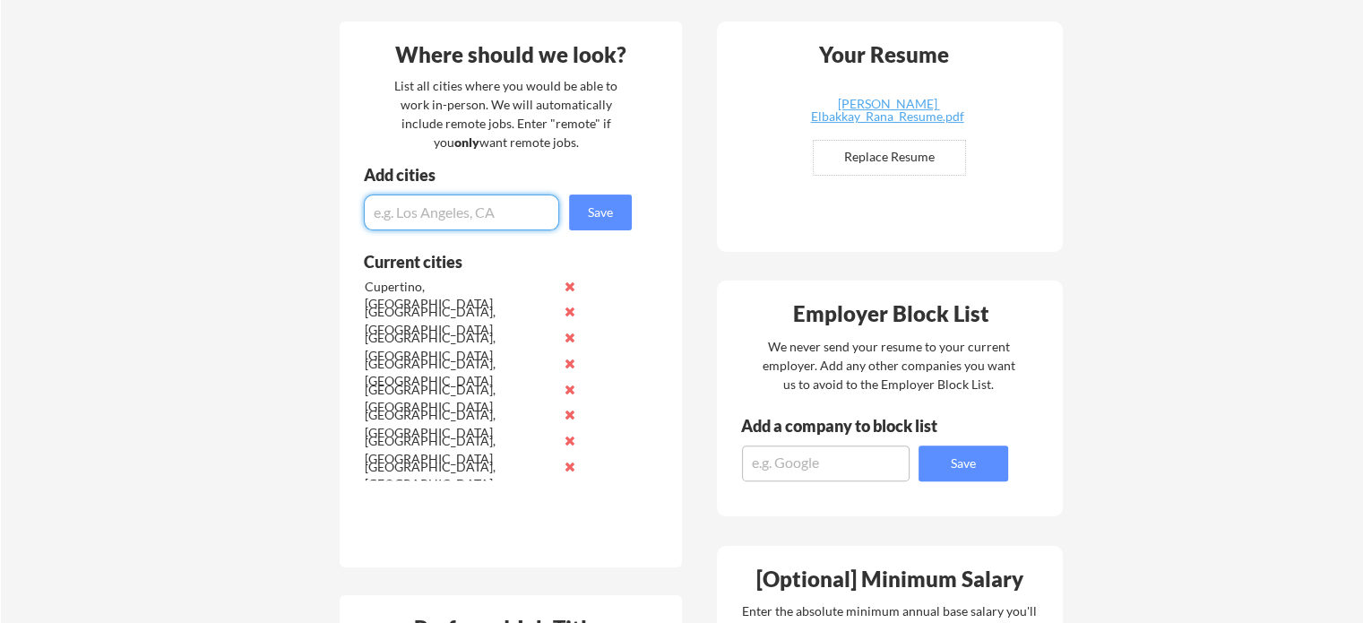
click at [465, 210] on input "input" at bounding box center [461, 212] width 195 height 36
click at [571, 444] on button at bounding box center [569, 440] width 13 height 13
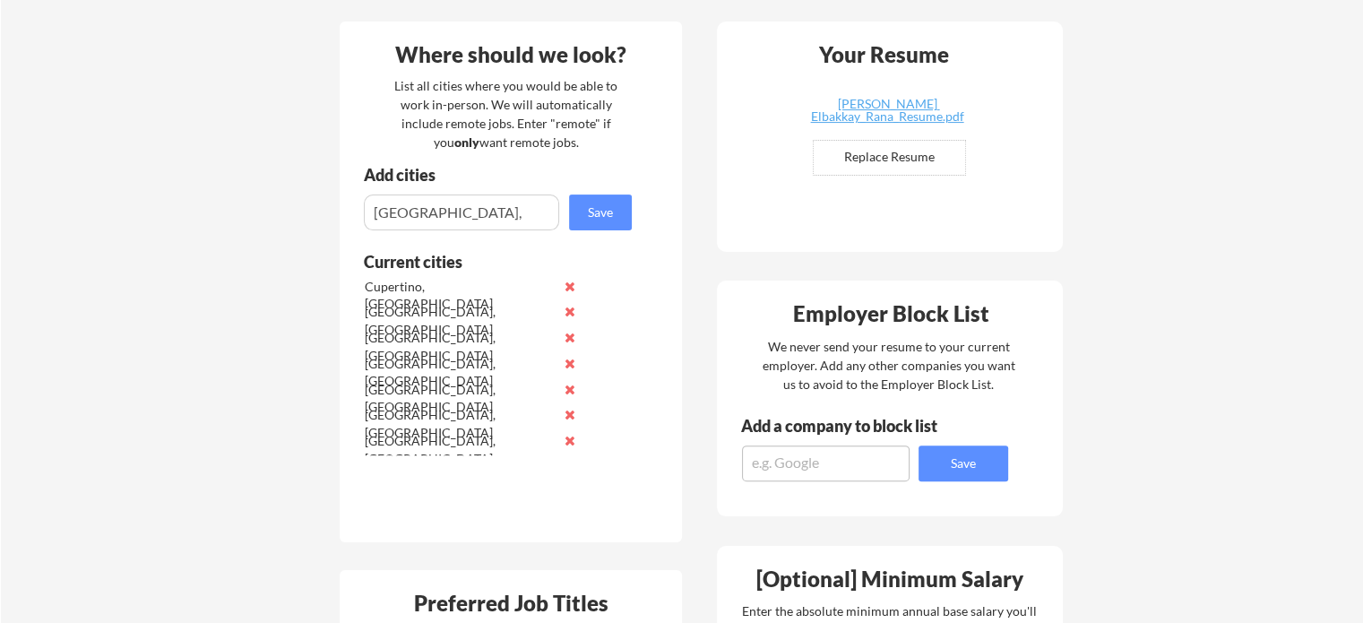
click at [565, 414] on button at bounding box center [569, 414] width 13 height 13
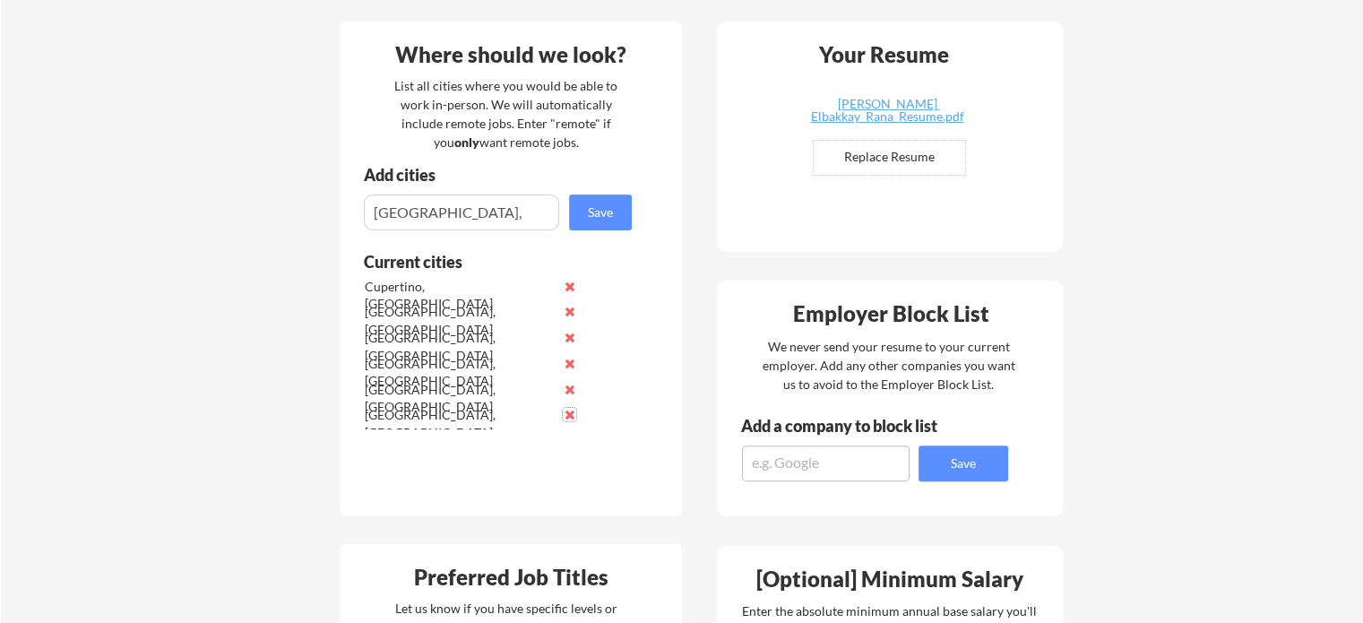
click at [496, 216] on input "input" at bounding box center [461, 212] width 195 height 36
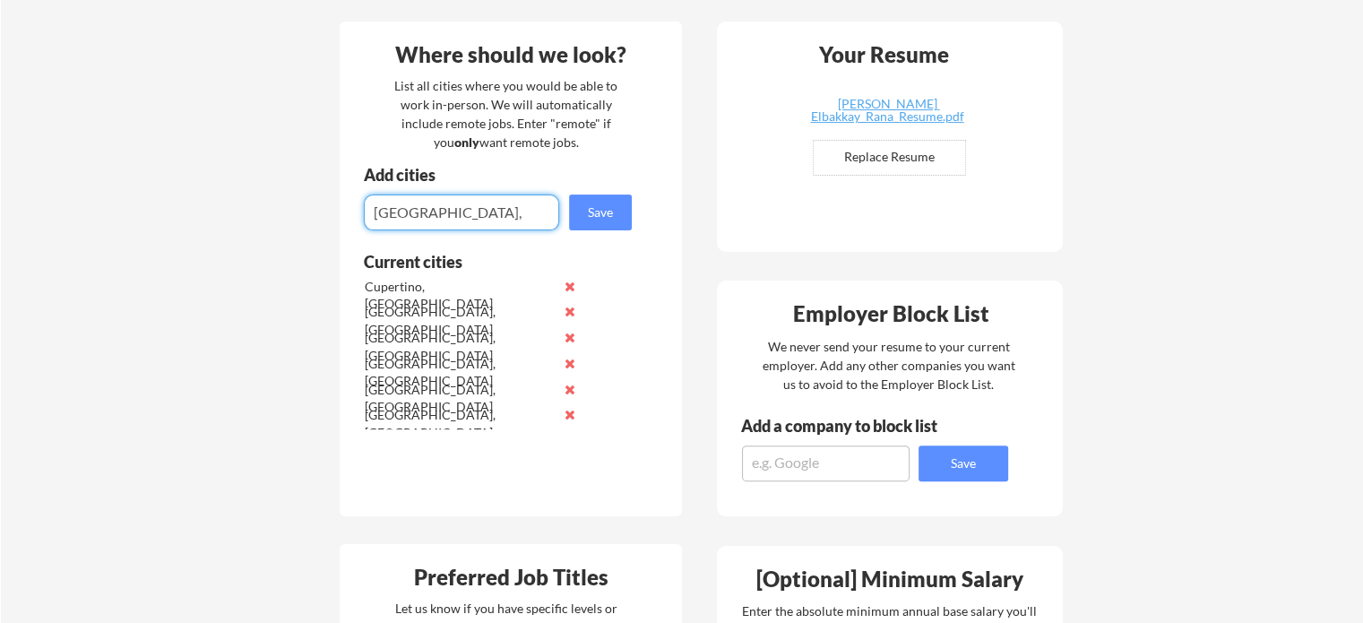
paste input "Mountain View"
type input "[GEOGRAPHIC_DATA], [GEOGRAPHIC_DATA]"
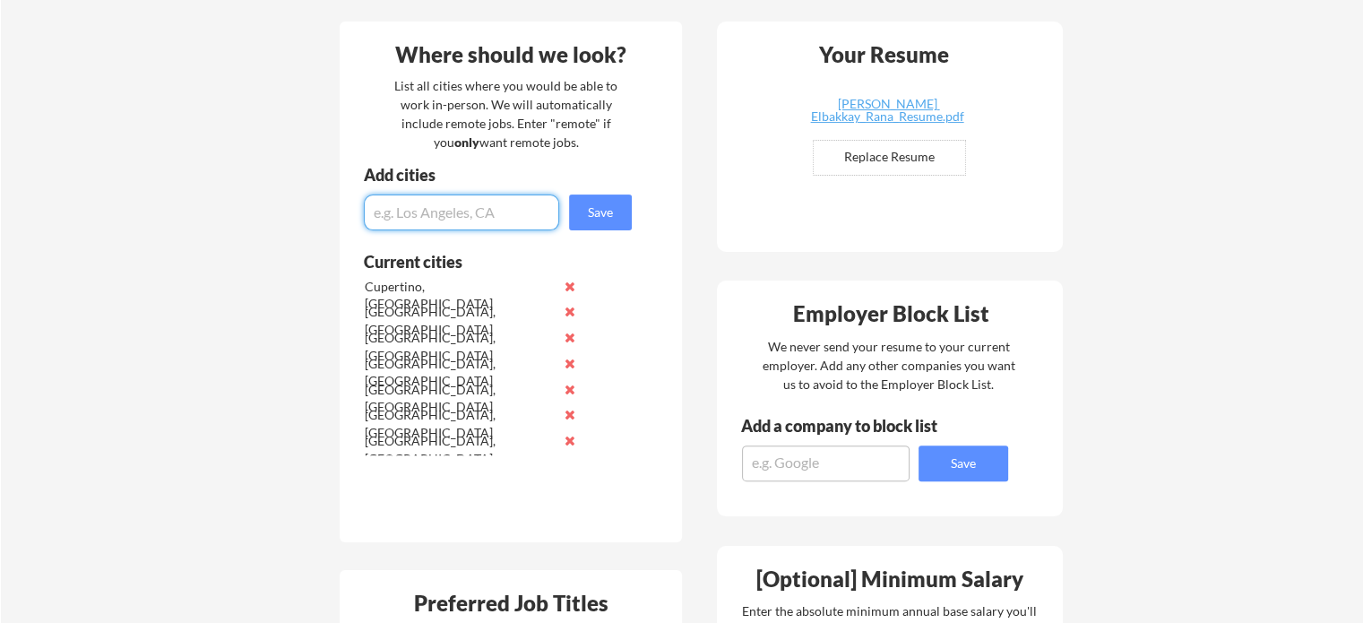
paste input "Fremont"
type input "[GEOGRAPHIC_DATA], [GEOGRAPHIC_DATA]"
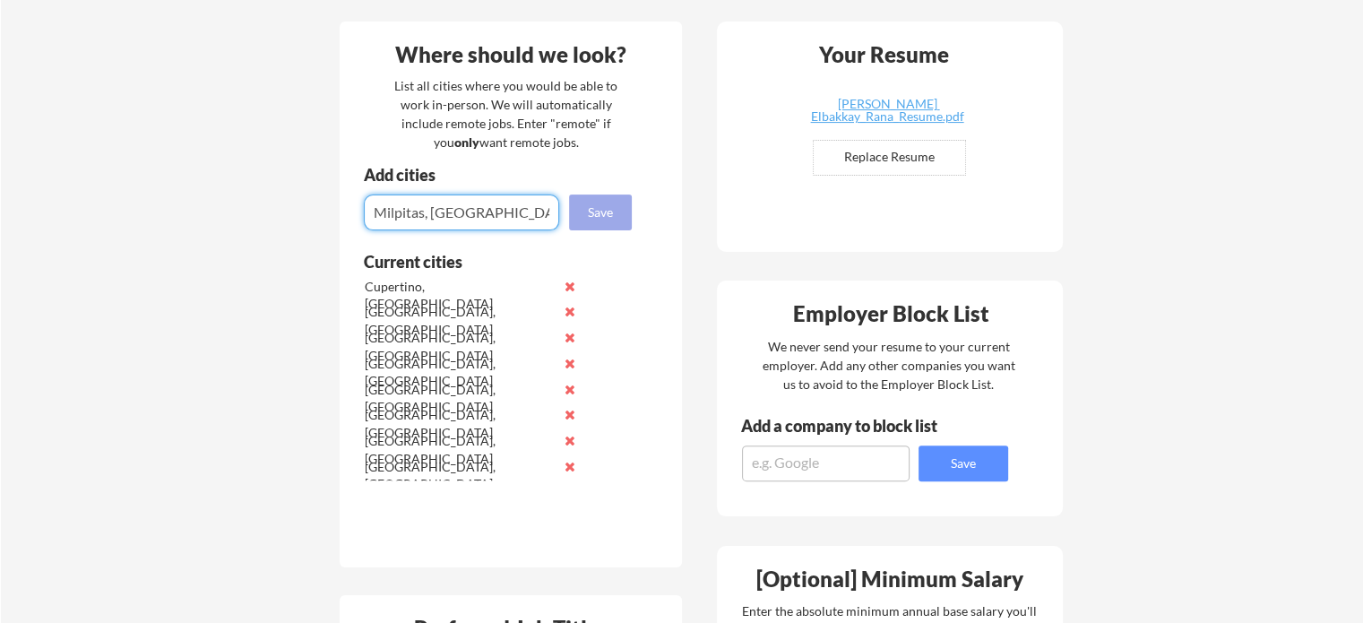
type input "Milpitas, [GEOGRAPHIC_DATA]"
click at [579, 210] on button "Save" at bounding box center [600, 212] width 63 height 36
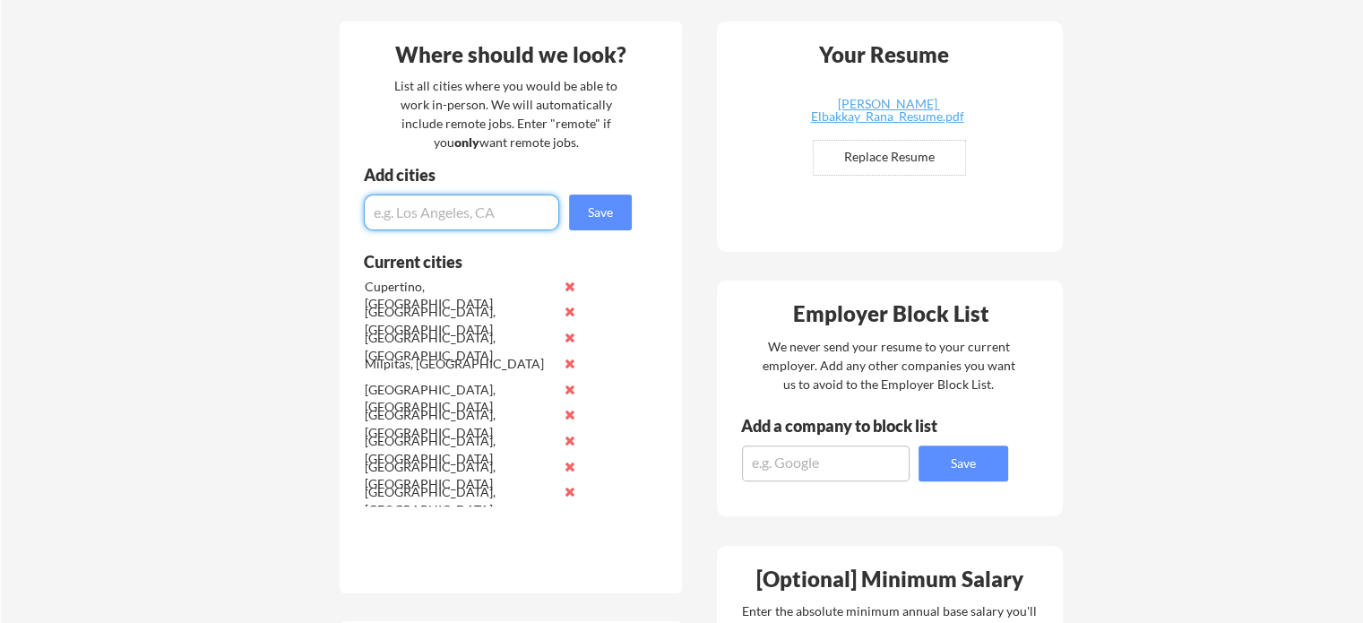
click at [508, 204] on input "input" at bounding box center [461, 212] width 195 height 36
paste input "[GEOGRAPHIC_DATA]"
type input "[GEOGRAPHIC_DATA], [GEOGRAPHIC_DATA]"
click at [470, 212] on input "input" at bounding box center [461, 212] width 195 height 36
paste input "Santa [PERSON_NAME]"
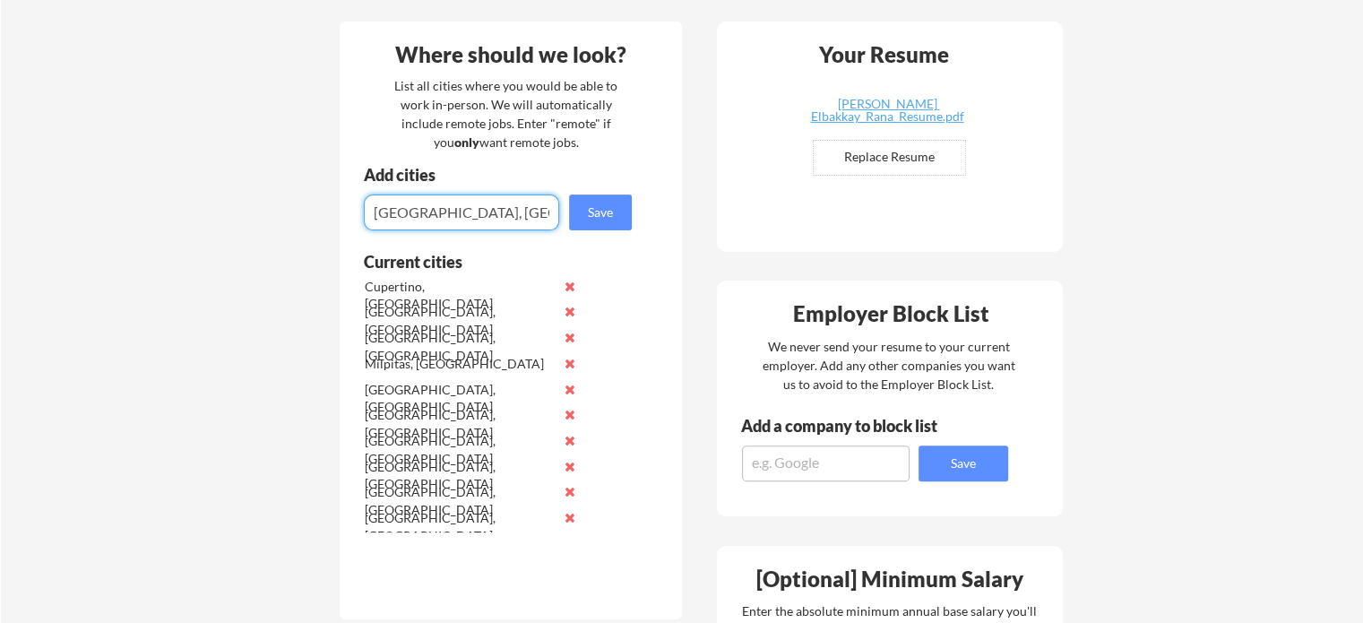
type input "[GEOGRAPHIC_DATA], [GEOGRAPHIC_DATA]"
click at [427, 216] on input "input" at bounding box center [461, 212] width 195 height 36
paste input "Hayward"
type input "Hayward. CA"
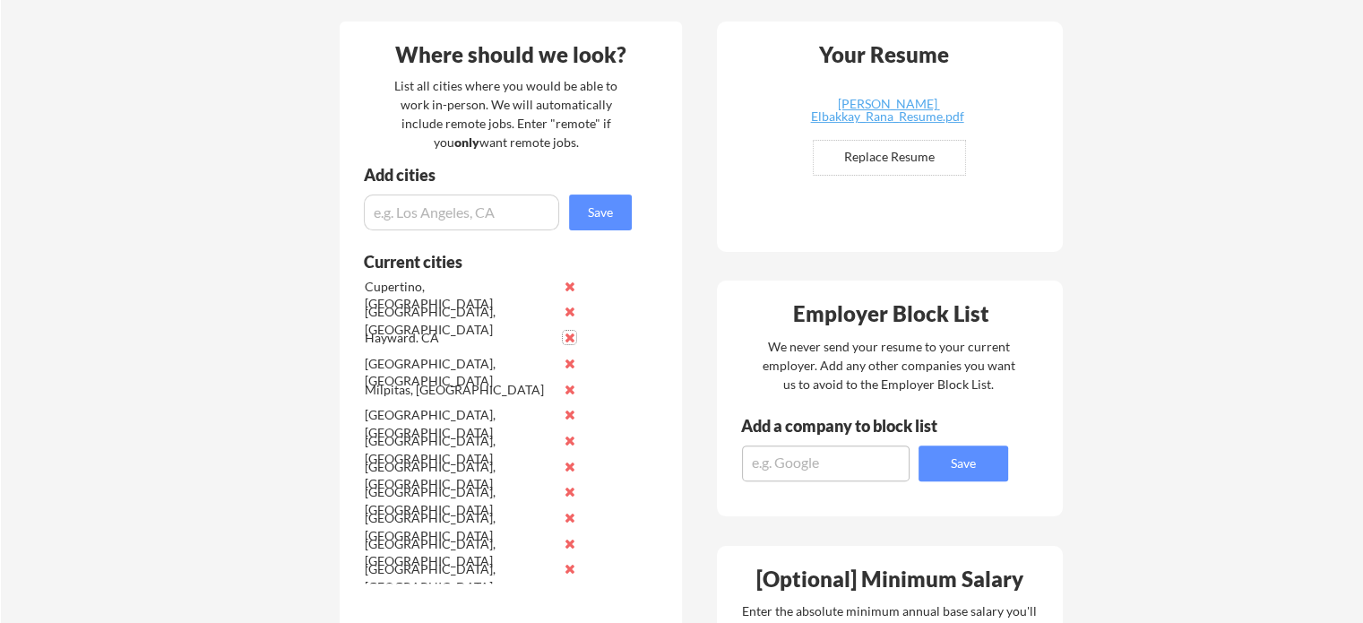
click at [568, 339] on button at bounding box center [569, 337] width 13 height 13
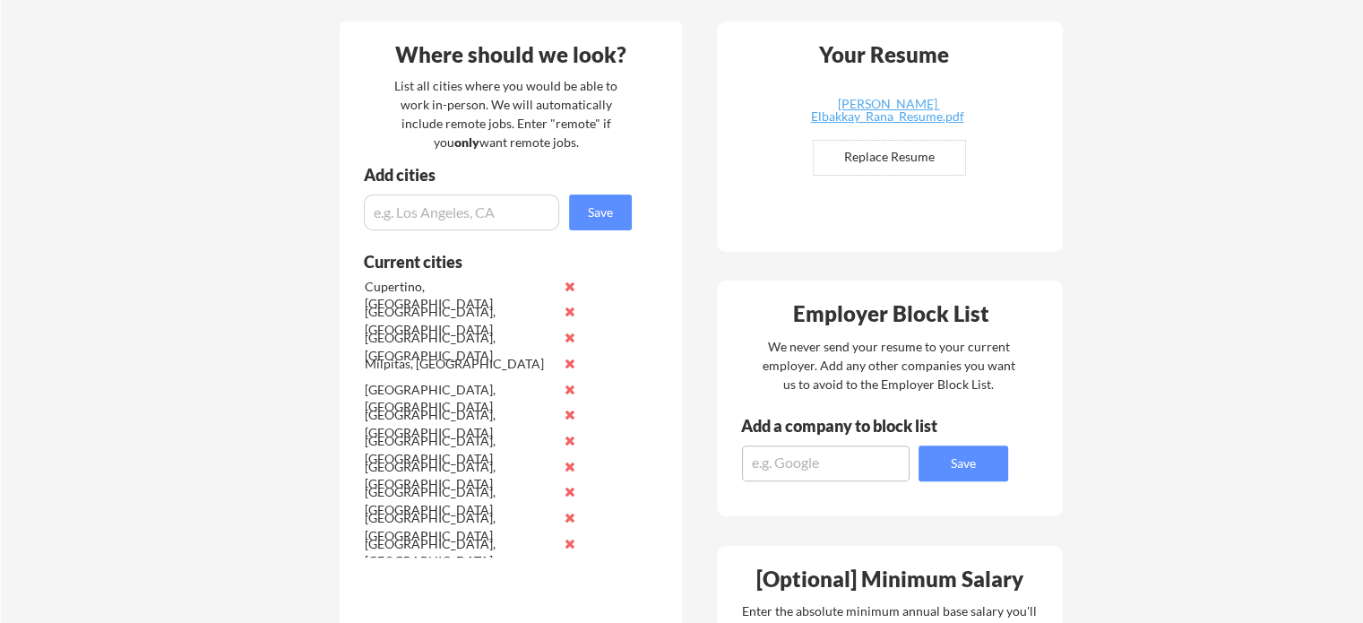
click at [498, 215] on input "input" at bounding box center [461, 212] width 195 height 36
paste input "Hayward"
type input "[GEOGRAPHIC_DATA], [GEOGRAPHIC_DATA]"
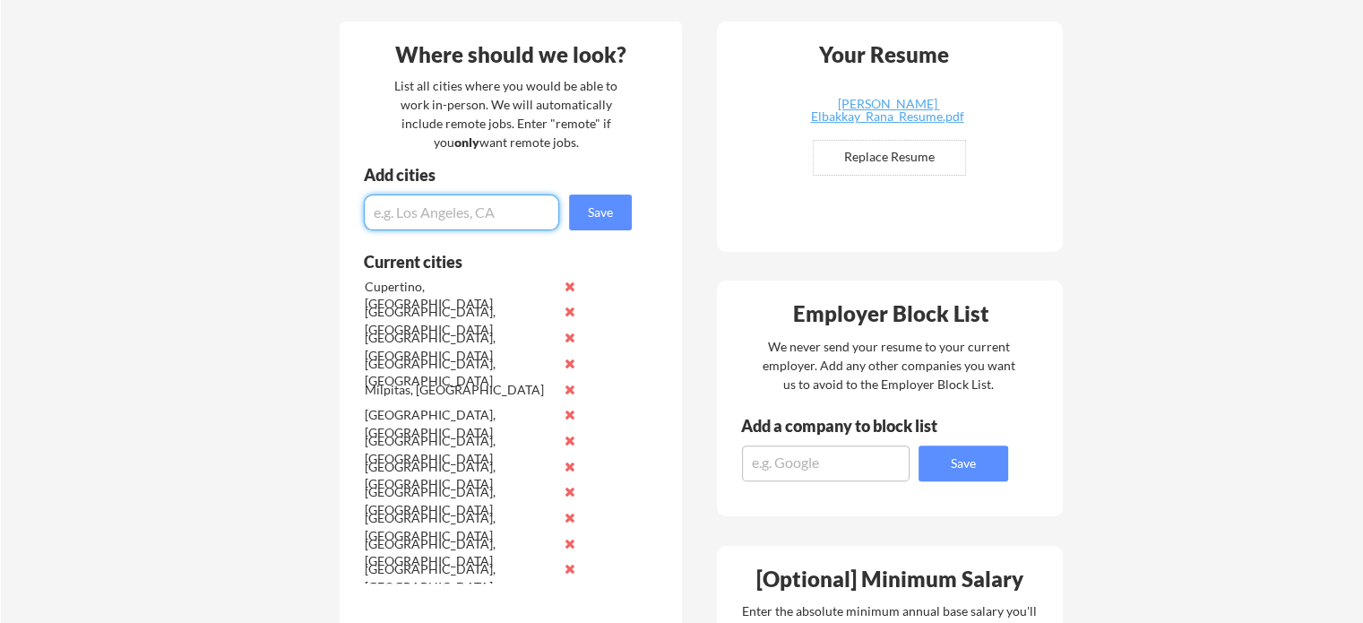
paste input "[GEOGRAPHIC_DATA]"
type input "[GEOGRAPHIC_DATA], [GEOGRAPHIC_DATA]"
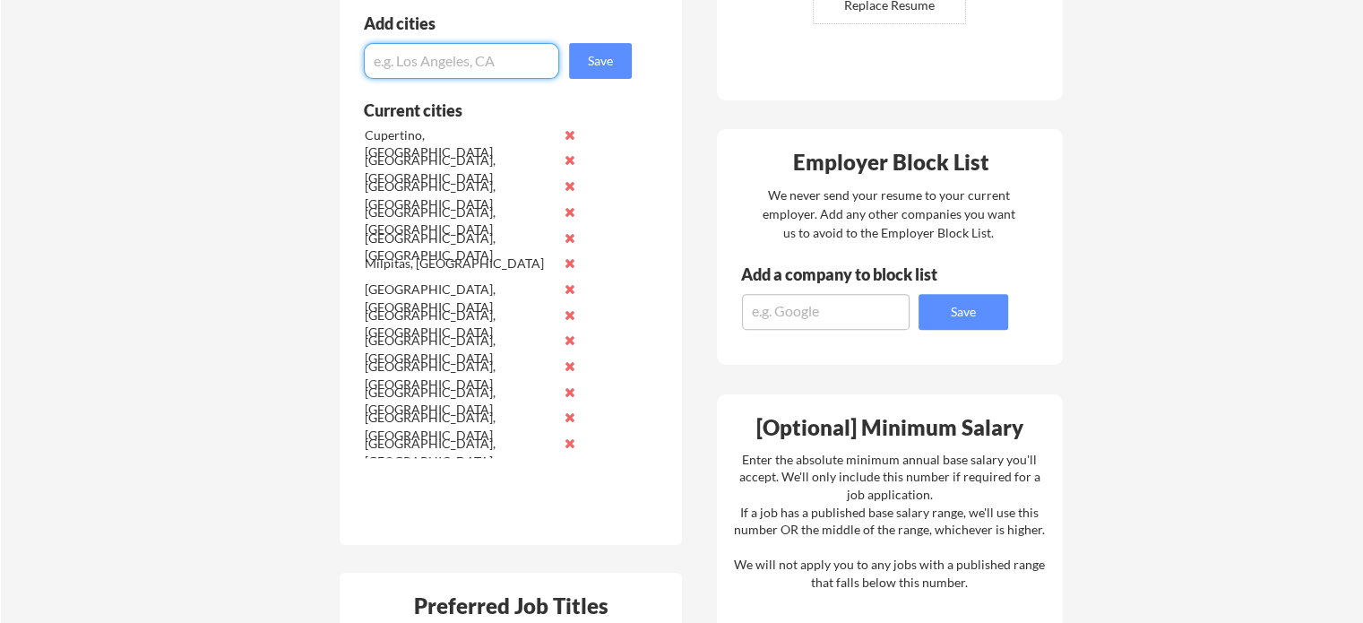
scroll to position [581, 0]
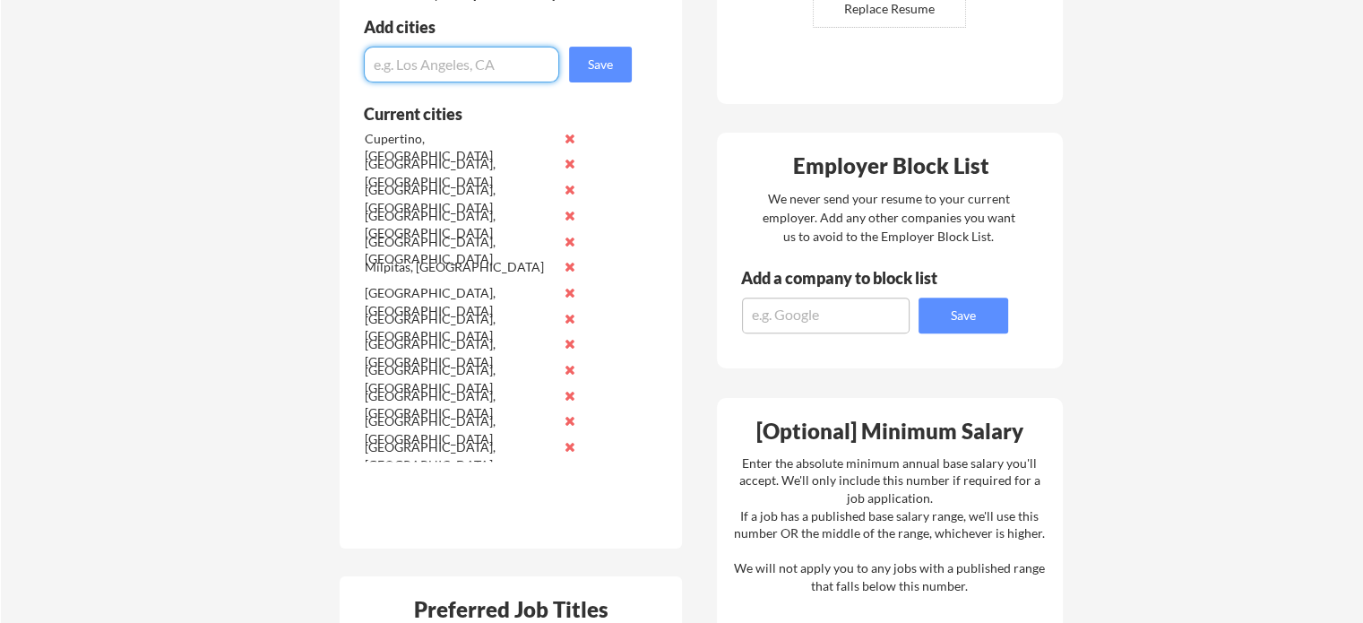
click at [502, 59] on input "input" at bounding box center [461, 65] width 195 height 36
paste input "[PERSON_NAME]"
type input "Campbell, [GEOGRAPHIC_DATA]"
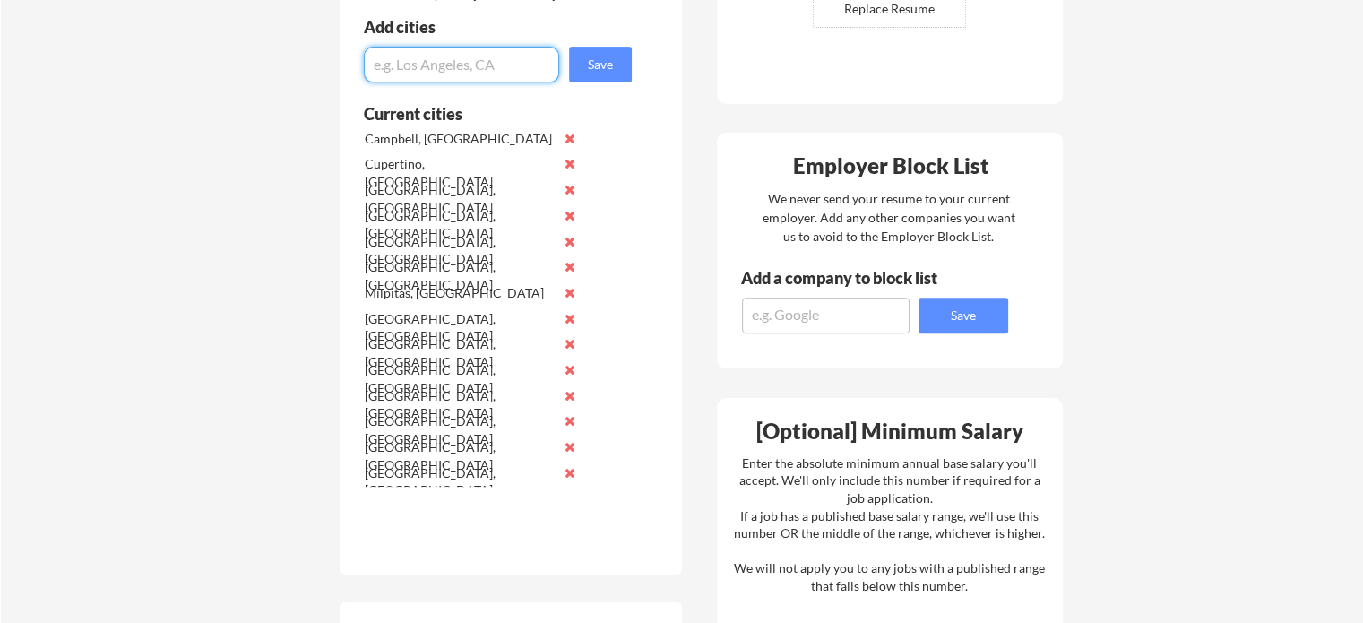
click at [523, 53] on input "input" at bounding box center [461, 65] width 195 height 36
paste input "[GEOGRAPHIC_DATA]"
type input "[GEOGRAPHIC_DATA], [GEOGRAPHIC_DATA]"
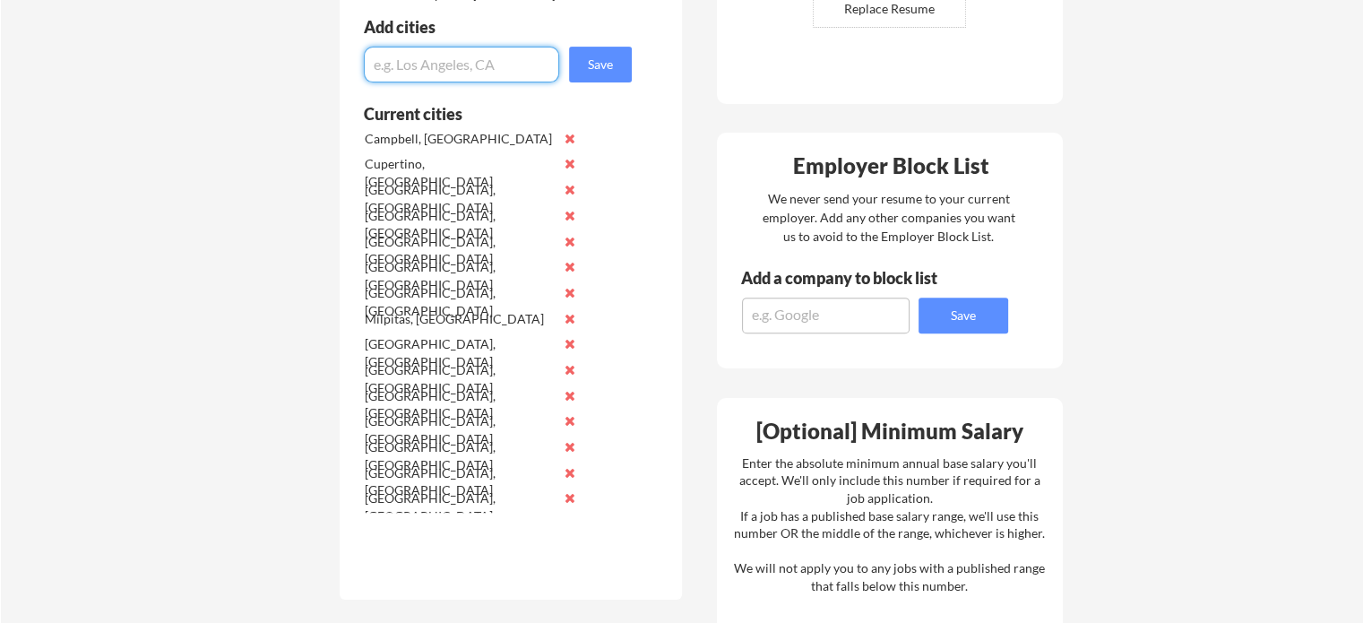
paste input "[GEOGRAPHIC_DATA]"
type input "[GEOGRAPHIC_DATA], [GEOGRAPHIC_DATA]"
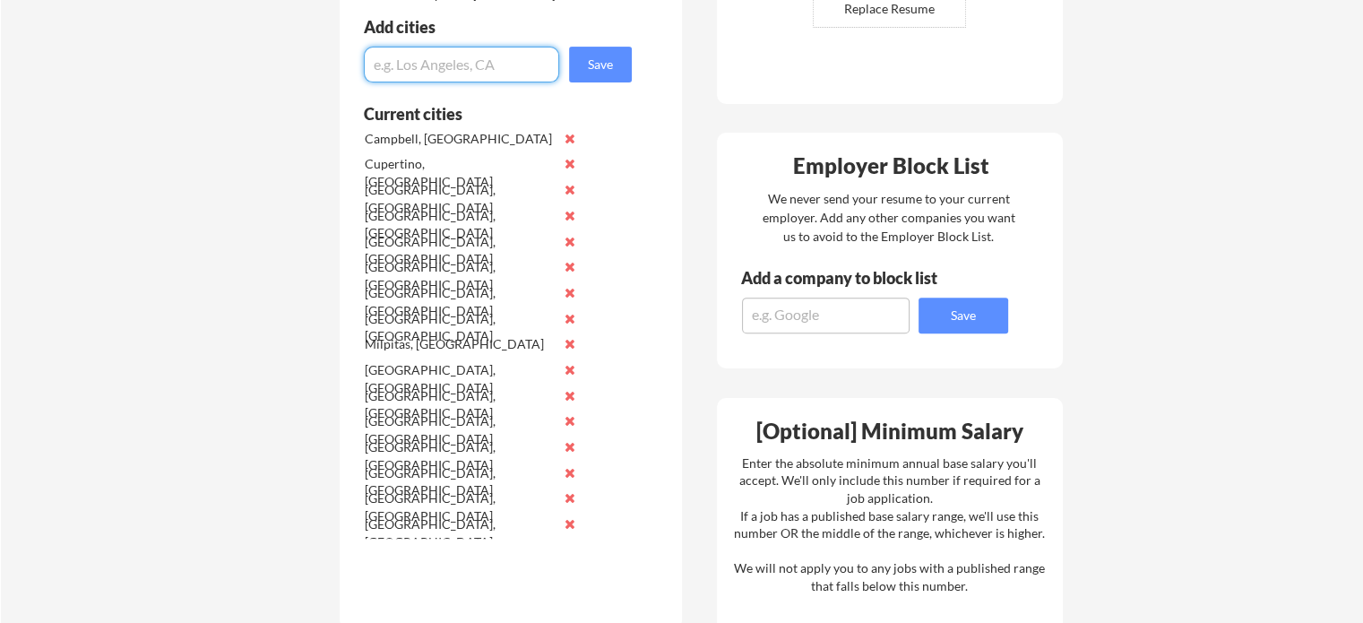
paste input "Los Gatos"
type input "Los Gatos, [GEOGRAPHIC_DATA]"
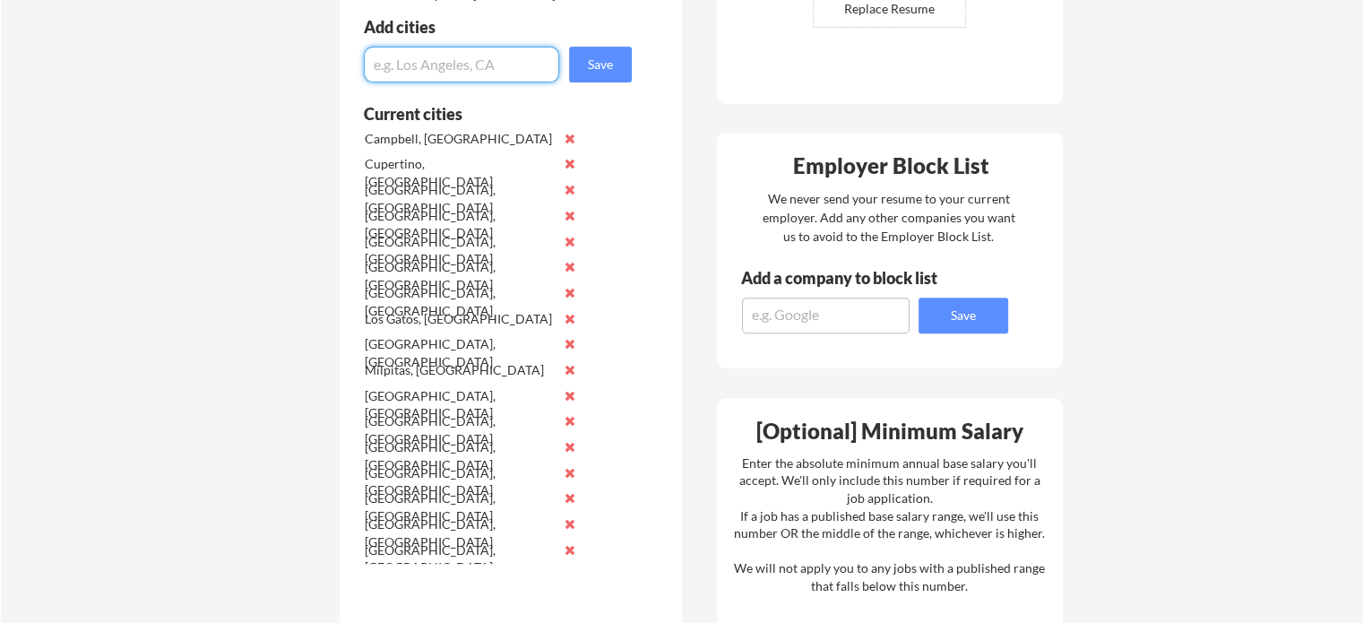
paste input "Monte Sereno"
type input "Monte Sereno, [GEOGRAPHIC_DATA]"
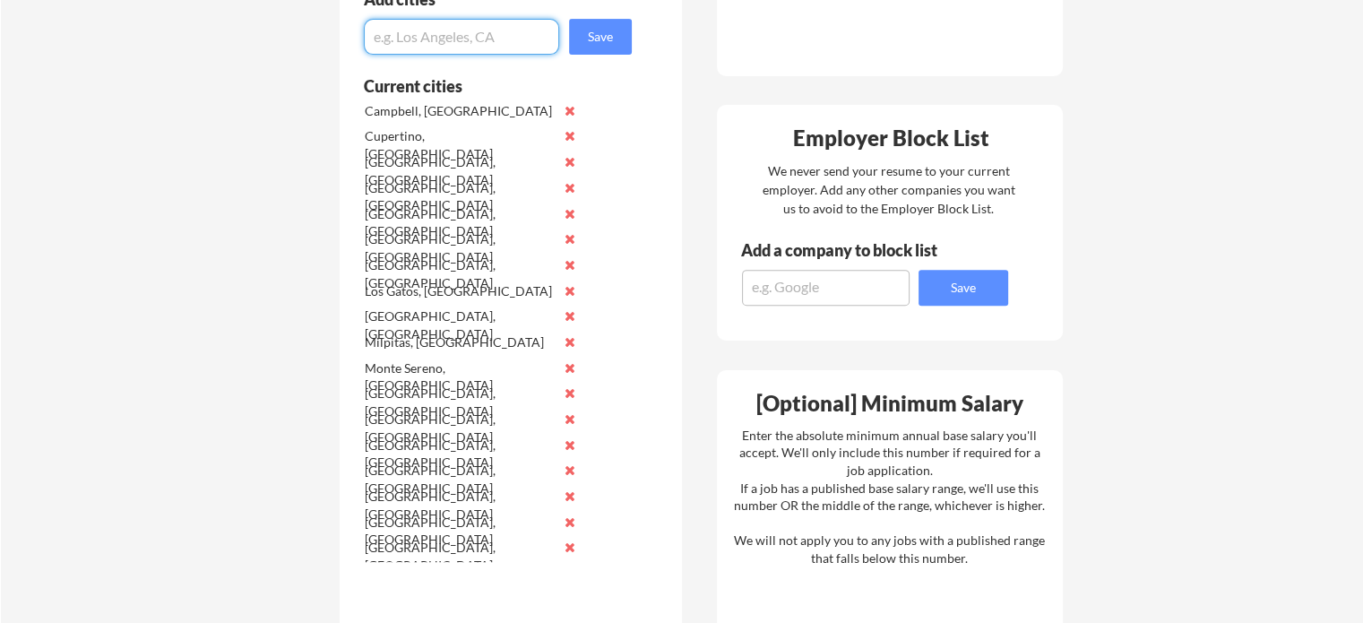
scroll to position [613, 0]
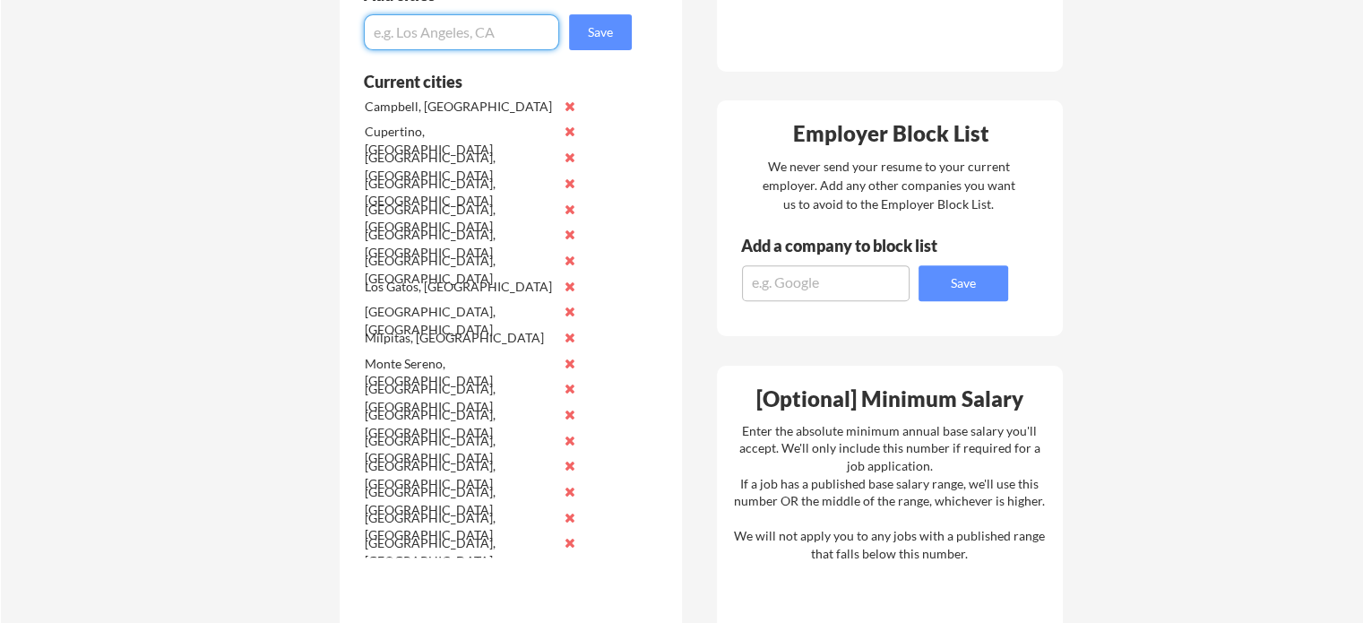
paste input "[GEOGRAPHIC_DATA]"
type input "[GEOGRAPHIC_DATA], [GEOGRAPHIC_DATA]"
paste input "San [PERSON_NAME]"
type input "[GEOGRAPHIC_DATA], [GEOGRAPHIC_DATA]"
paste input "San [PERSON_NAME]"
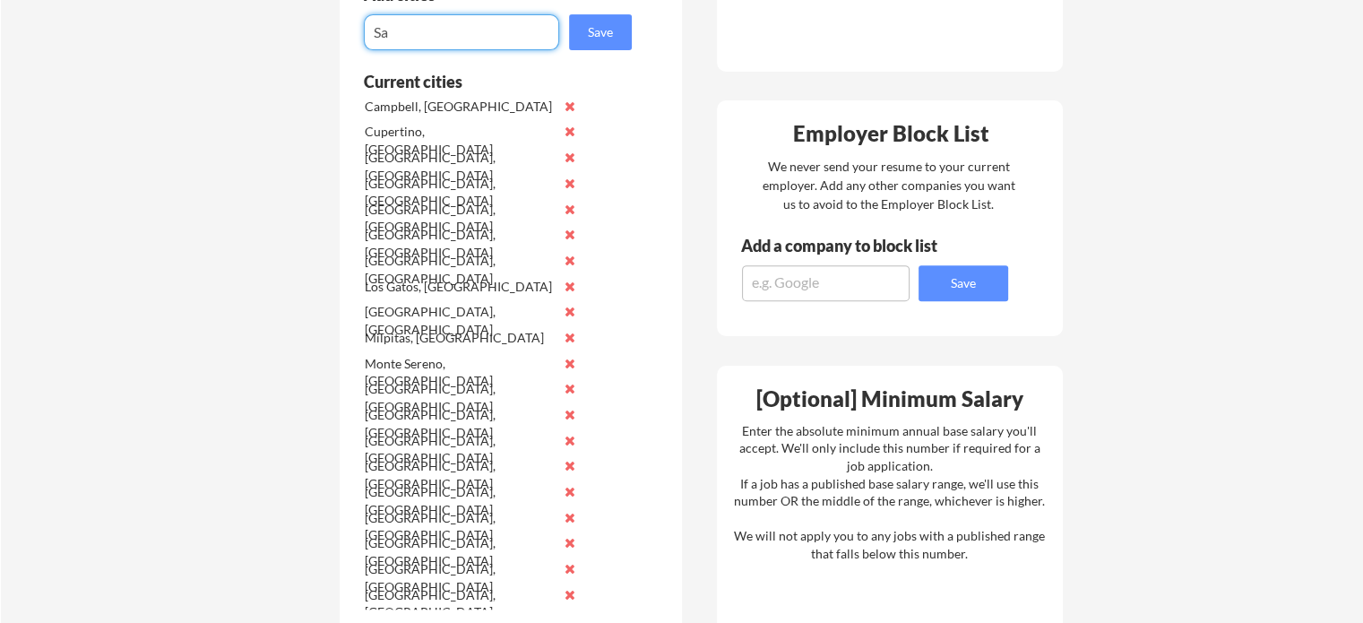
type input "S"
click at [453, 16] on input "input" at bounding box center [461, 32] width 195 height 36
paste input "San Bruno"
type input "[GEOGRAPHIC_DATA], [GEOGRAPHIC_DATA]"
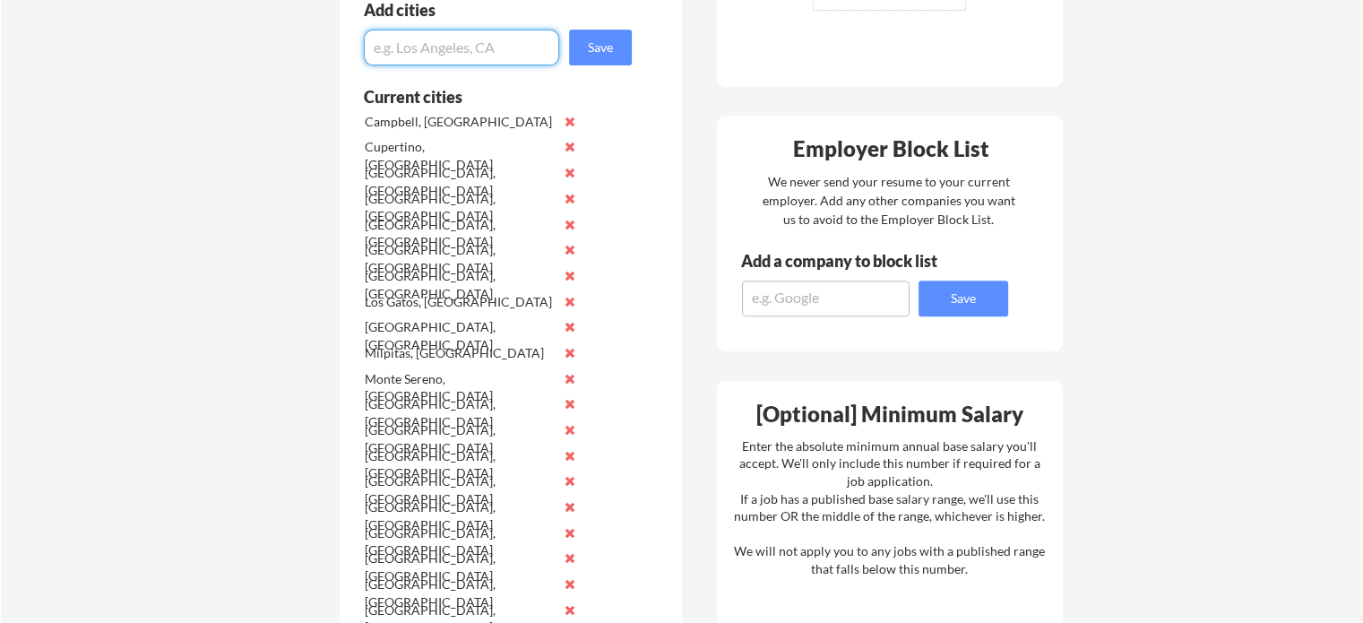
scroll to position [527, 0]
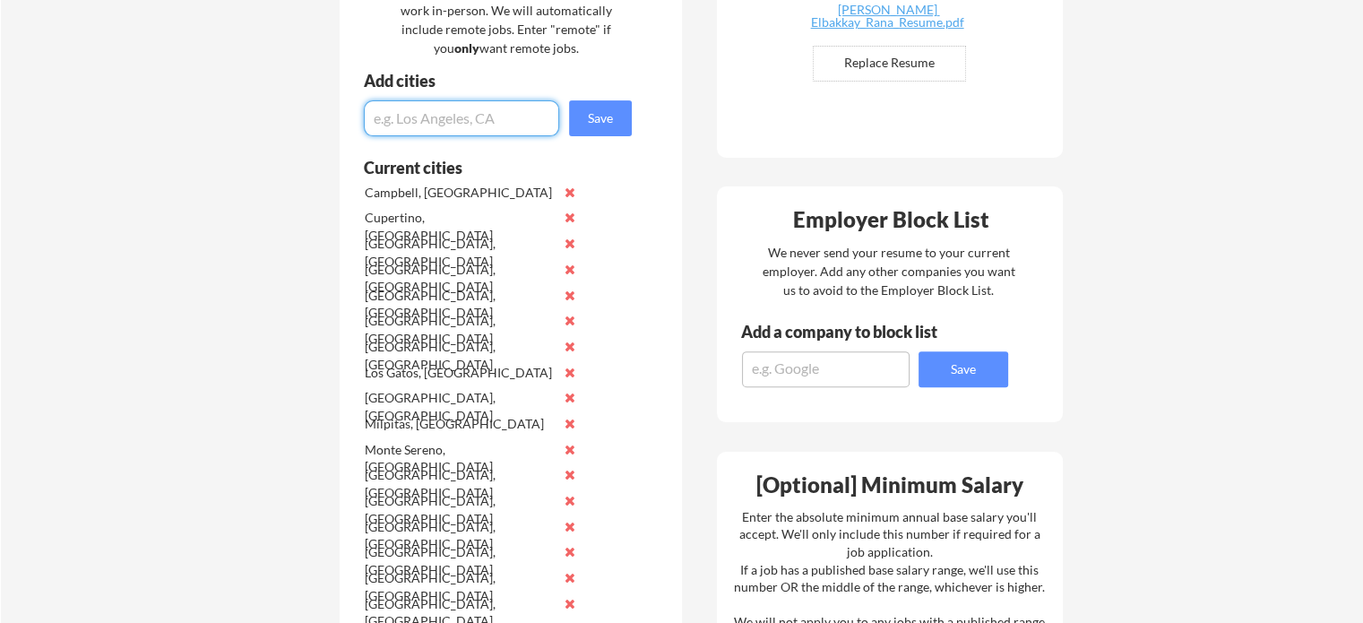
paste input "[GEOGRAPHIC_DATA]"
type input "[GEOGRAPHIC_DATA], [GEOGRAPHIC_DATA]"
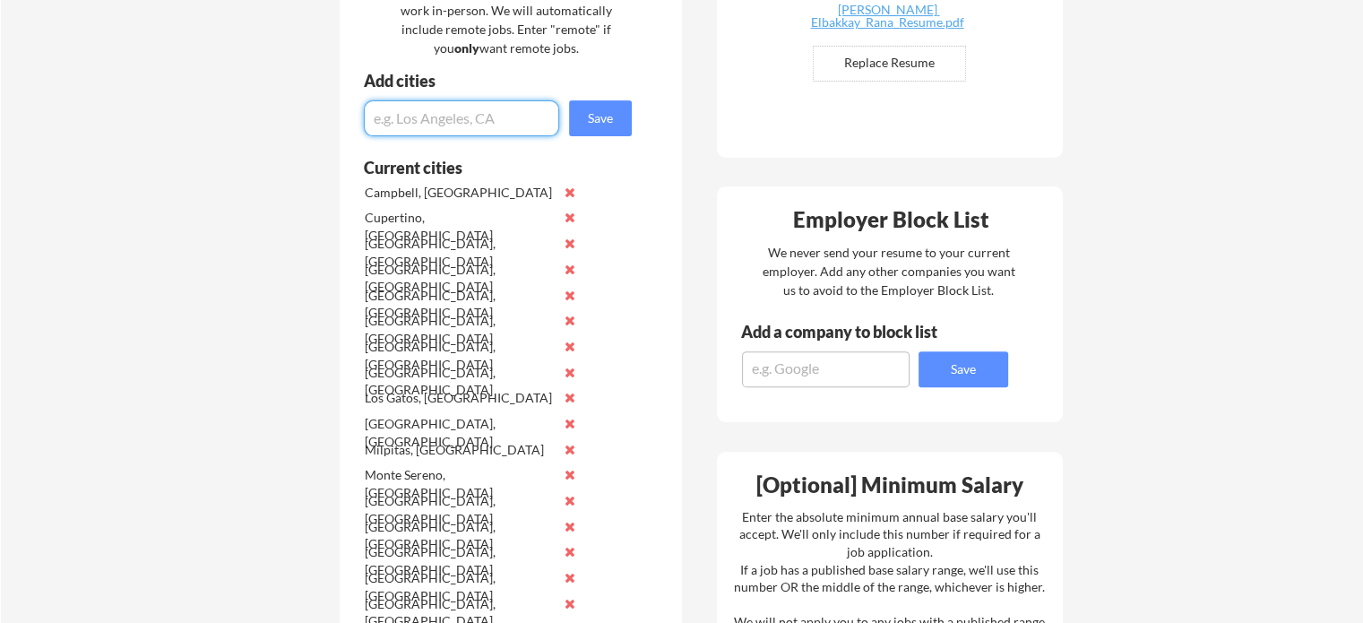
paste input "[GEOGRAPHIC_DATA]"
click div "Campbell, [GEOGRAPHIC_DATA]"
click input "input"
type input "[GEOGRAPHIC_DATA], [GEOGRAPHIC_DATA]"
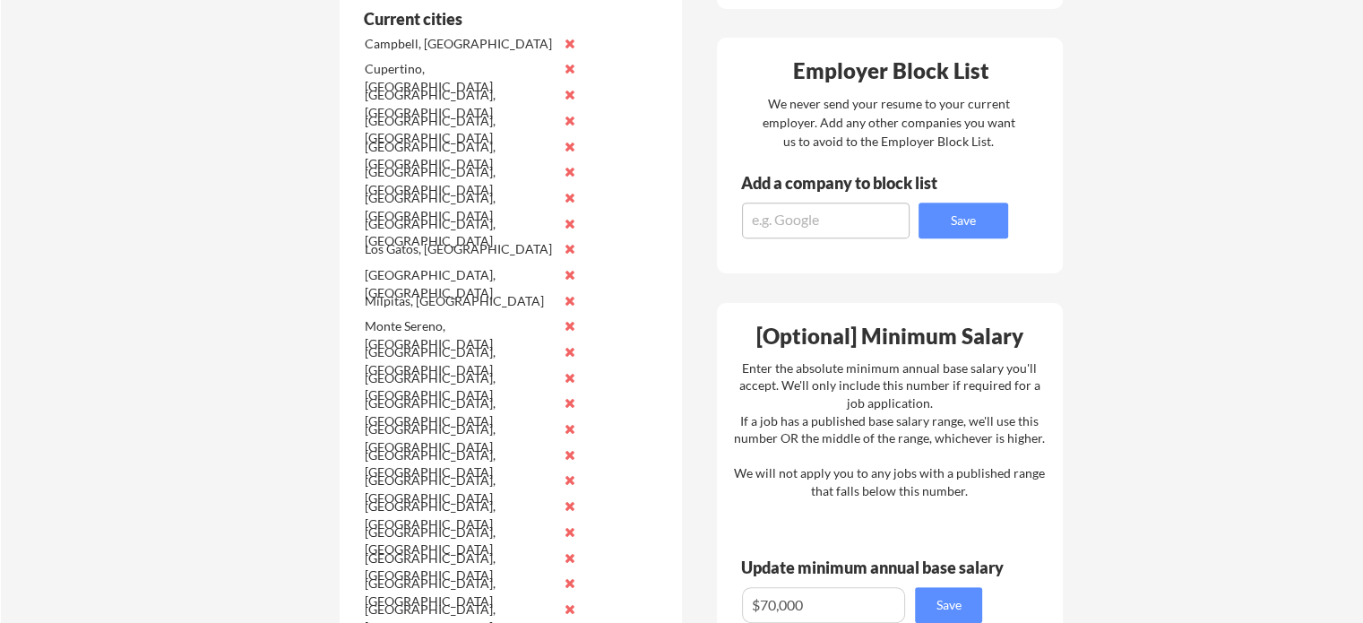
scroll to position [674, 0]
